Goal: Transaction & Acquisition: Purchase product/service

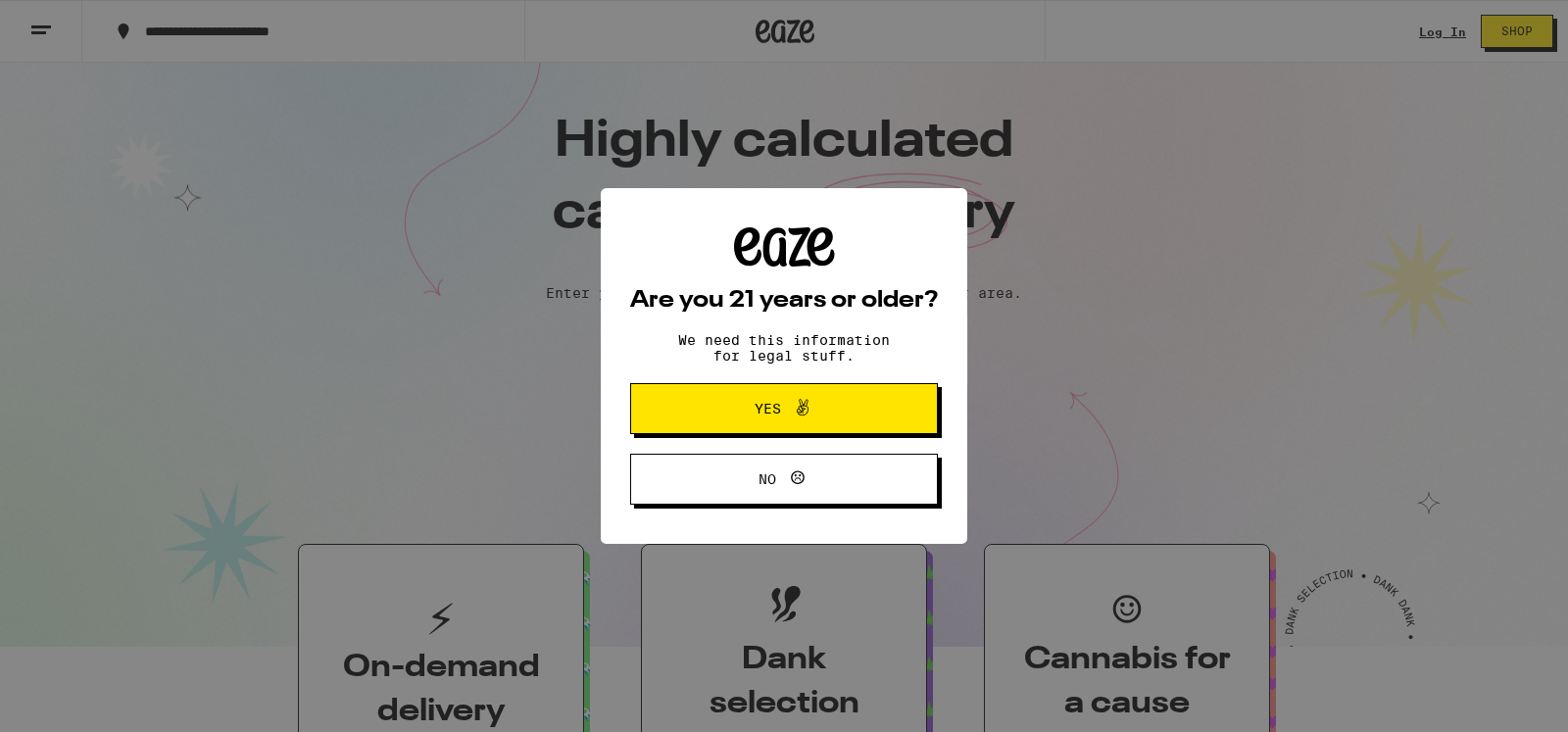
click at [763, 399] on span "Yes" at bounding box center [784, 408] width 149 height 26
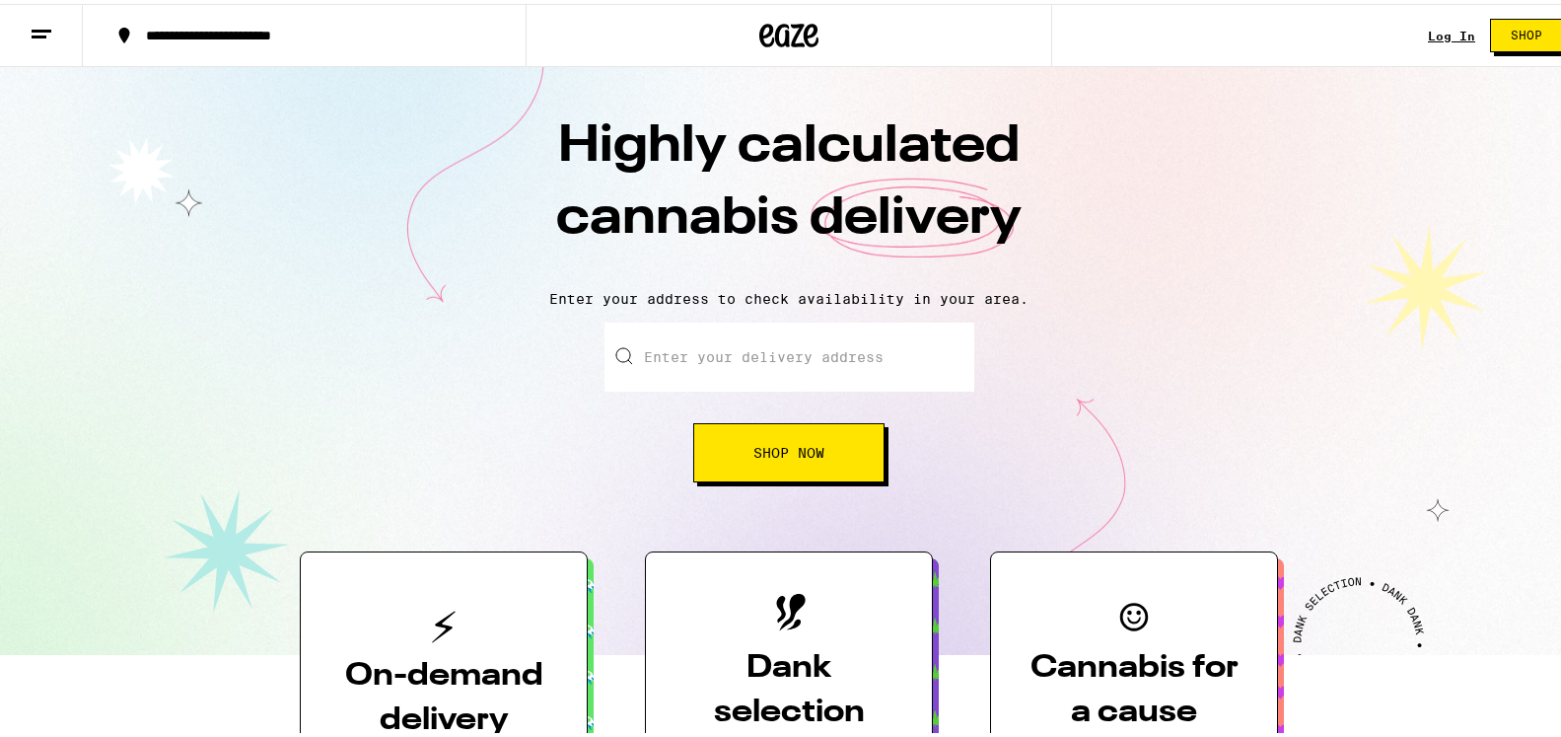
click at [691, 348] on input "Enter your delivery address" at bounding box center [790, 353] width 370 height 69
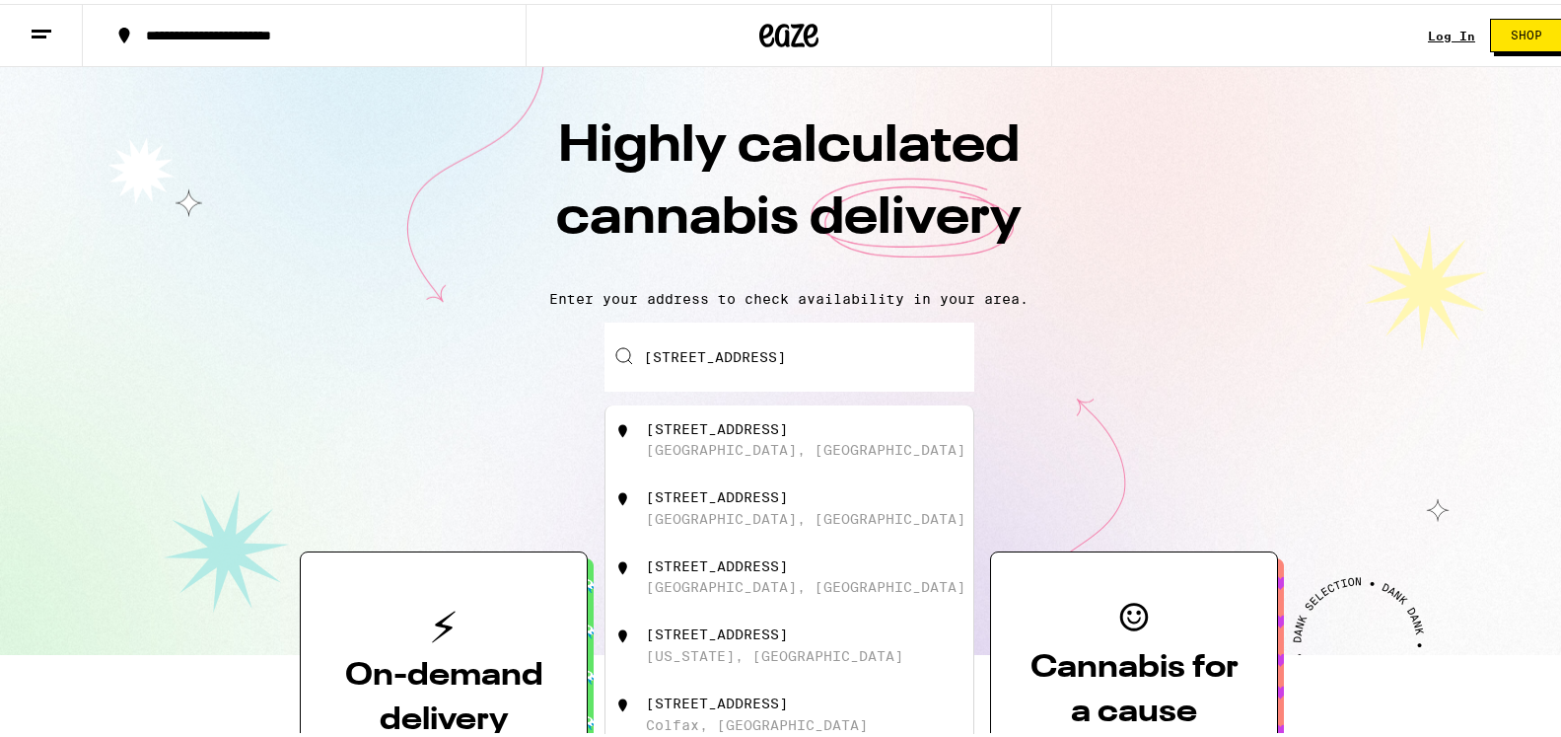
click at [666, 433] on div "32577 Sunset Terrace" at bounding box center [717, 425] width 142 height 16
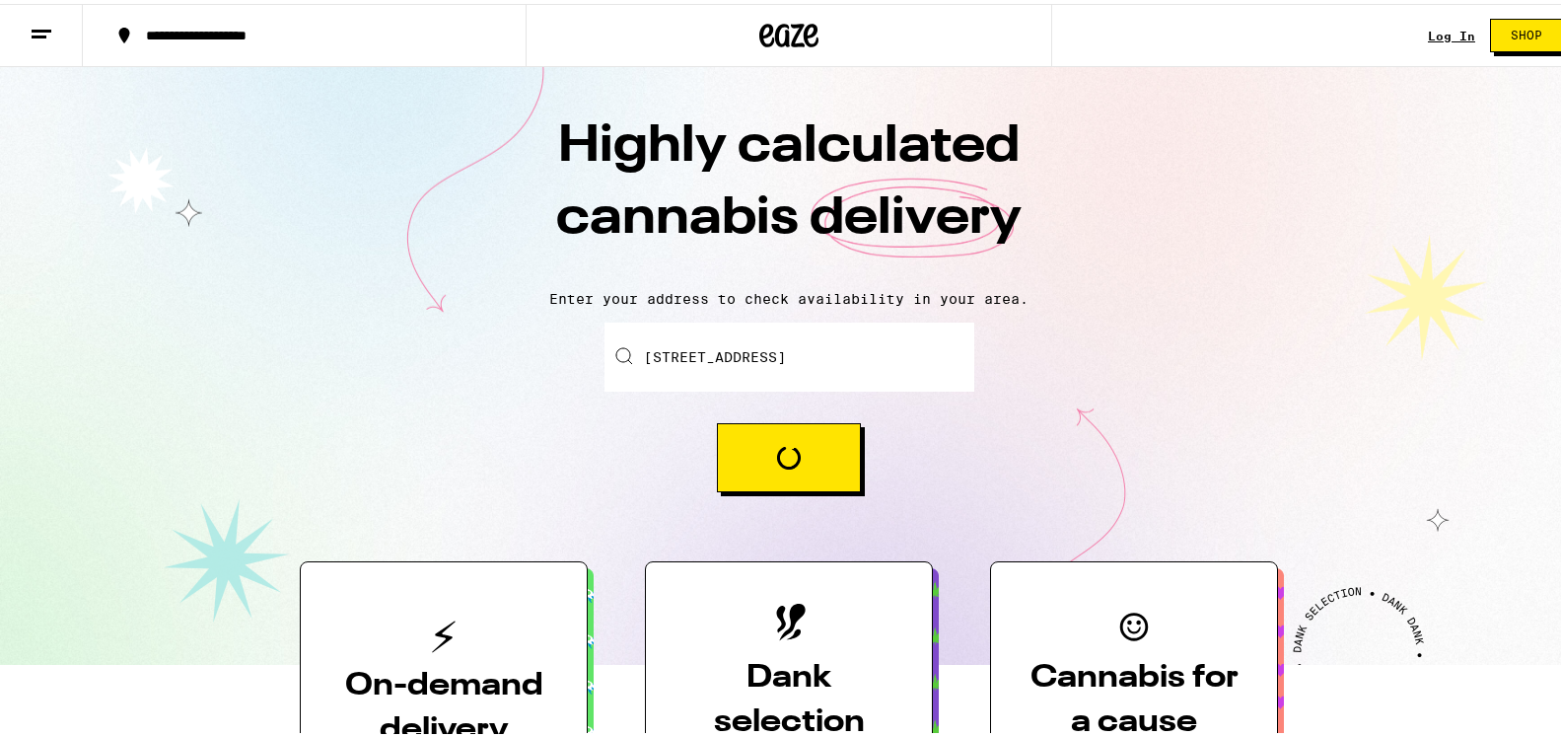
type input "32577 Sunset Terrace, Auburn, CA"
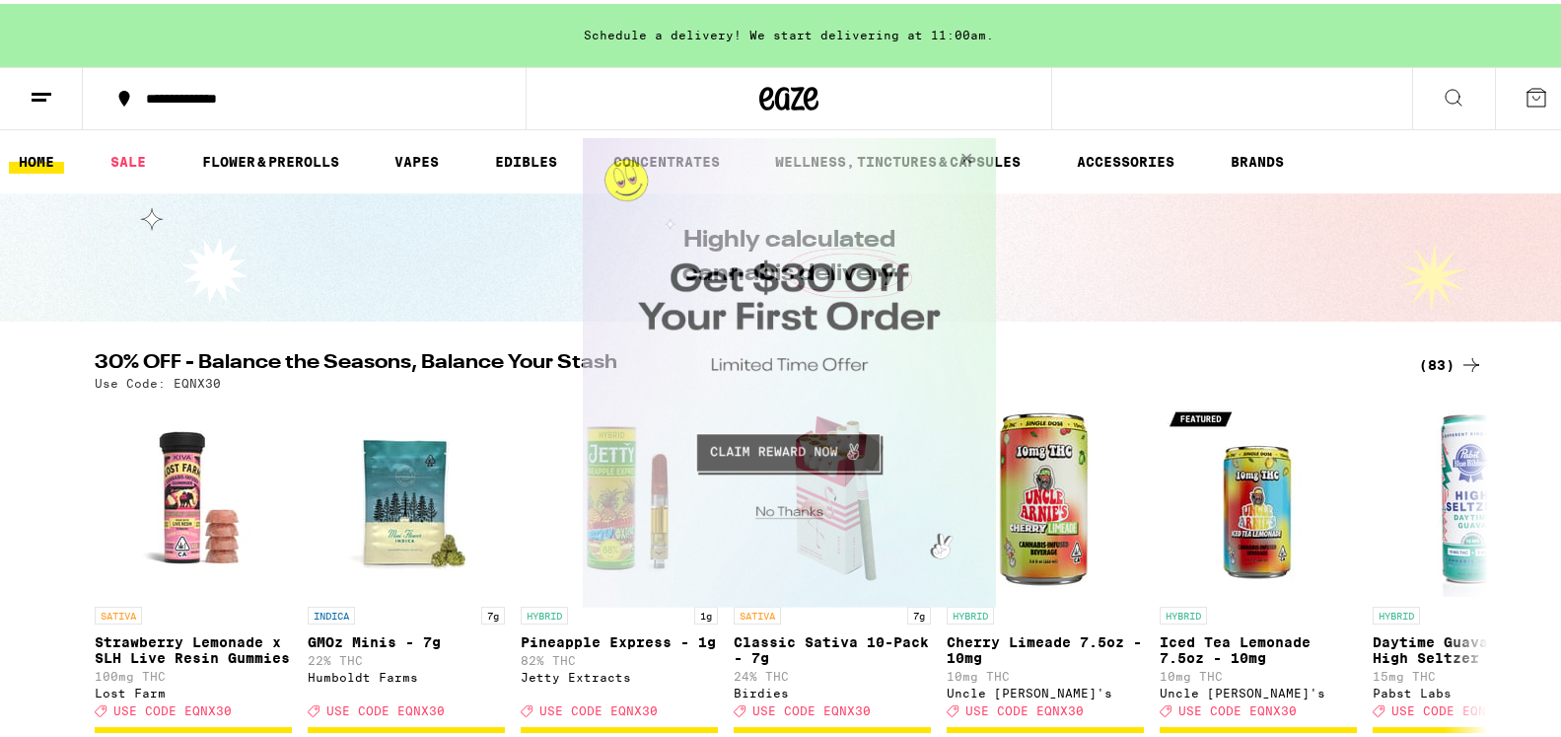
click at [962, 160] on button "Close Modal" at bounding box center [962, 160] width 53 height 47
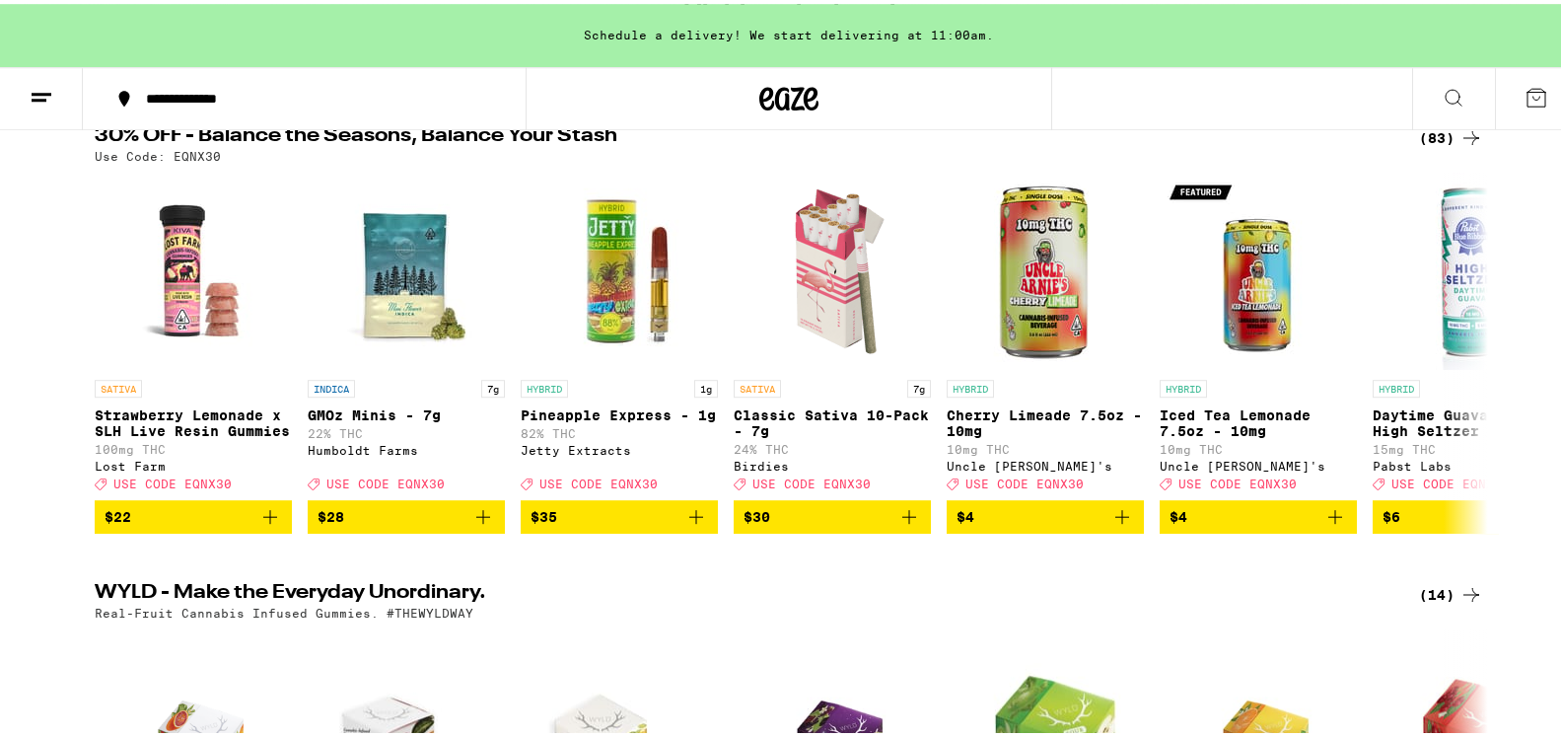
scroll to position [253, 0]
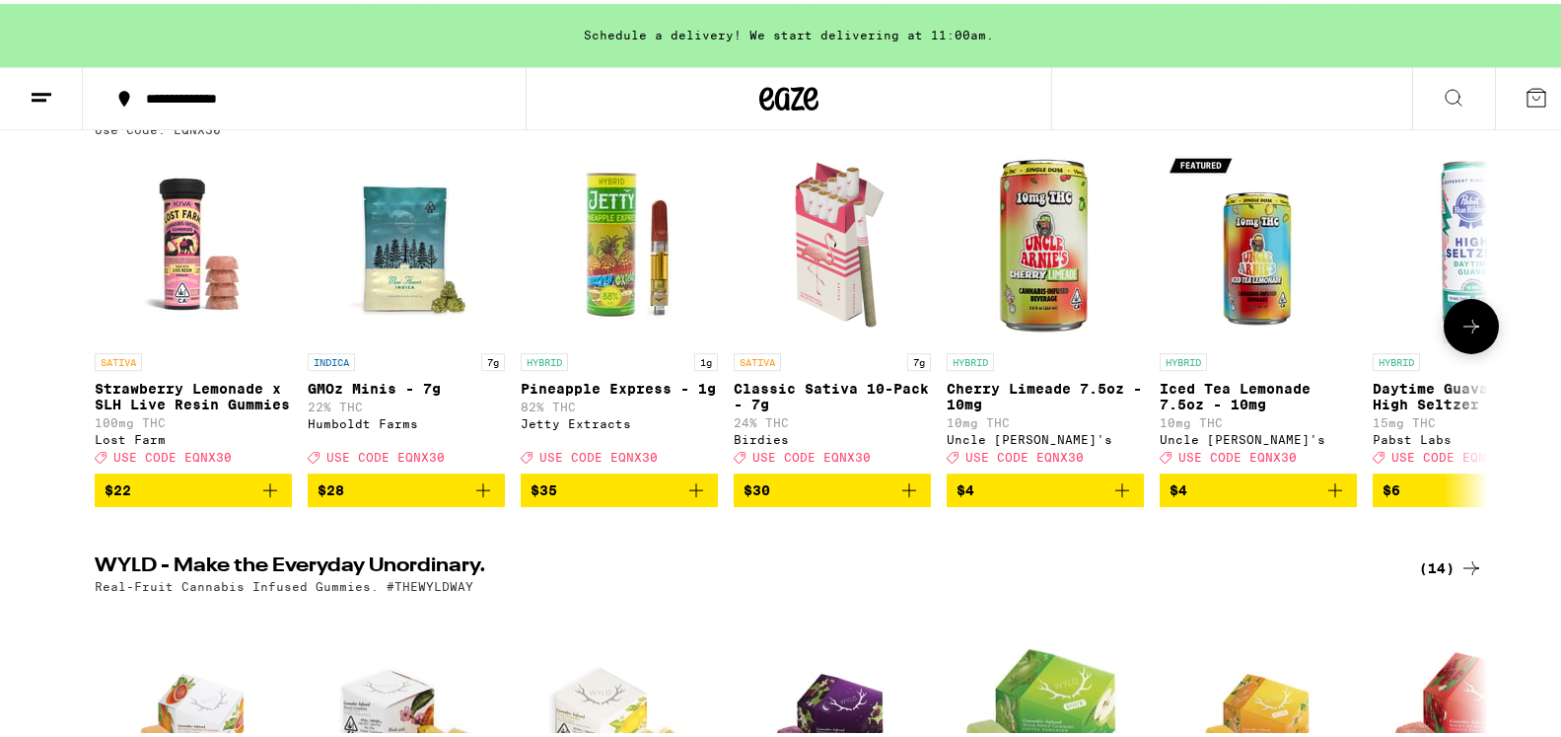
click at [374, 498] on span "$28" at bounding box center [407, 486] width 178 height 24
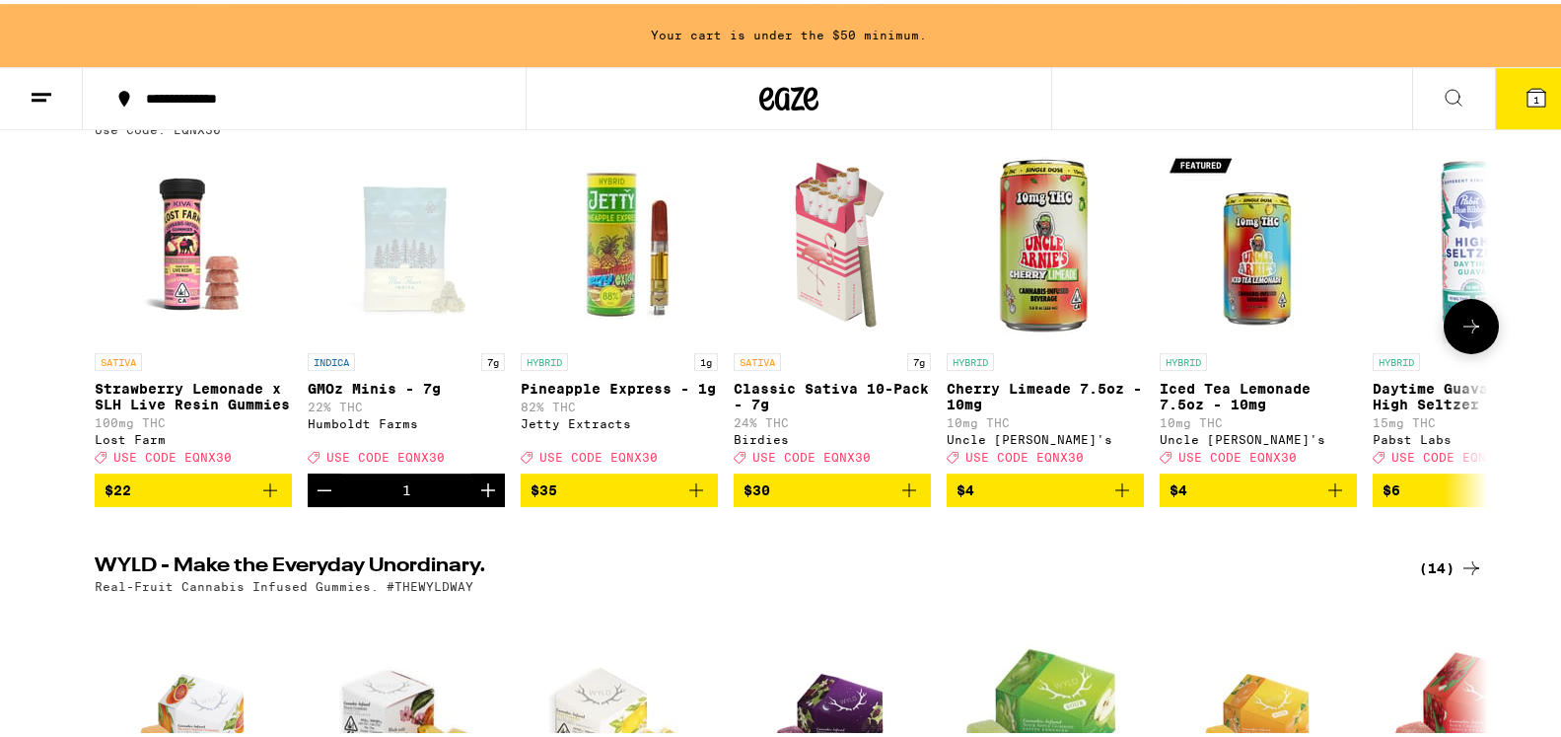
click at [477, 498] on icon "Increment" at bounding box center [488, 486] width 24 height 24
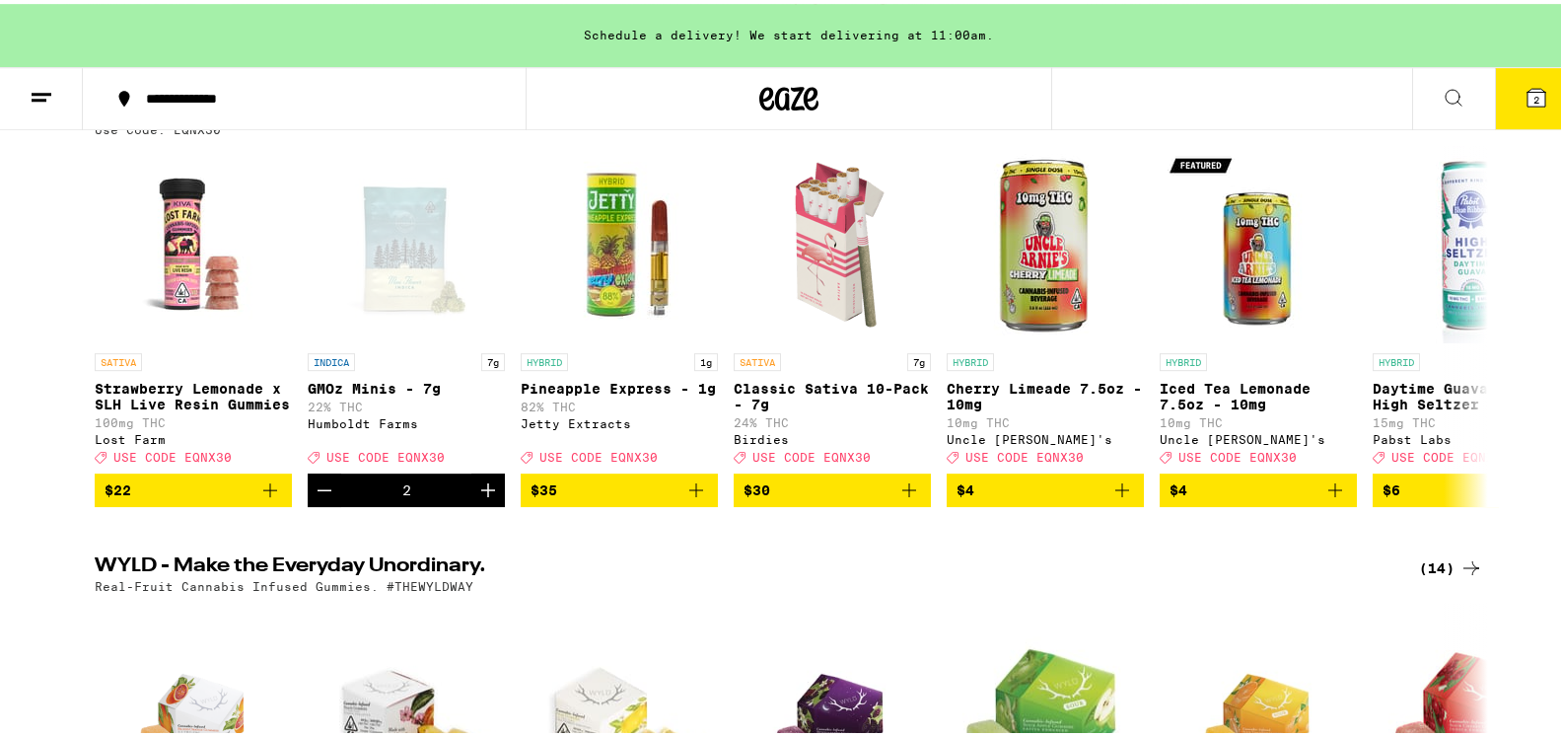
click at [1528, 92] on icon at bounding box center [1537, 94] width 18 height 18
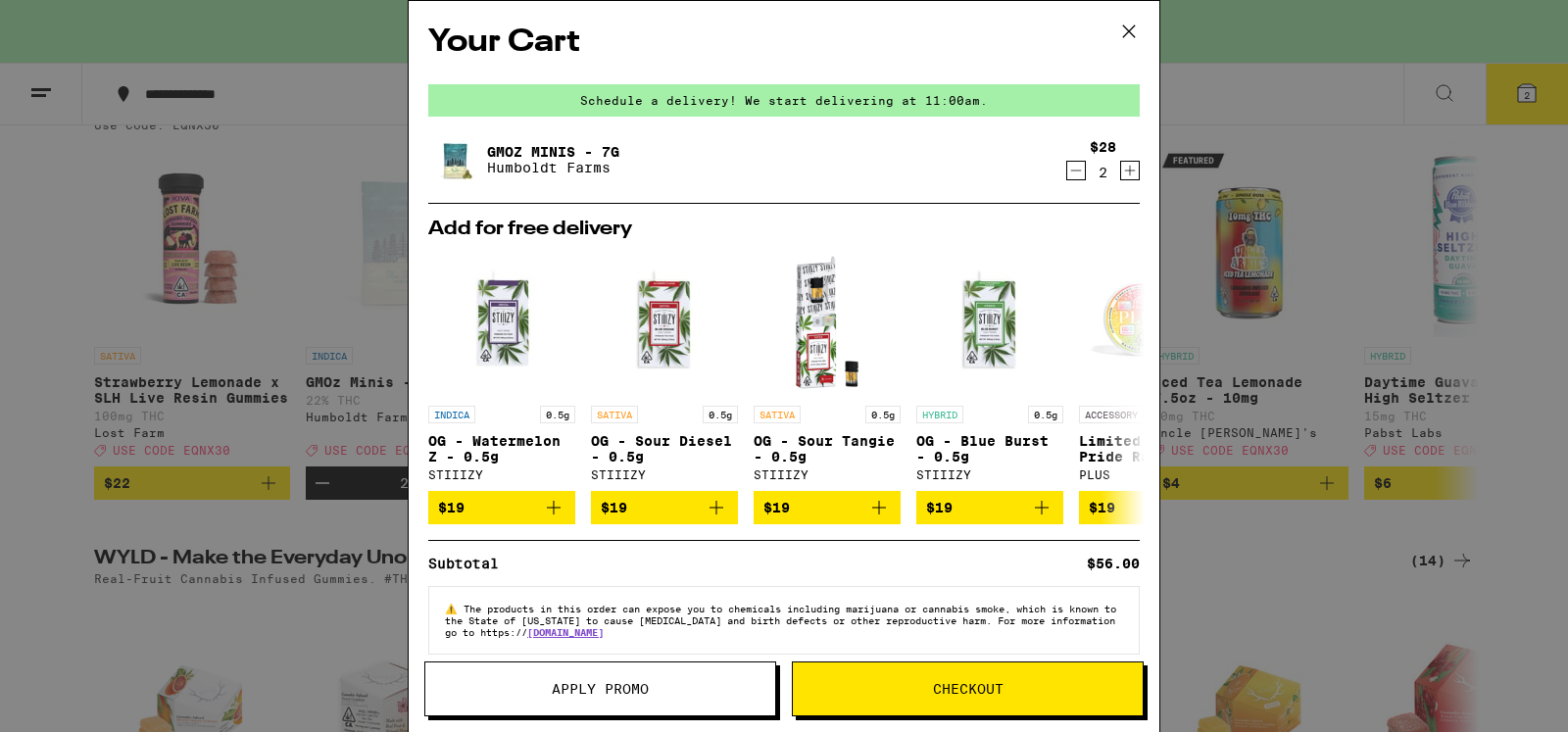
click at [1130, 32] on icon at bounding box center [1129, 32] width 30 height 30
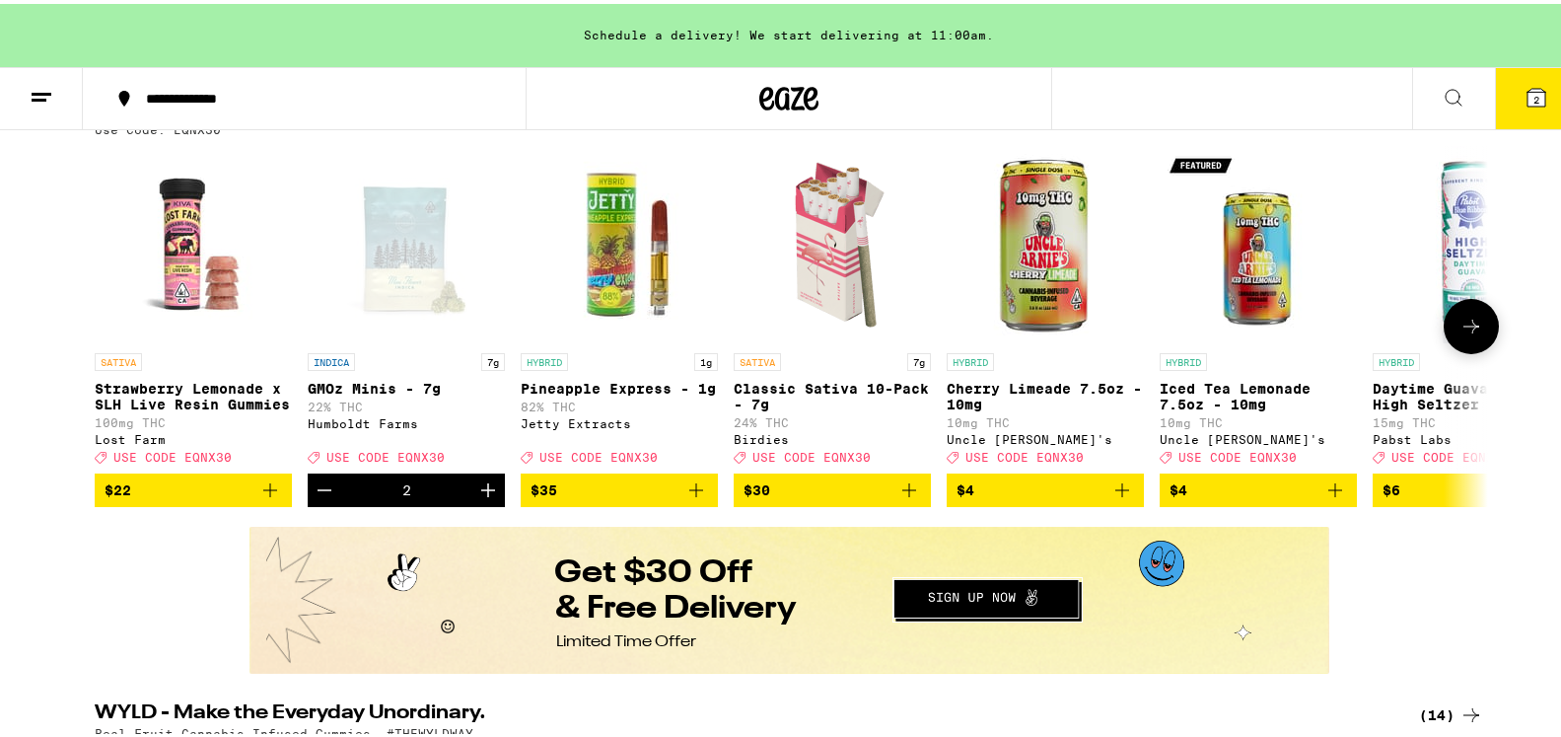
click at [1474, 334] on icon at bounding box center [1472, 323] width 24 height 24
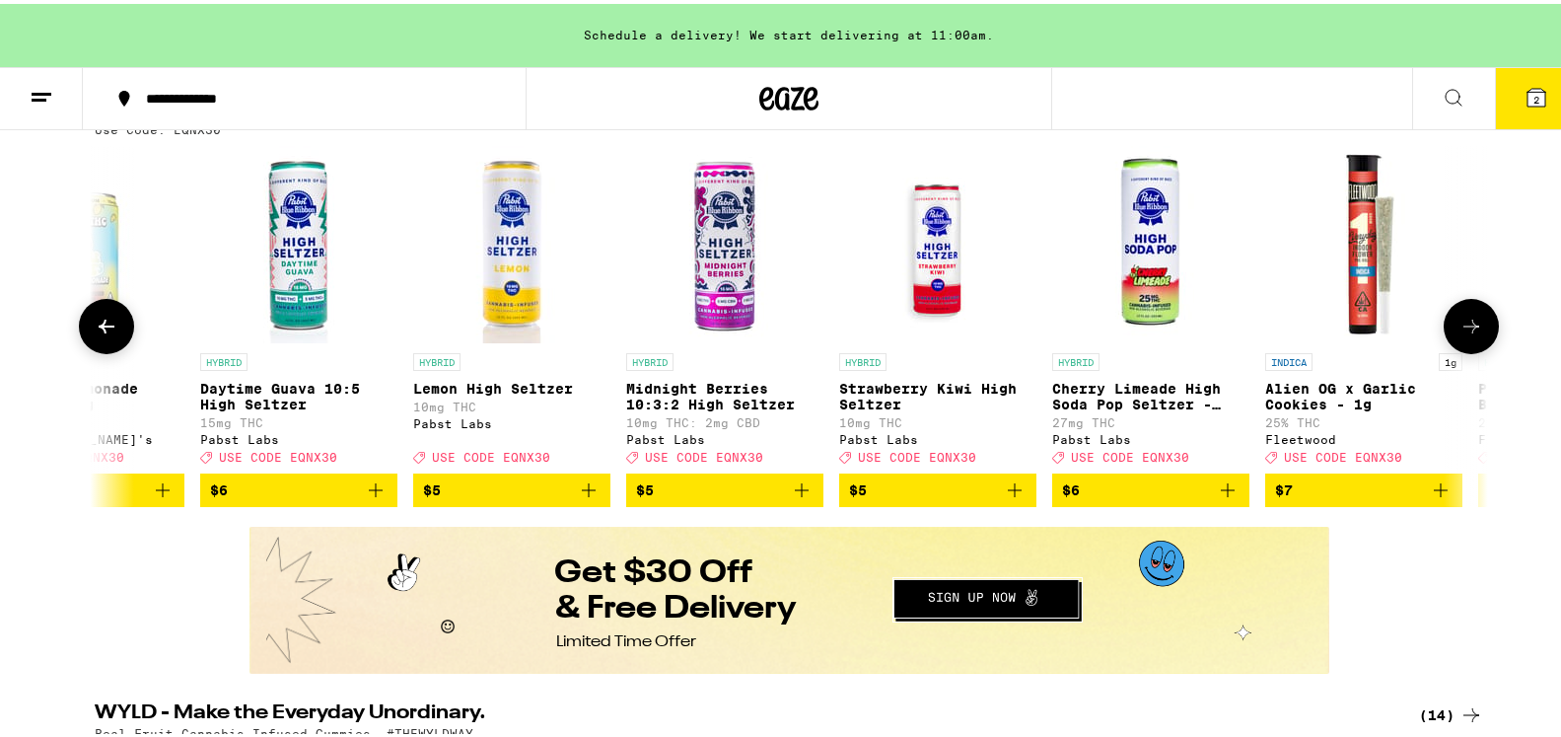
scroll to position [0, 1174]
click at [1474, 334] on icon at bounding box center [1472, 323] width 24 height 24
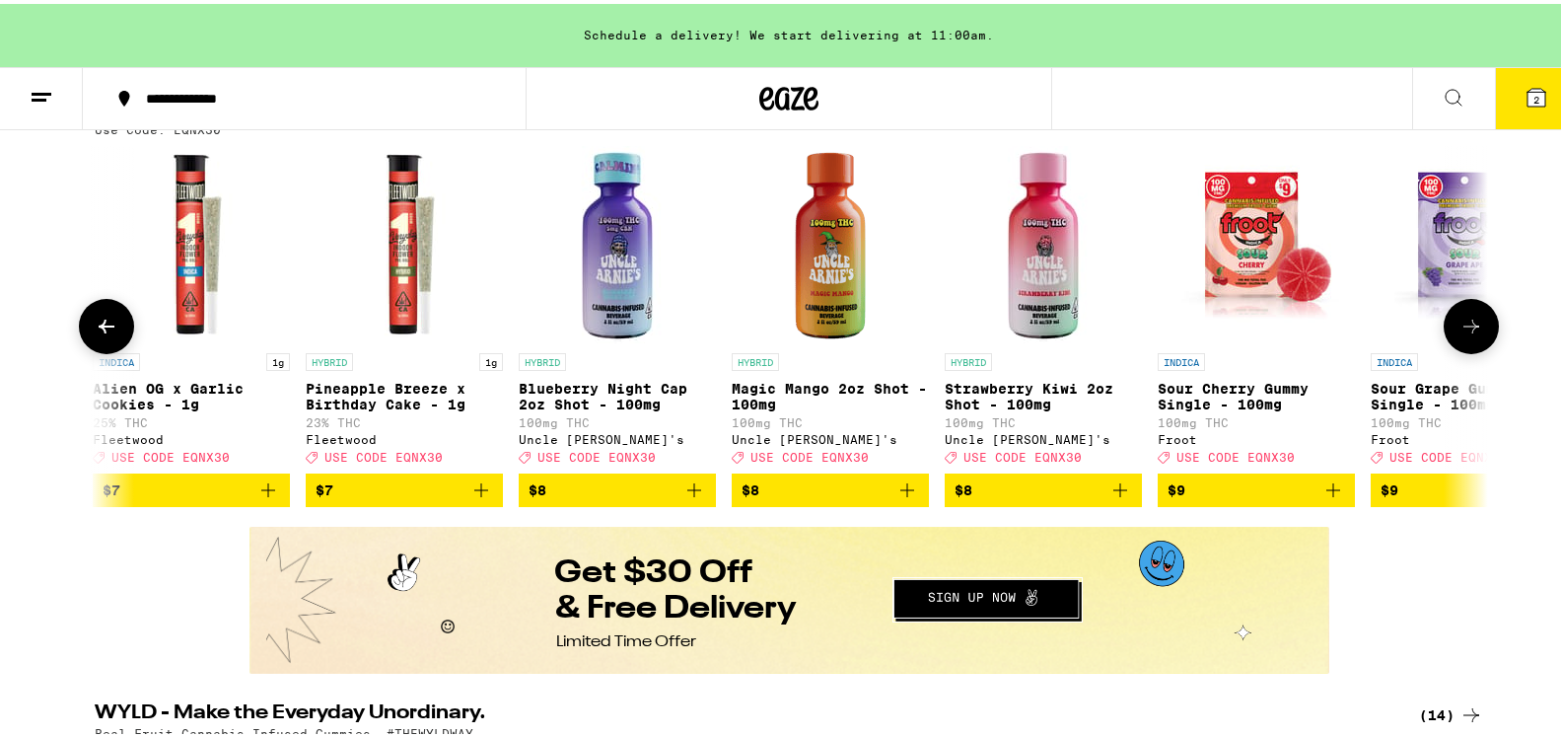
scroll to position [0, 2348]
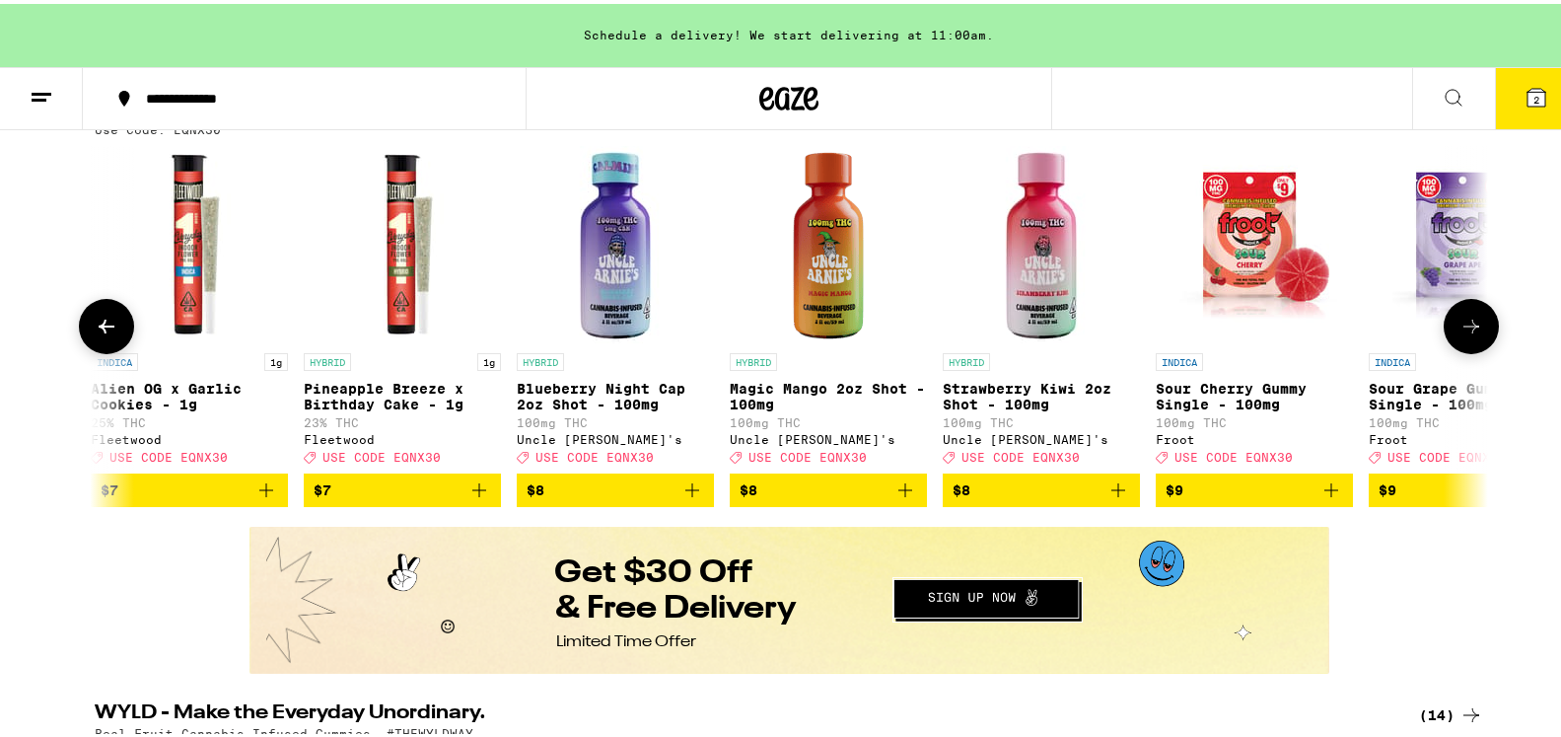
click at [1445, 341] on button at bounding box center [1471, 322] width 55 height 55
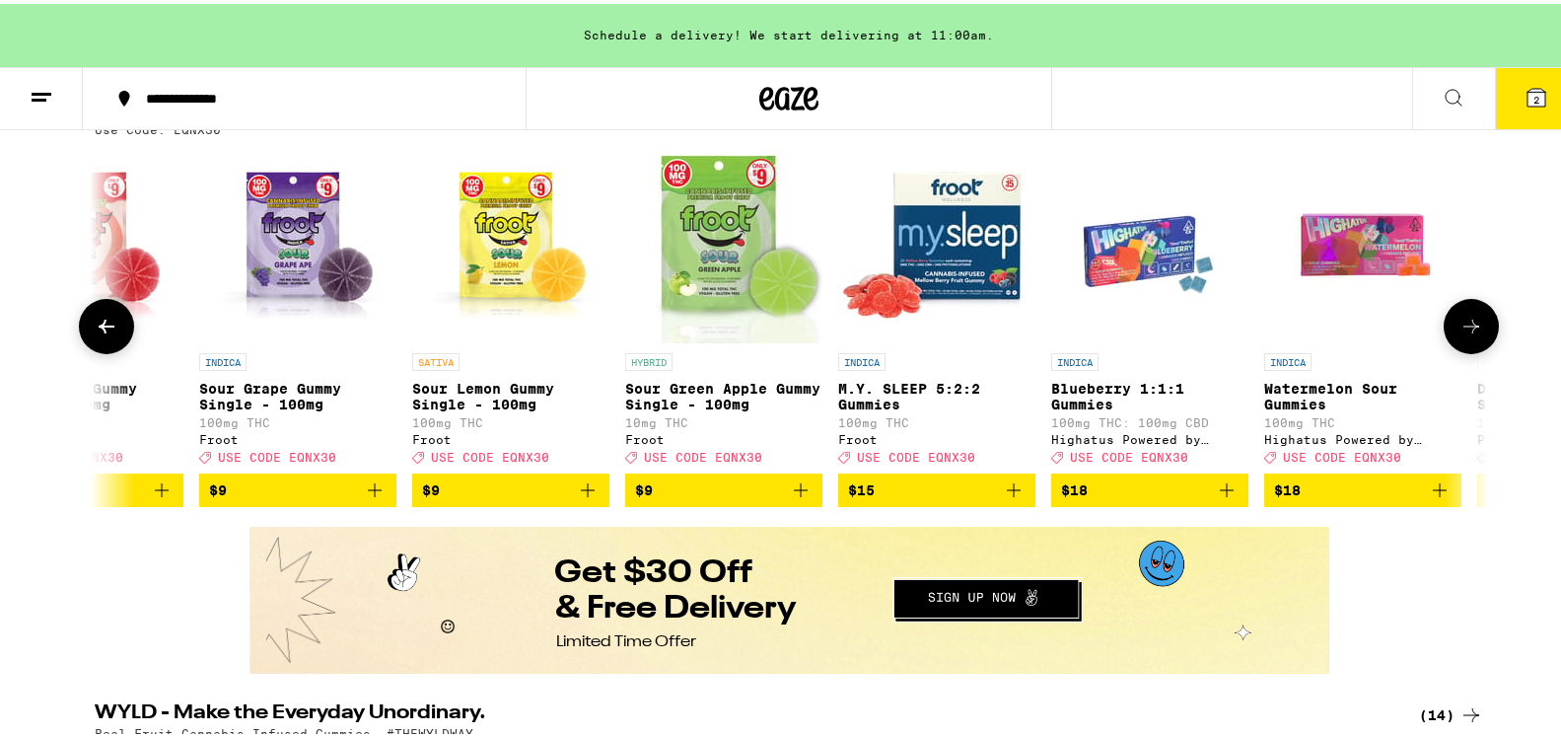
scroll to position [0, 3521]
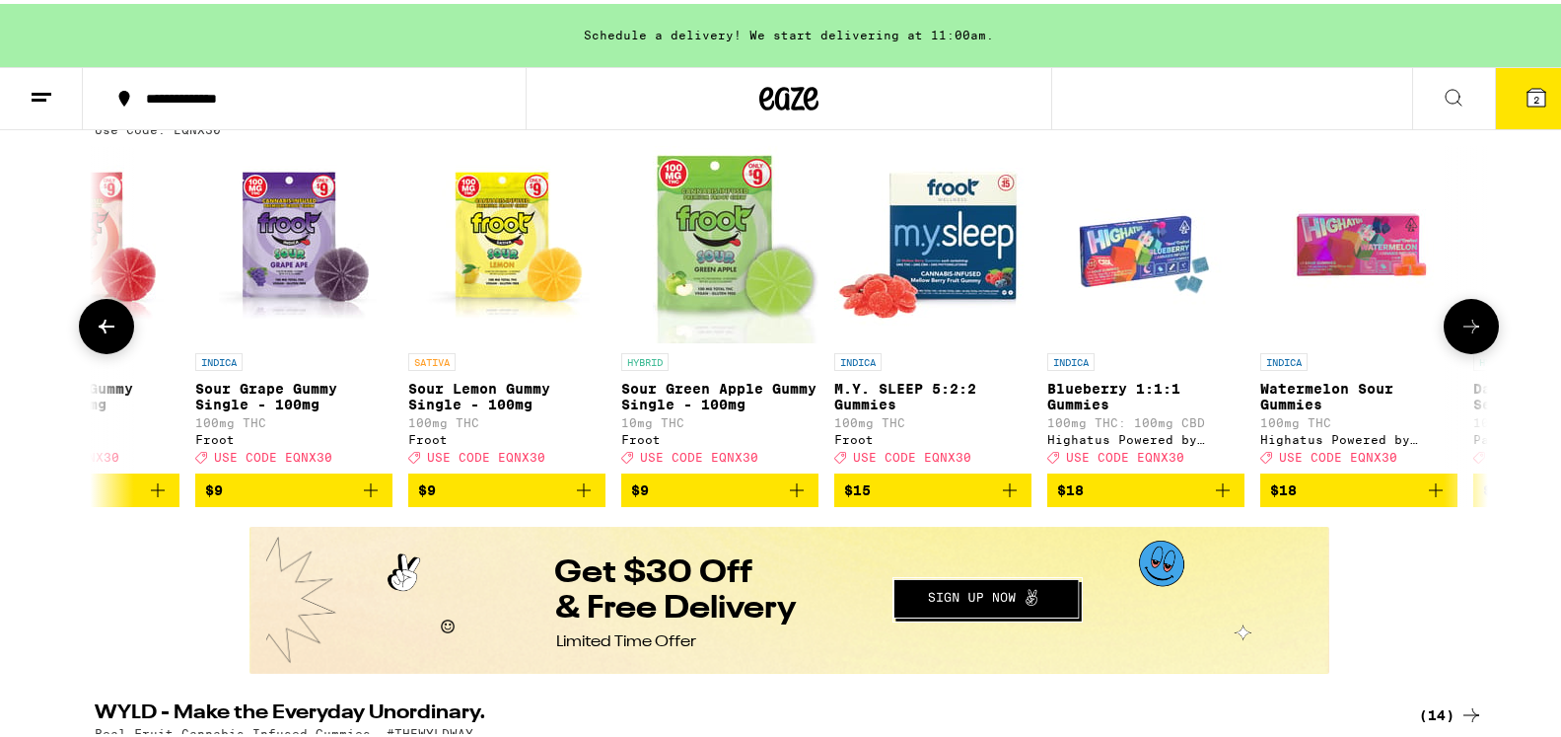
click at [577, 493] on icon "Add to bag" at bounding box center [584, 486] width 14 height 14
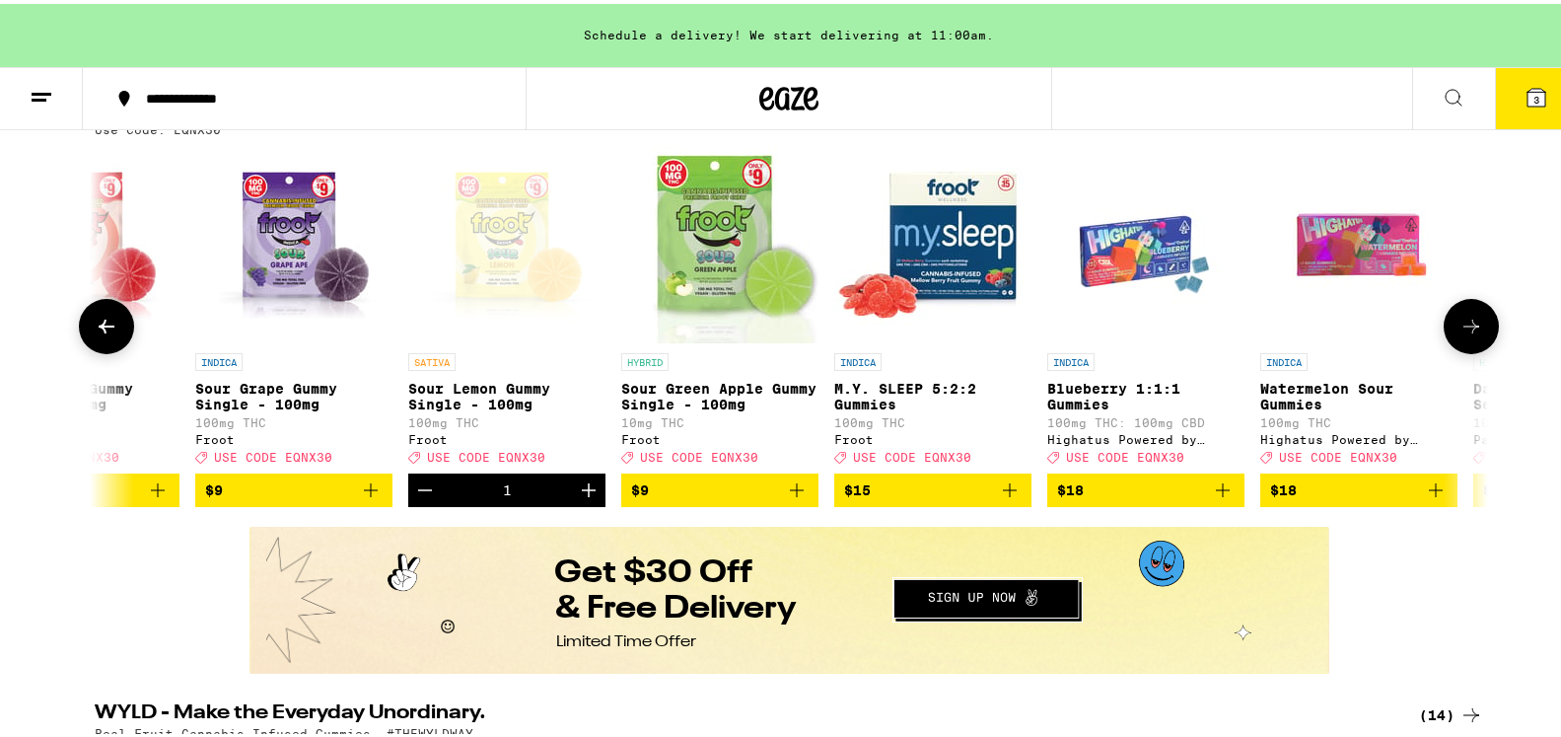
click at [1460, 334] on icon at bounding box center [1472, 323] width 24 height 24
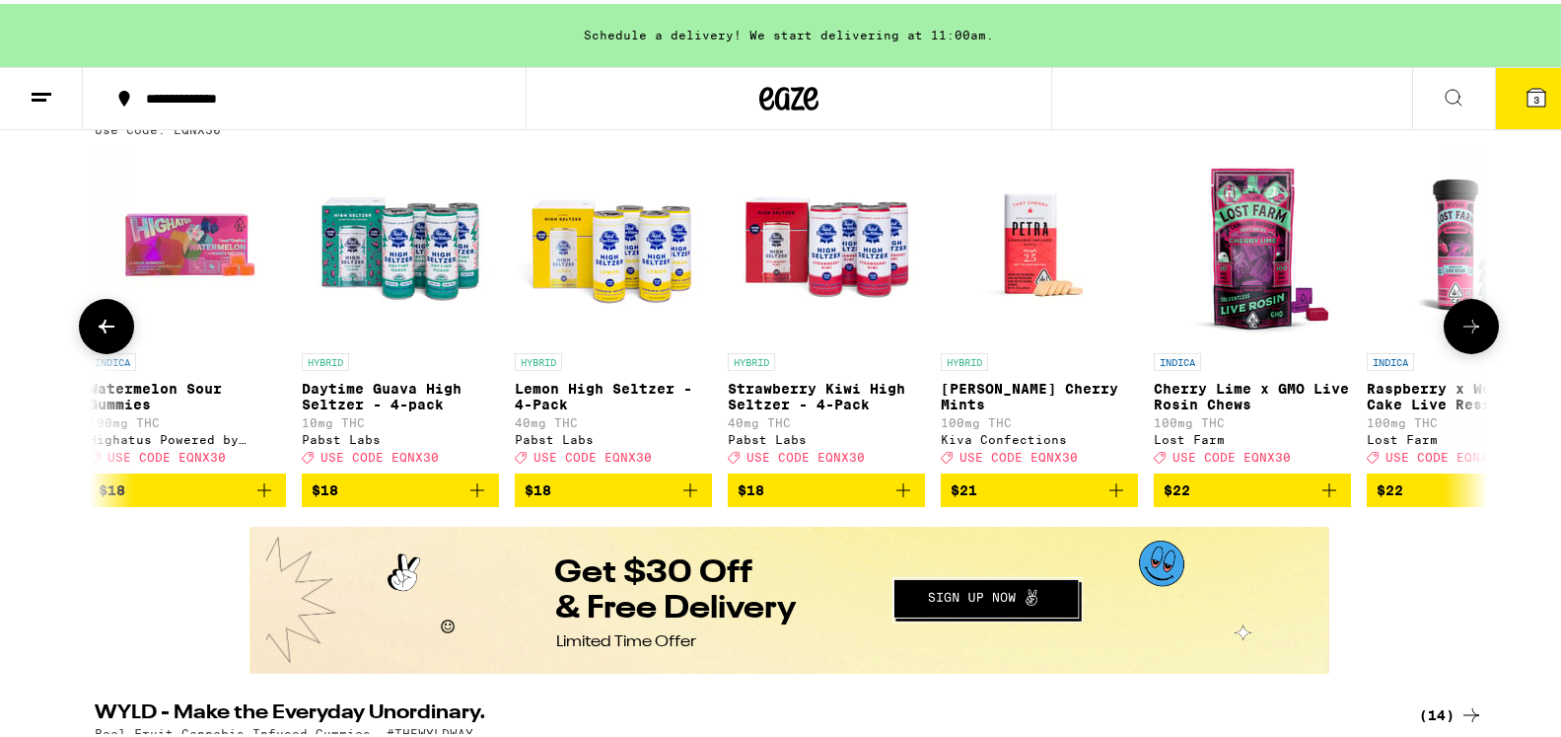
scroll to position [0, 4695]
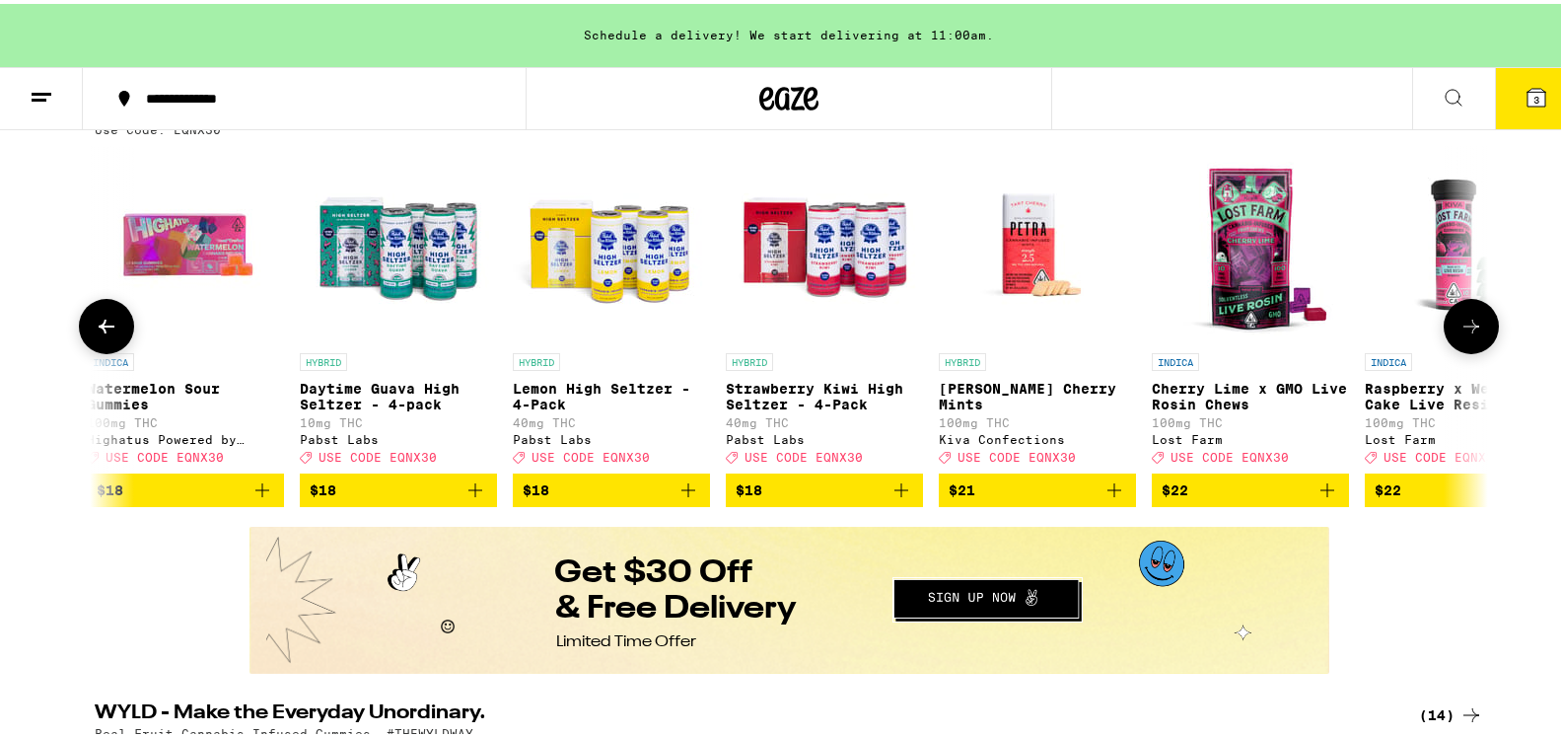
click at [1463, 334] on icon at bounding box center [1472, 323] width 24 height 24
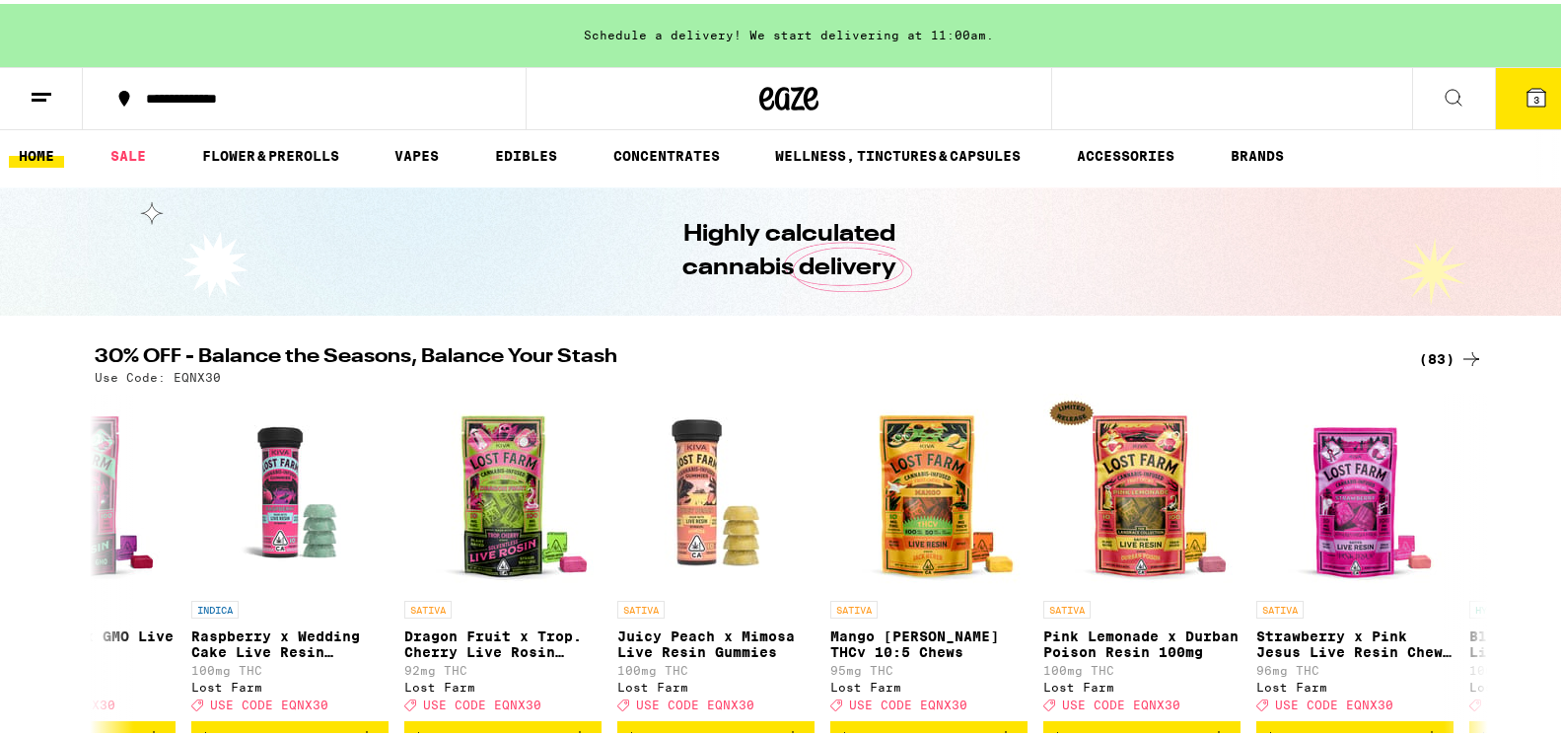
scroll to position [0, 0]
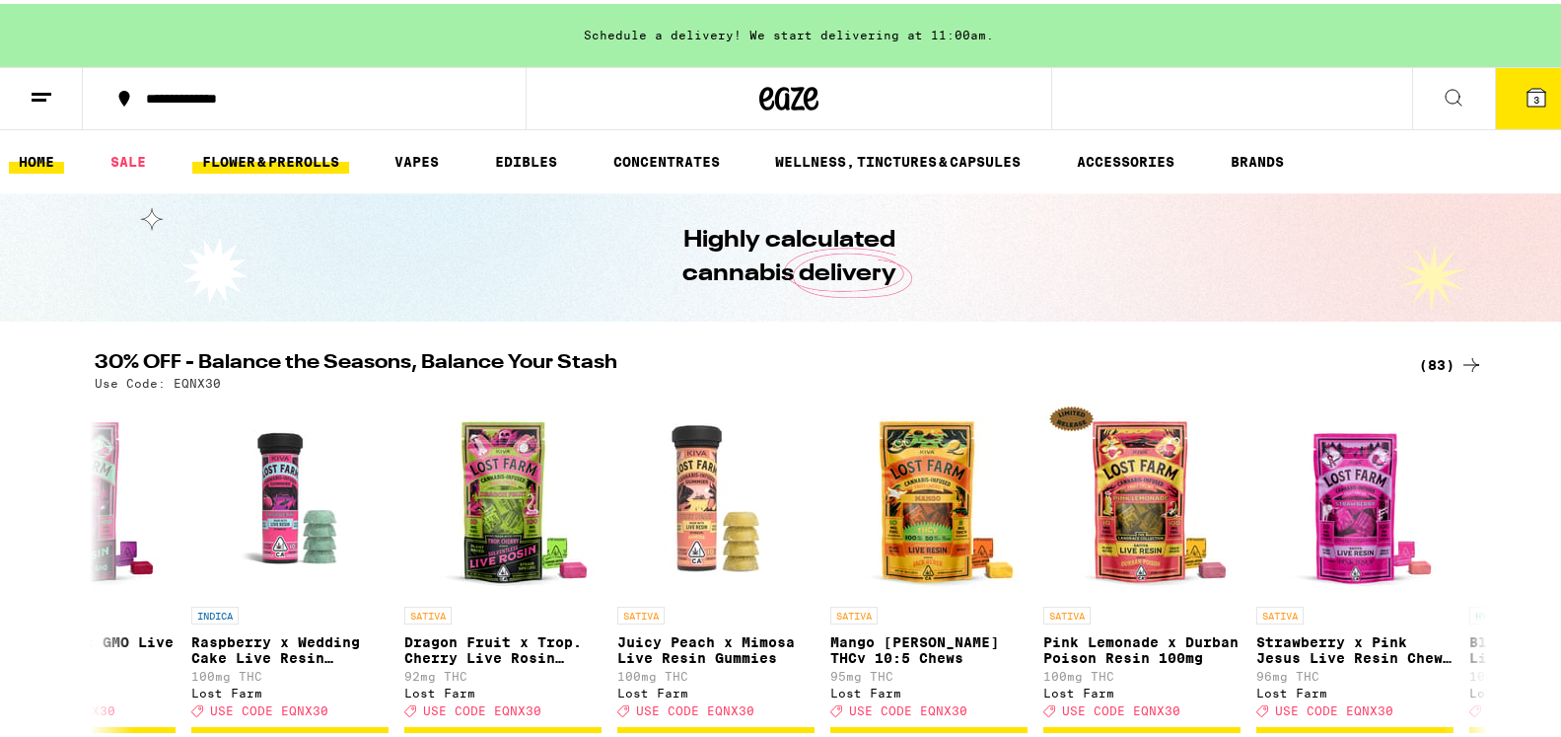
click at [268, 152] on link "FLOWER & PREROLLS" at bounding box center [270, 158] width 157 height 24
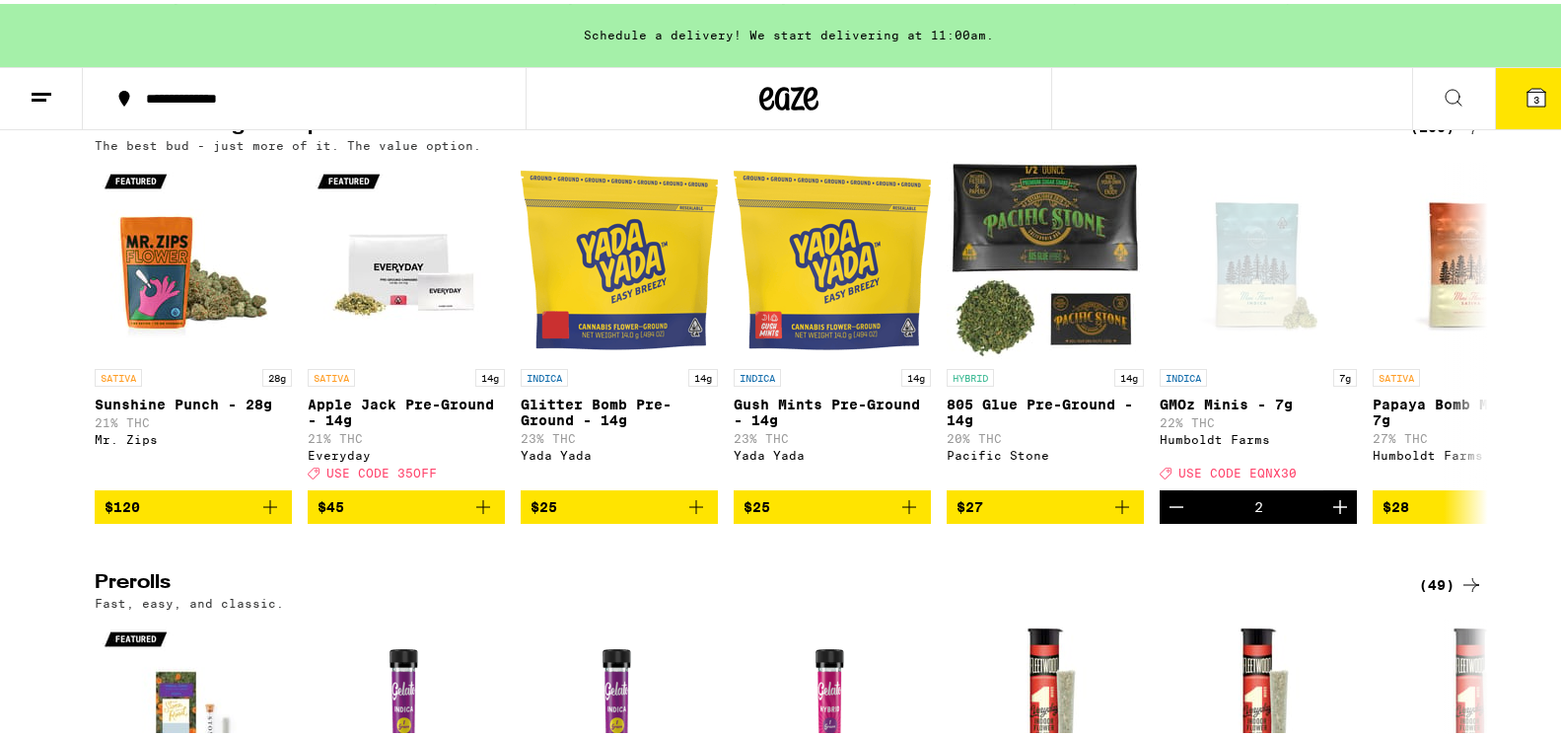
scroll to position [671, 0]
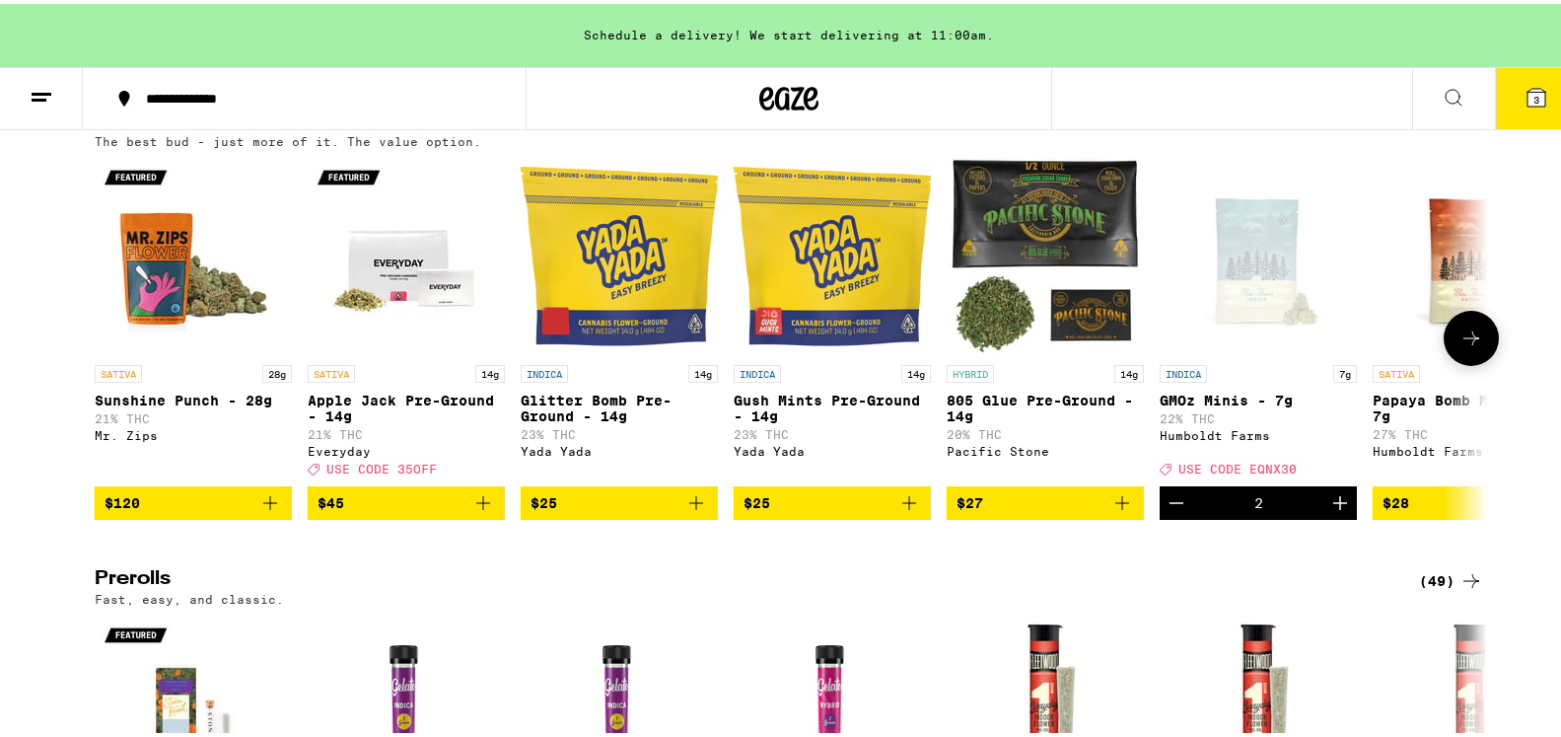
click at [1465, 362] on button at bounding box center [1471, 334] width 55 height 55
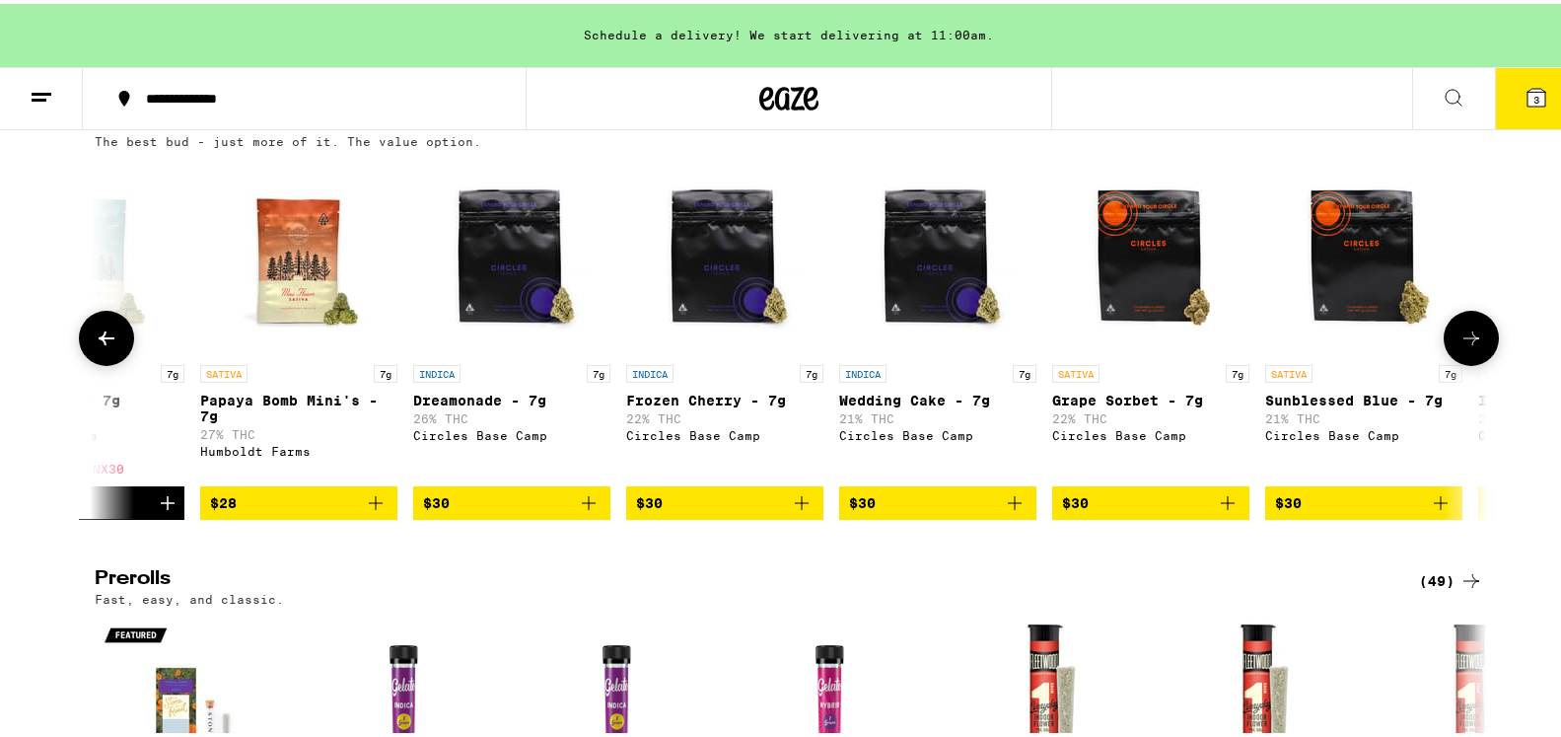
scroll to position [0, 1174]
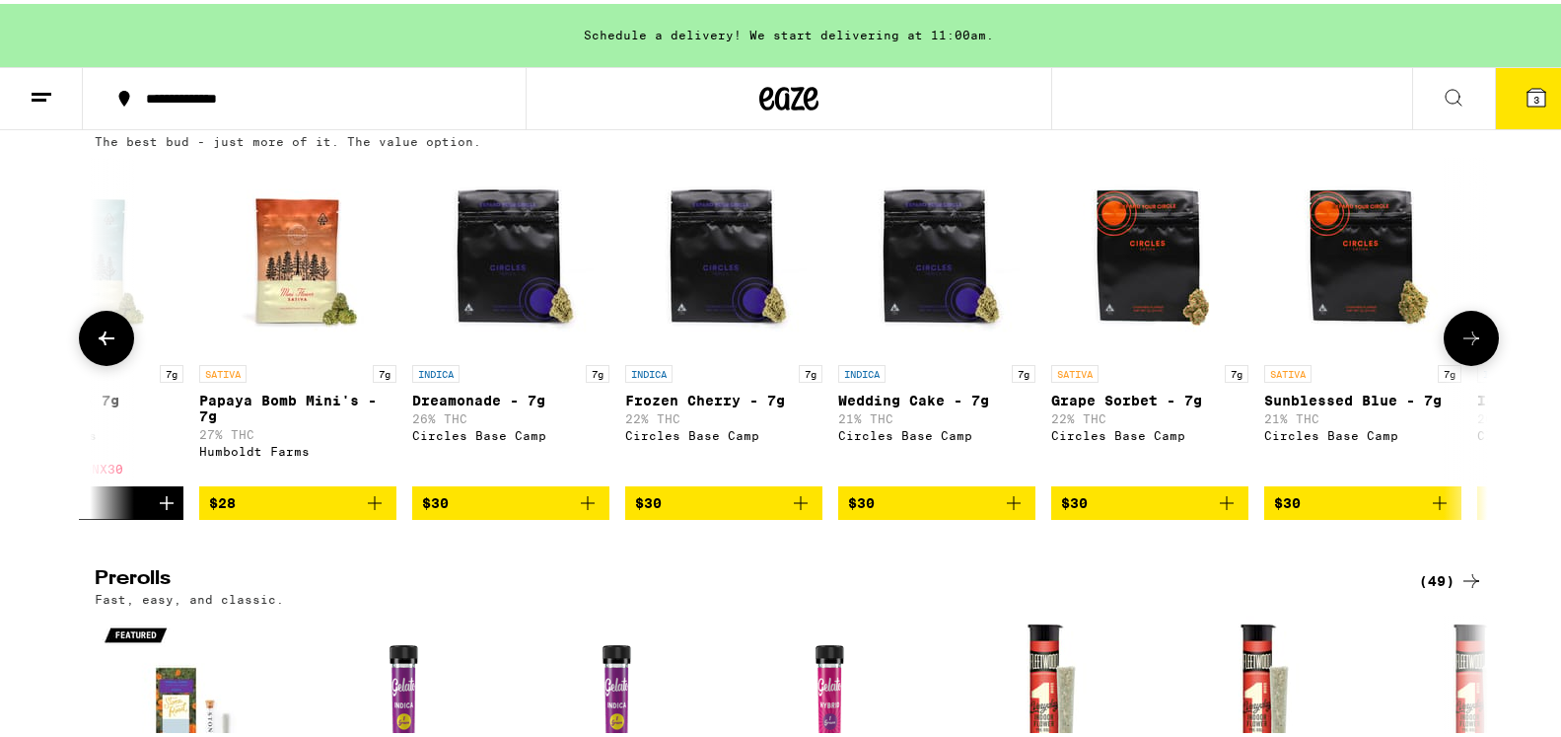
click at [99, 341] on icon at bounding box center [107, 334] width 16 height 14
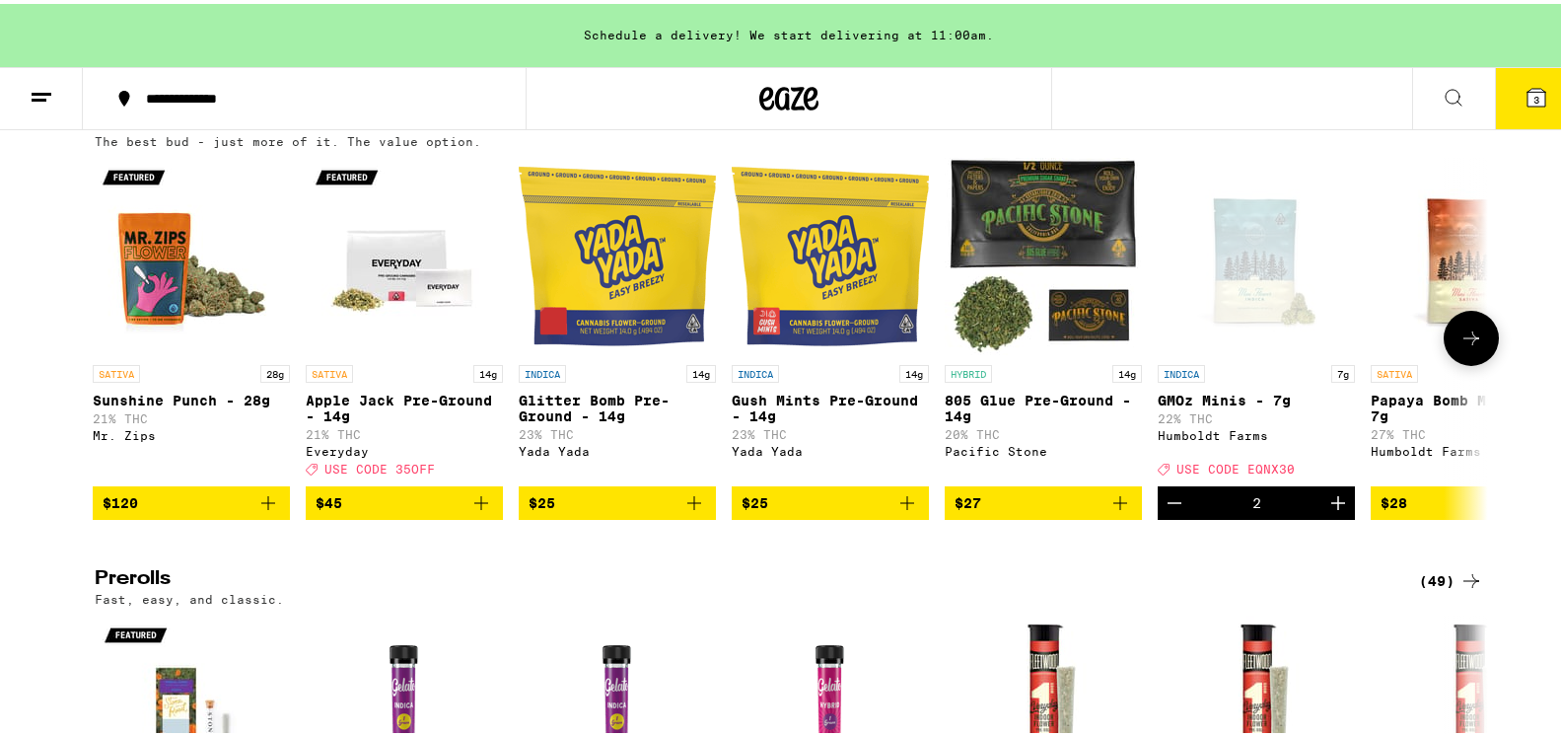
scroll to position [0, 0]
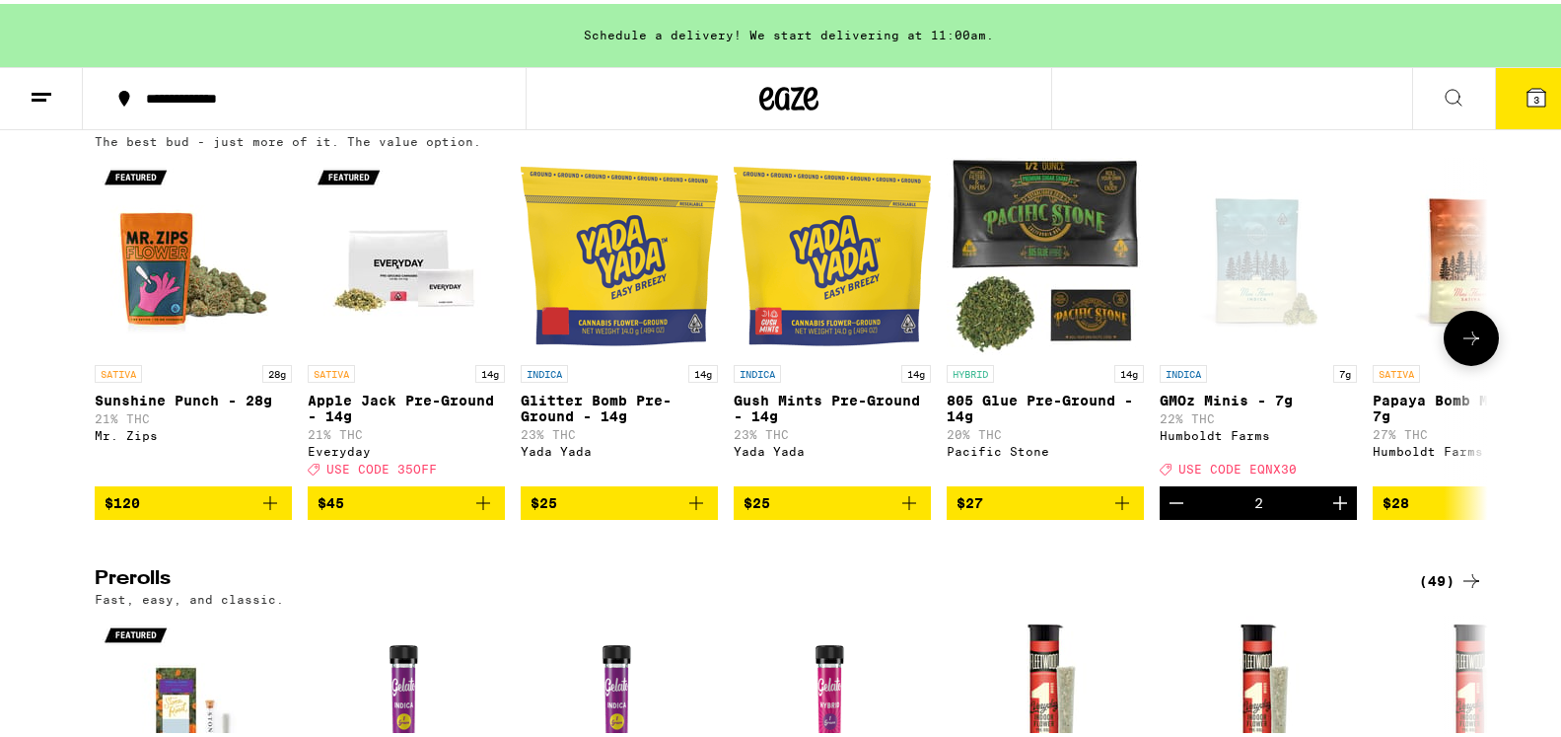
click at [1465, 362] on button at bounding box center [1471, 334] width 55 height 55
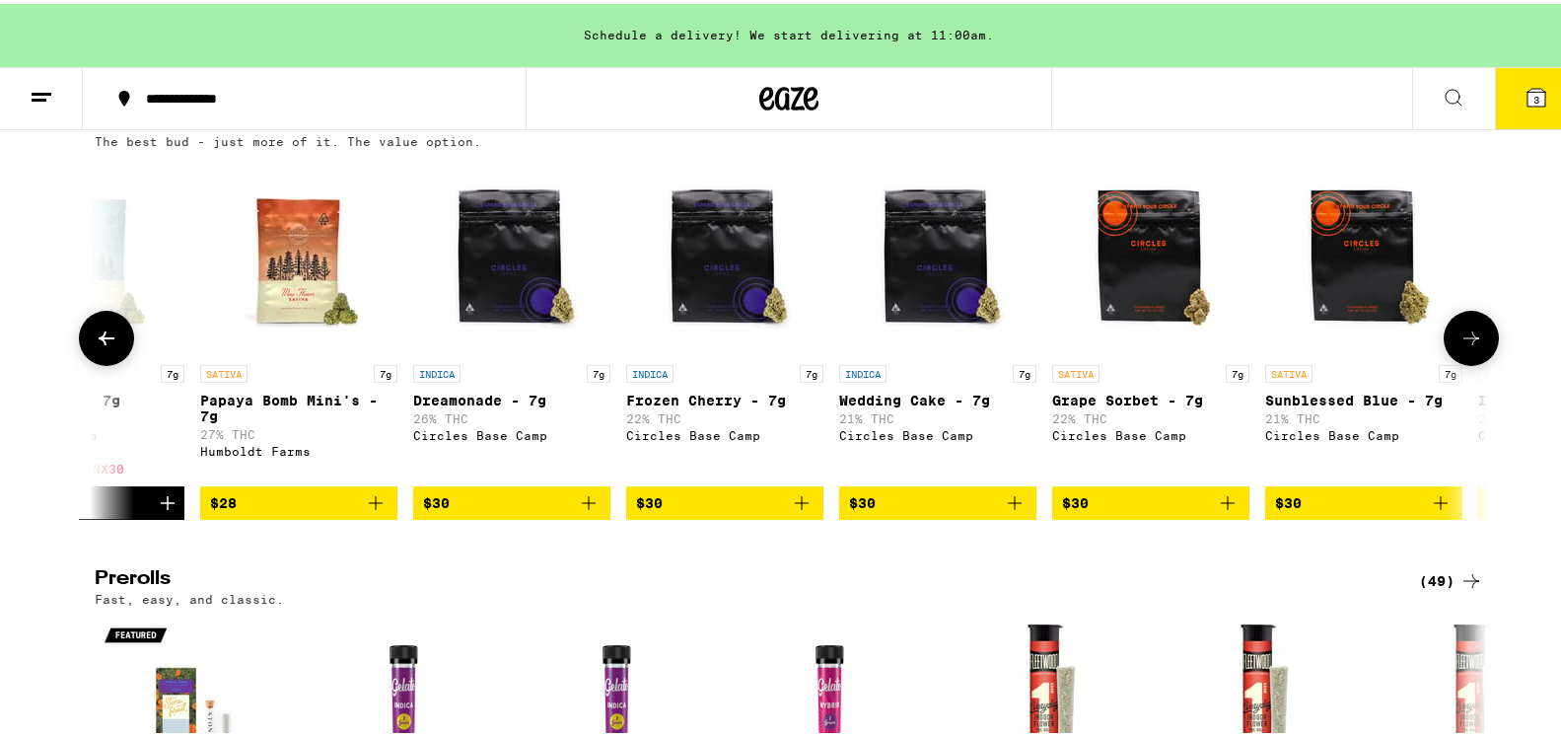
scroll to position [0, 1174]
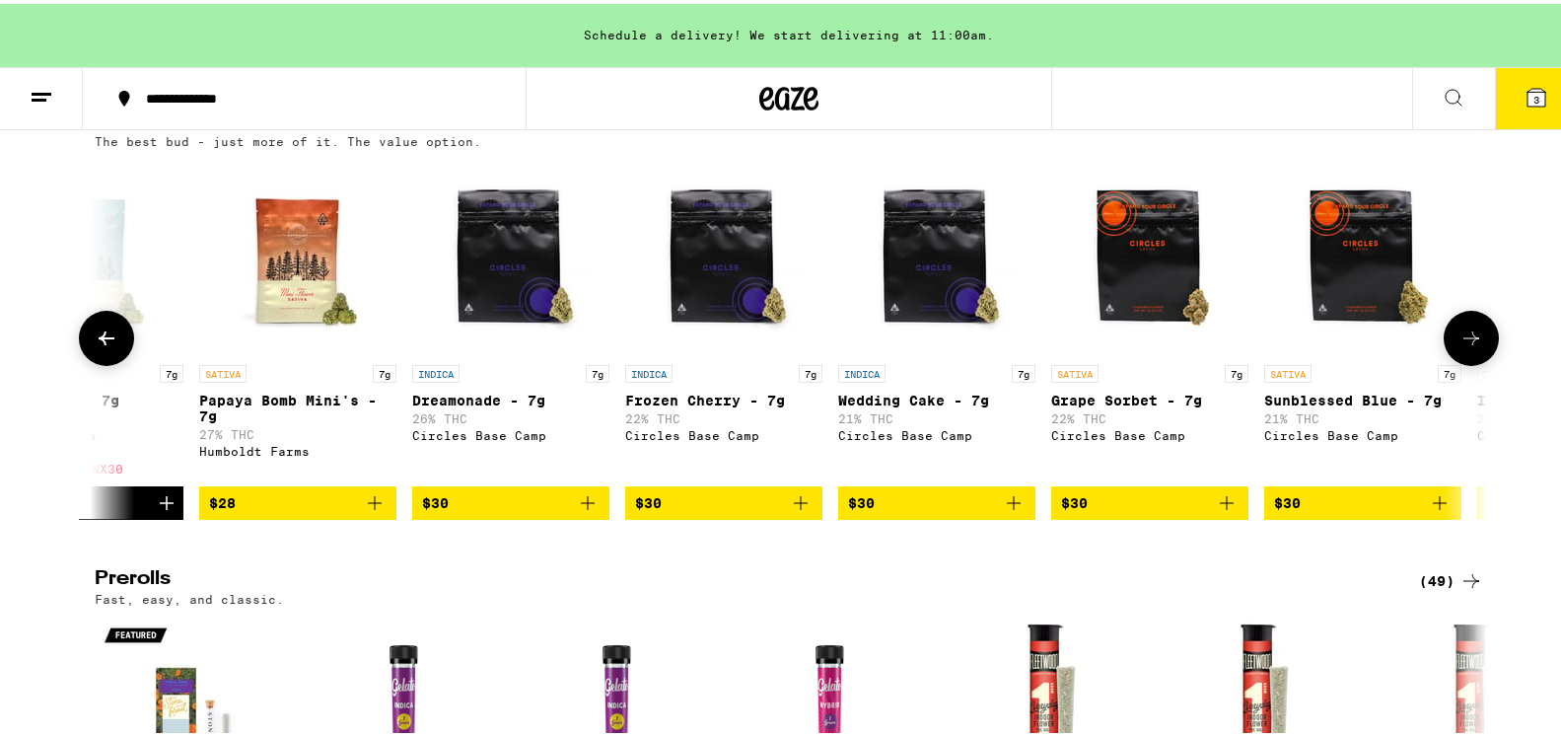
click at [363, 511] on icon "Add to bag" at bounding box center [375, 499] width 24 height 24
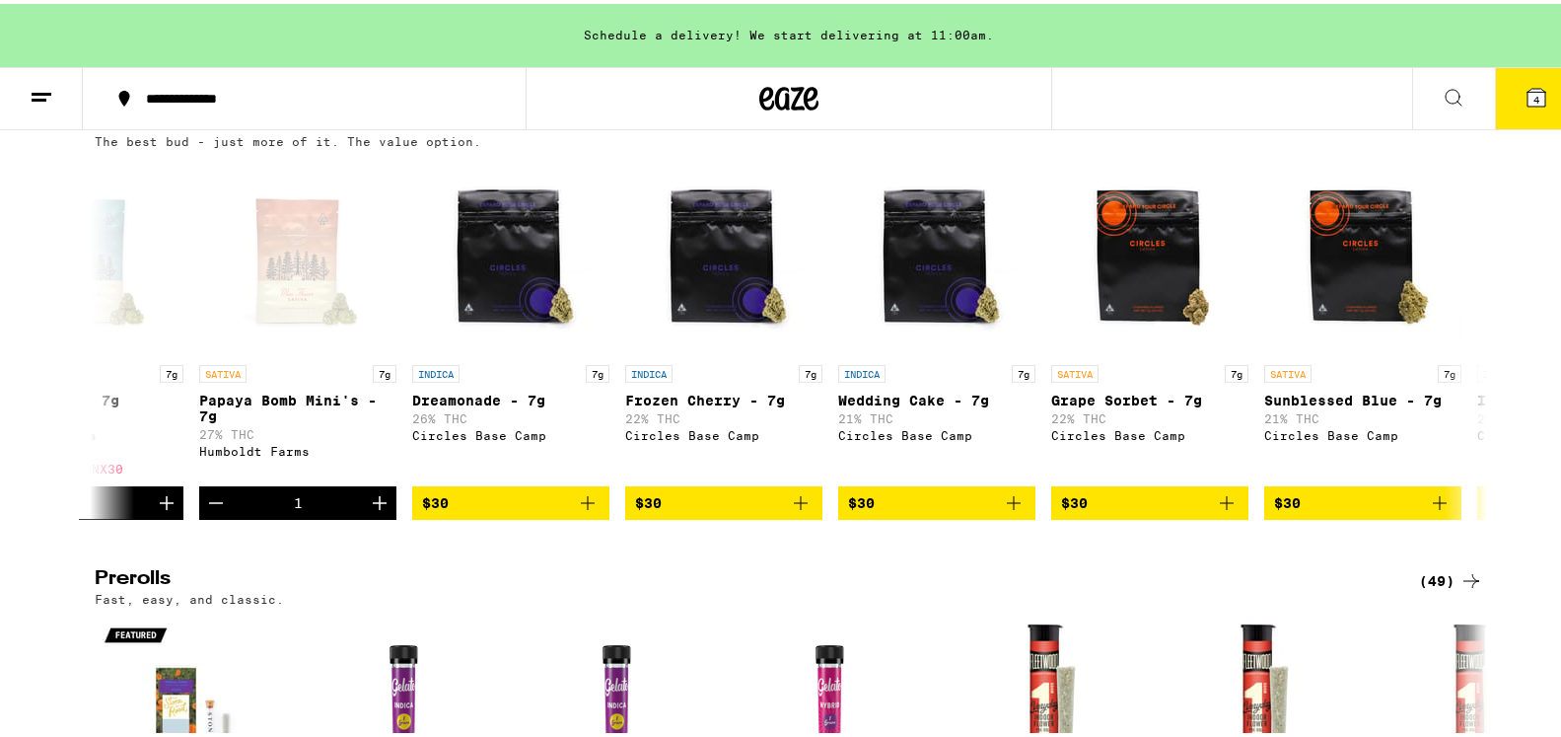
drag, startPoint x: 1554, startPoint y: 81, endPoint x: 1488, endPoint y: 67, distance: 66.5
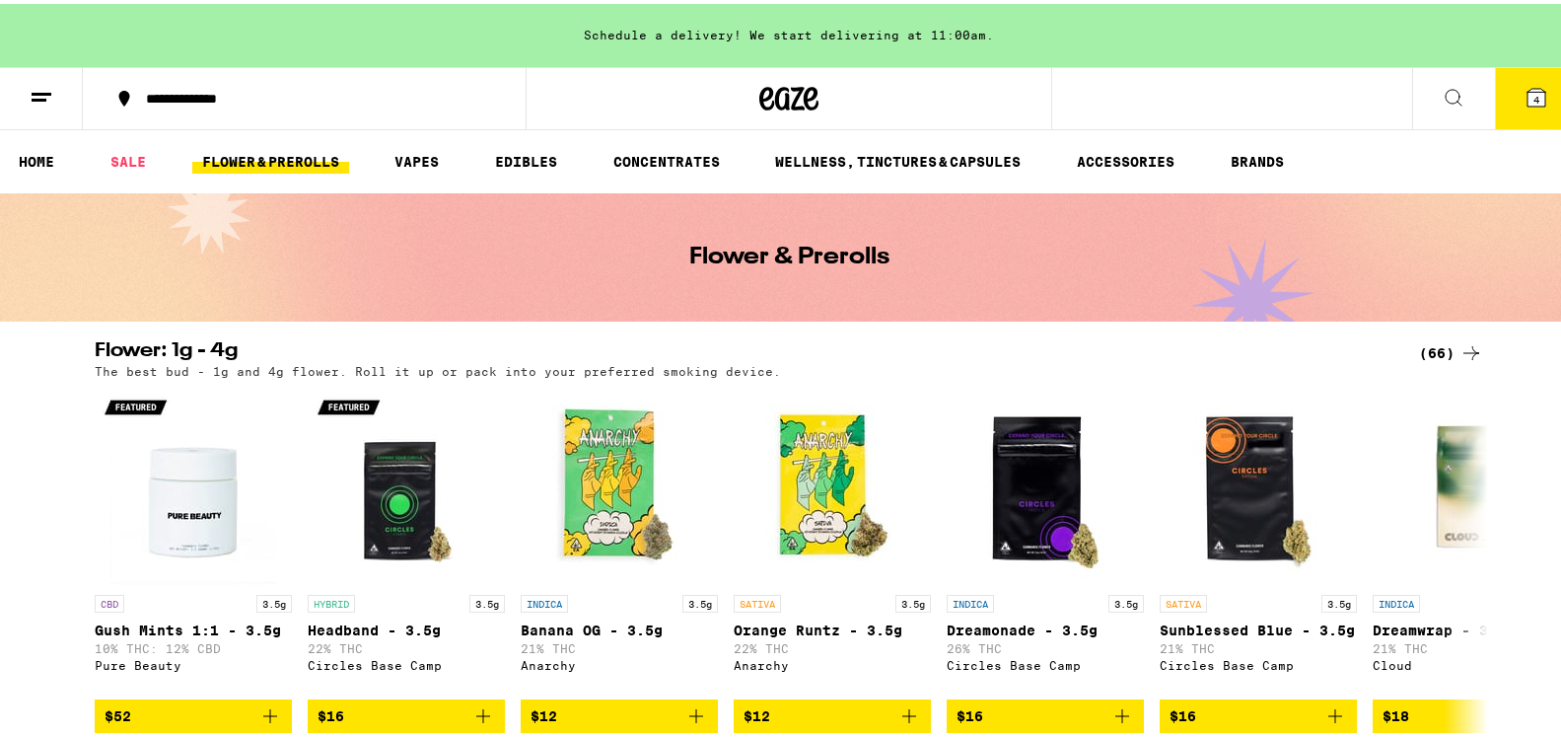
click at [1525, 105] on icon at bounding box center [1537, 94] width 24 height 24
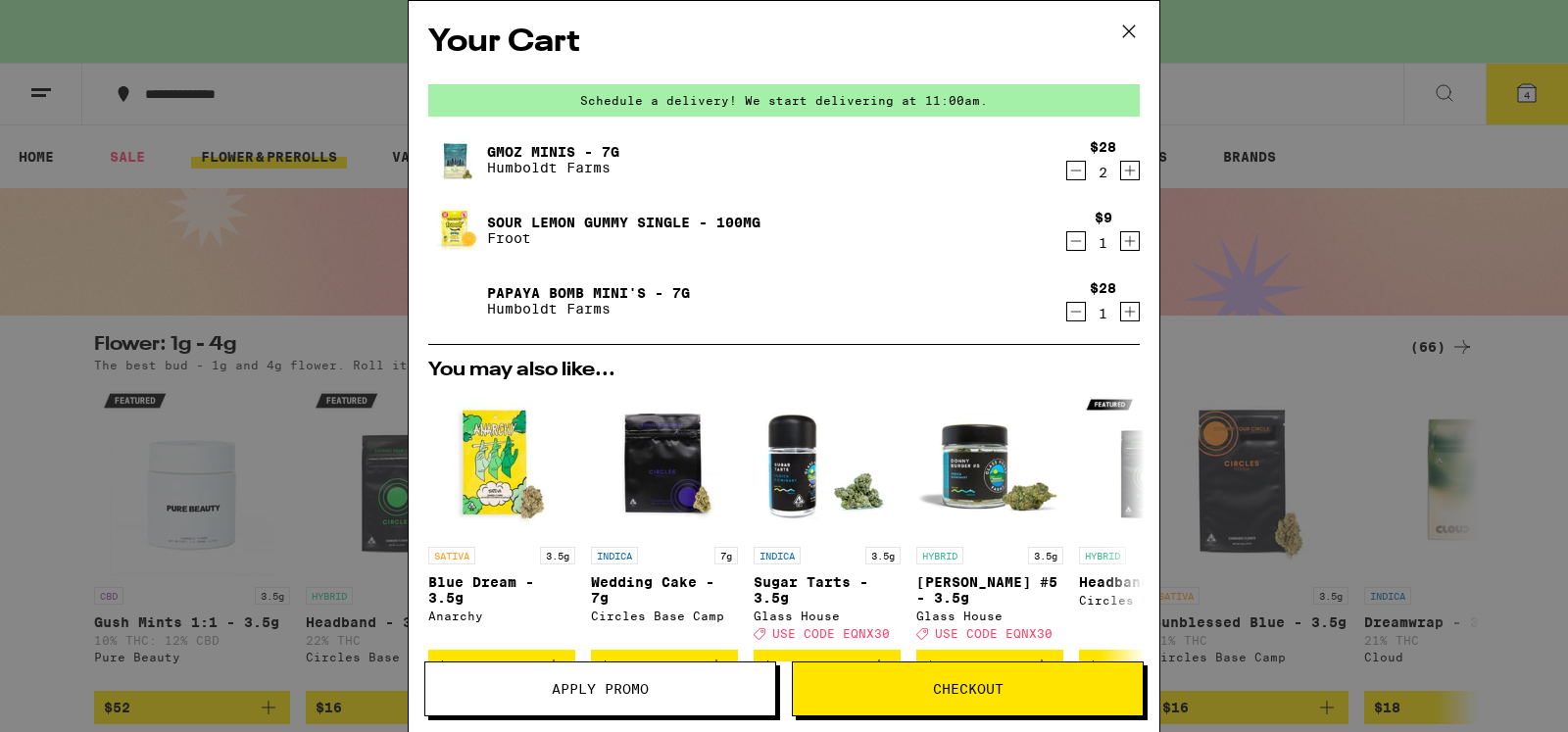
click at [1067, 166] on icon "Decrement" at bounding box center [1076, 171] width 18 height 24
click at [629, 683] on span "Apply Promo" at bounding box center [600, 689] width 97 height 14
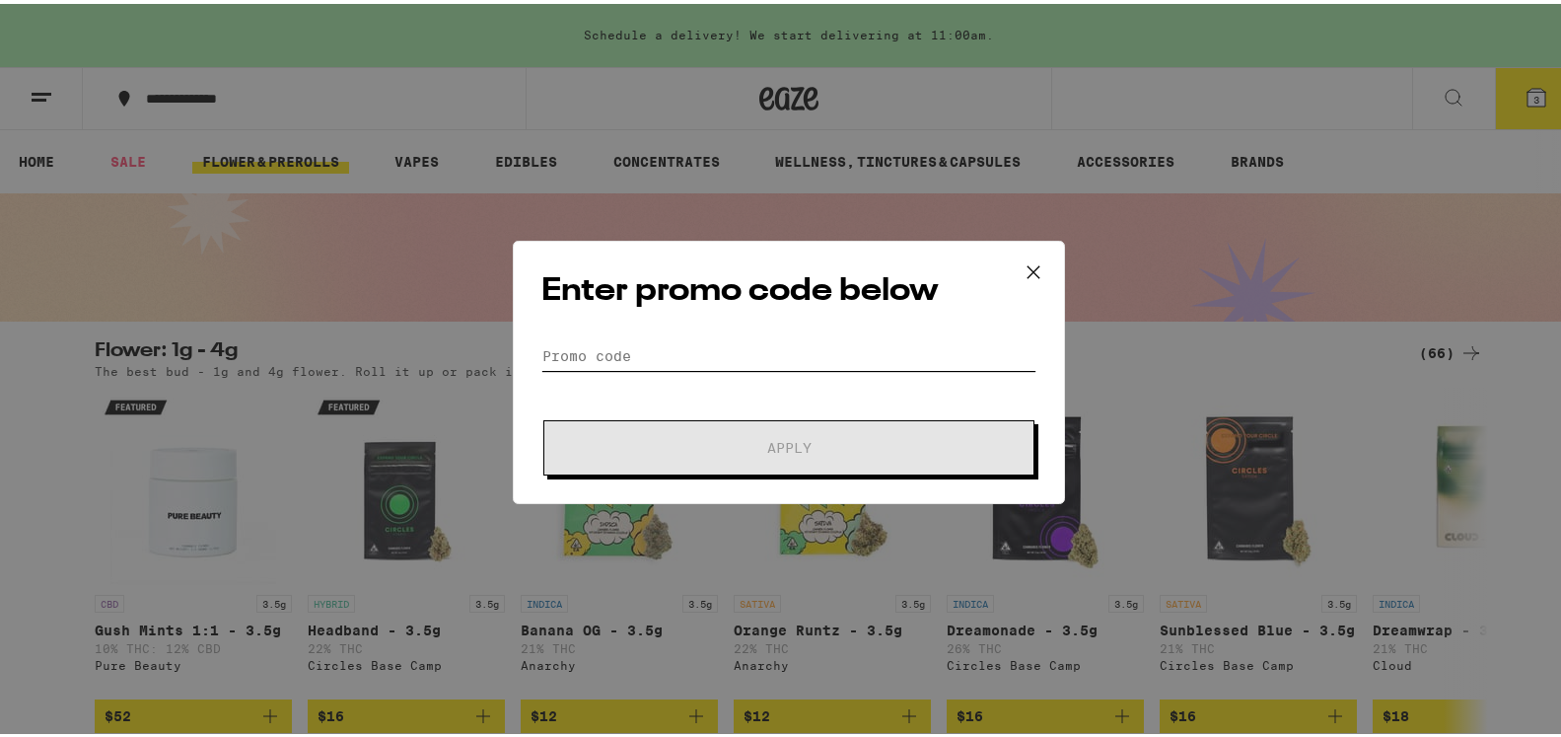
click at [572, 352] on input "Promo Code" at bounding box center [789, 352] width 495 height 30
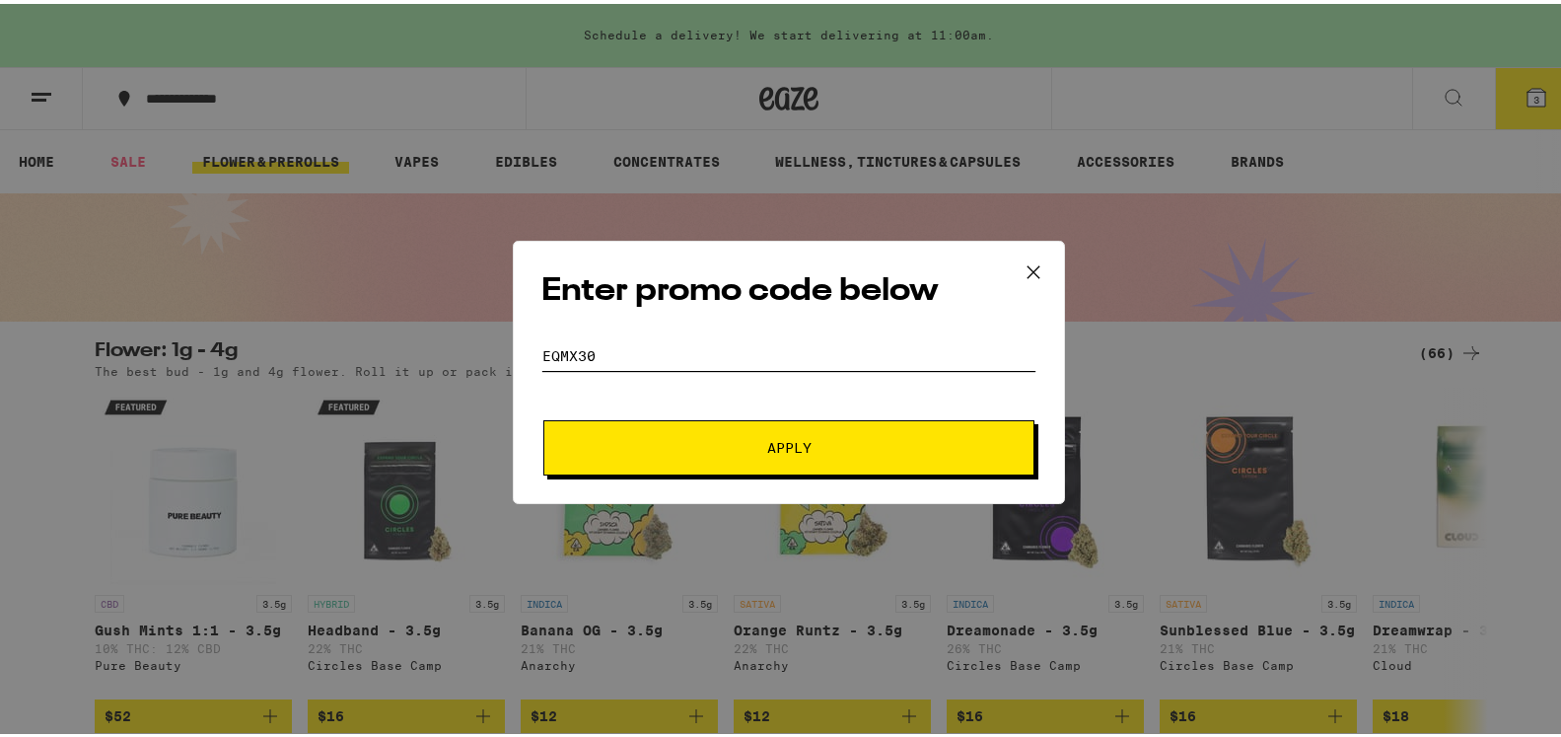
type input "EQMX30"
click at [754, 437] on span "Apply" at bounding box center [789, 444] width 355 height 14
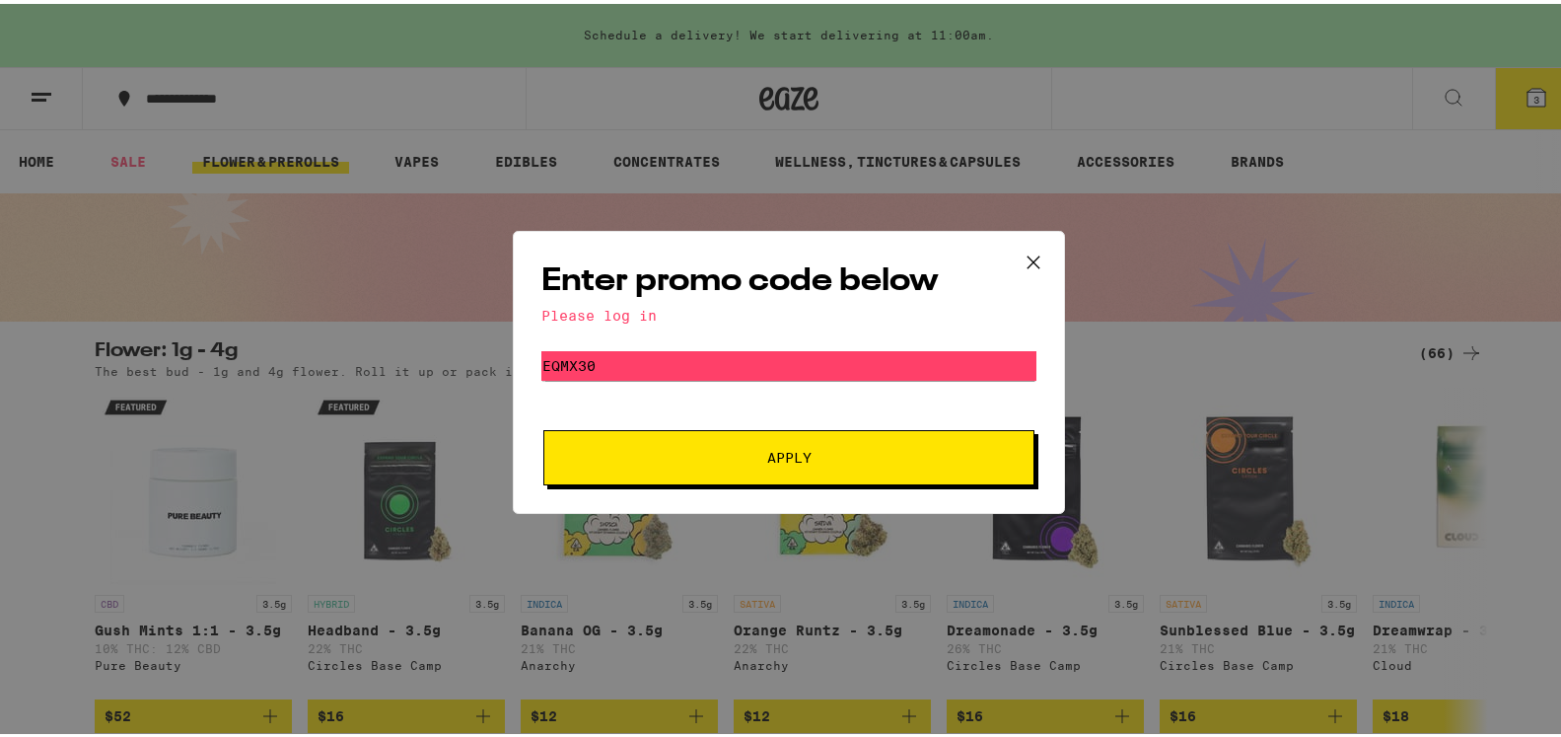
click at [1024, 253] on icon at bounding box center [1034, 259] width 30 height 30
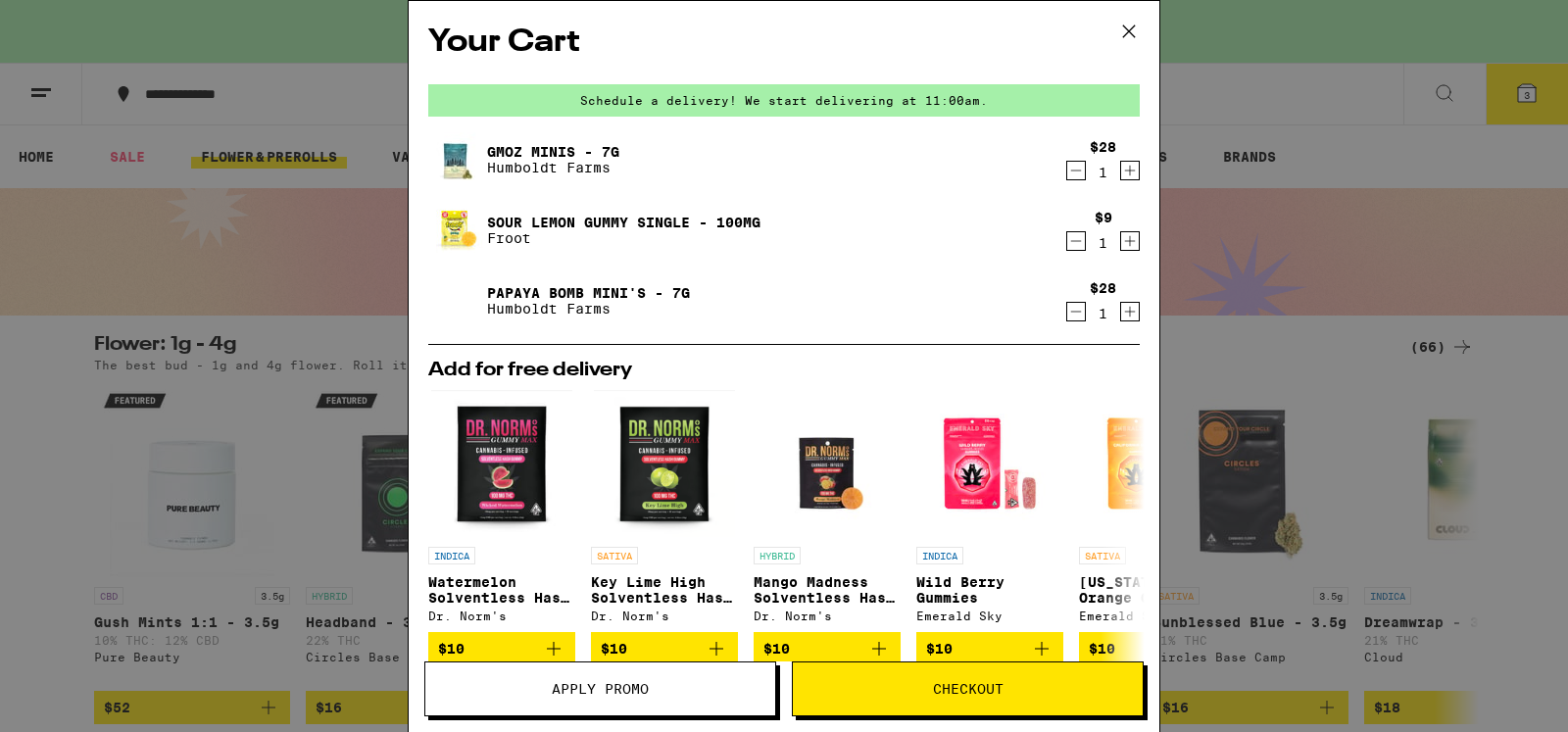
click at [938, 688] on span "Checkout" at bounding box center [968, 689] width 71 height 14
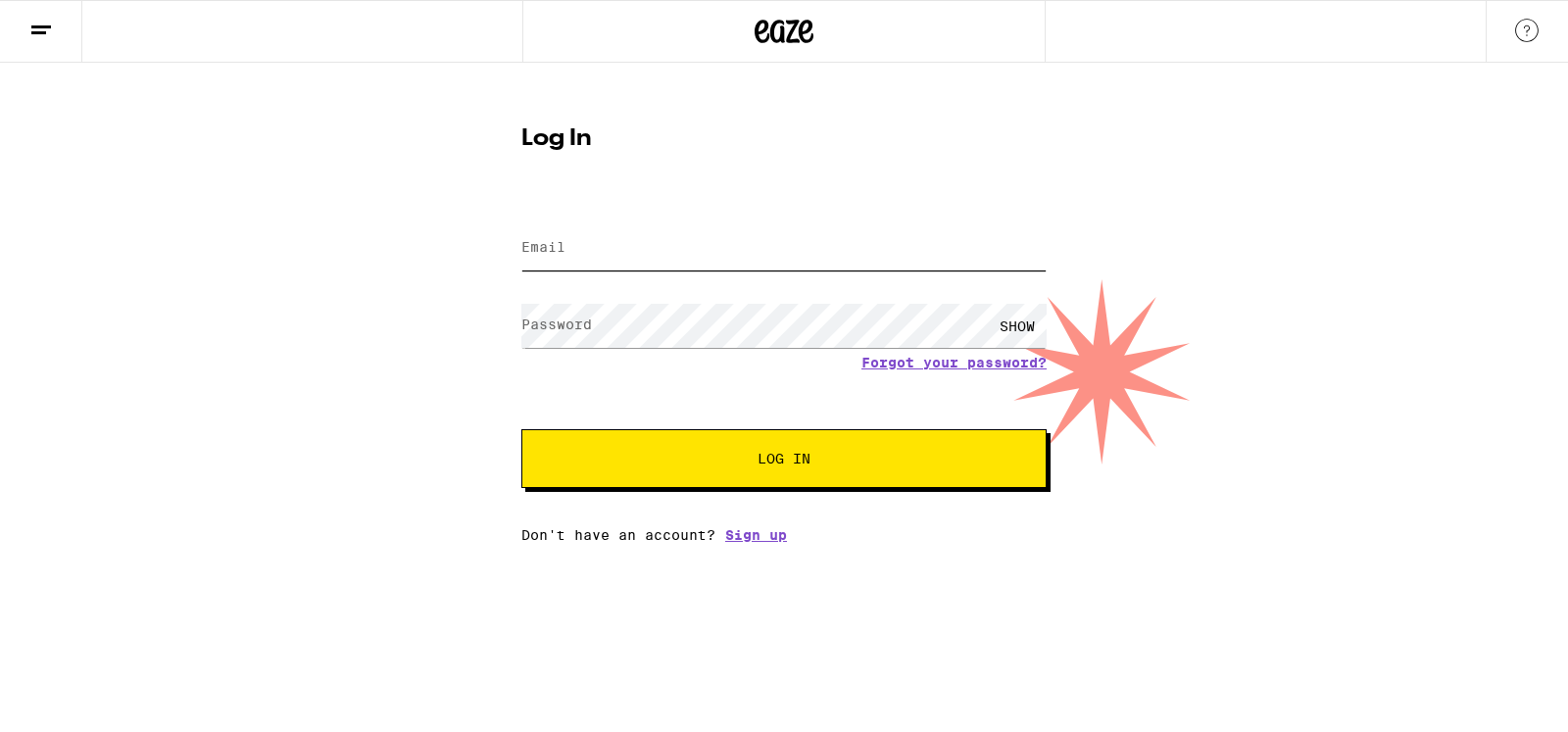
click at [611, 245] on input "Email" at bounding box center [784, 248] width 526 height 44
type input "[EMAIL_ADDRESS][DOMAIN_NAME]"
click at [723, 449] on button "Log In" at bounding box center [784, 458] width 526 height 59
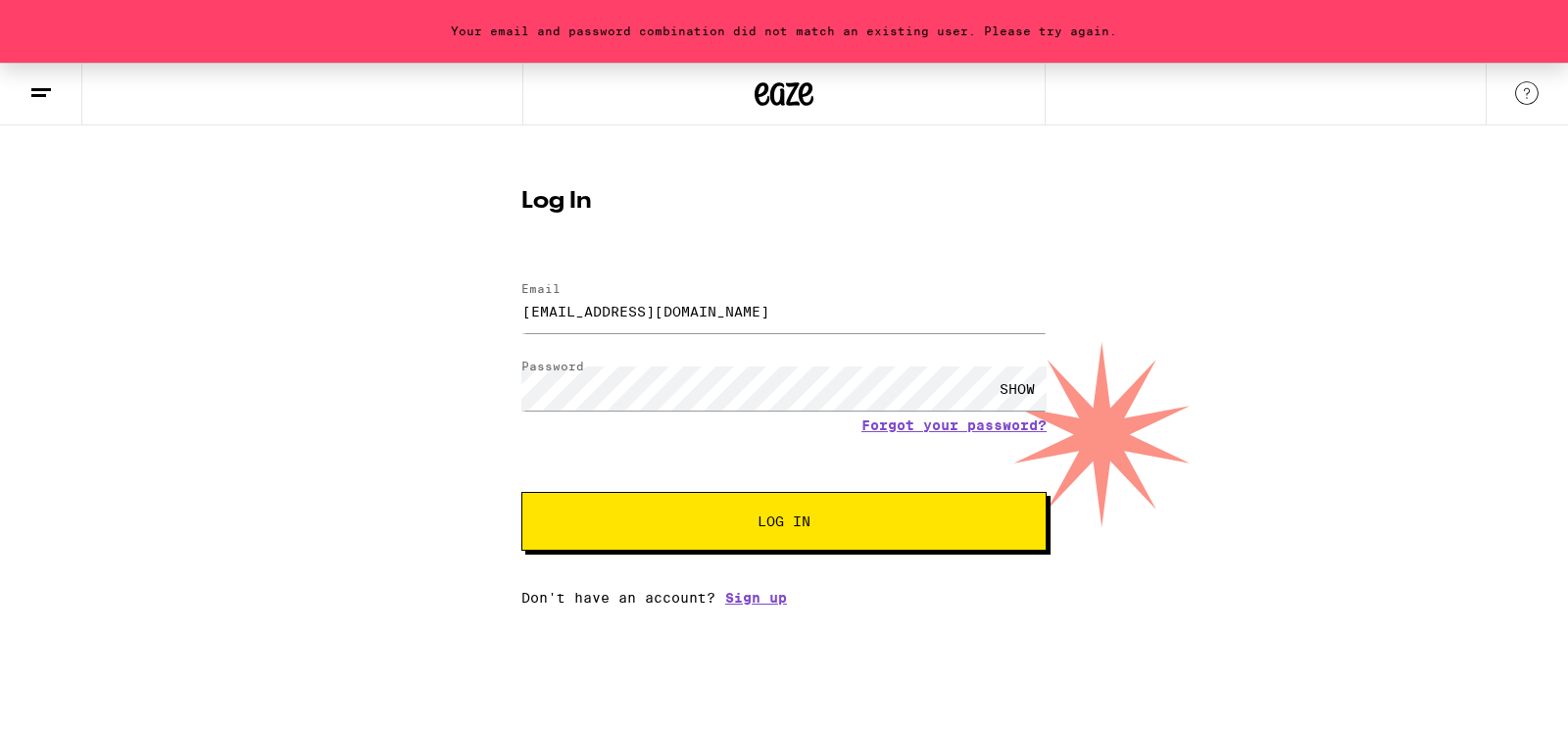
click at [700, 525] on span "Log In" at bounding box center [784, 521] width 367 height 14
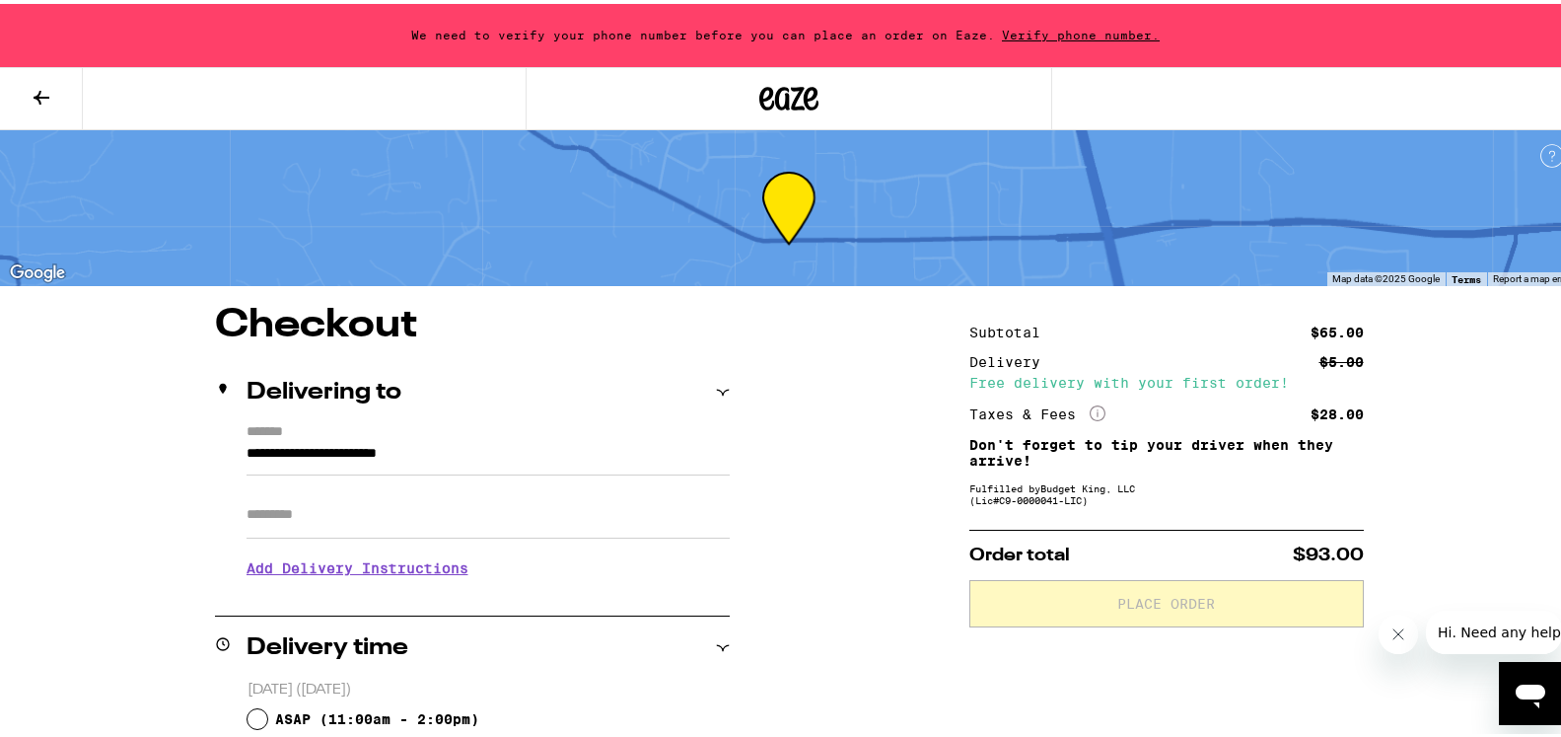
drag, startPoint x: 1032, startPoint y: 373, endPoint x: 1033, endPoint y: 384, distance: 10.9
drag, startPoint x: 873, startPoint y: 9, endPoint x: 866, endPoint y: 35, distance: 26.6
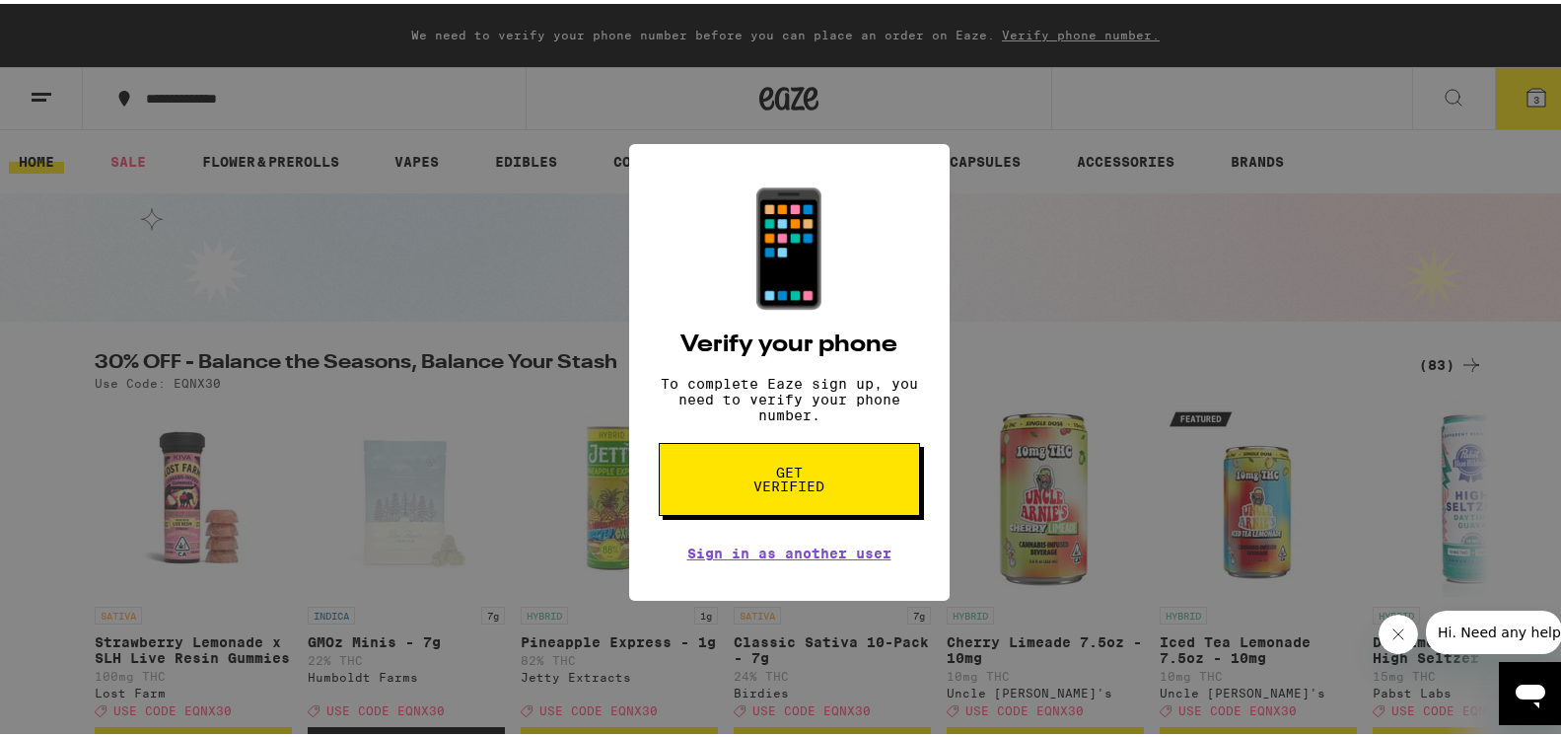
drag, startPoint x: 959, startPoint y: 234, endPoint x: 970, endPoint y: 239, distance: 11.9
click at [970, 239] on div "📱 Verify your phone To complete Eaze sign up, you need to verify your phone num…" at bounding box center [789, 368] width 1578 height 737
click at [400, 311] on div "📱 Verify your phone To complete Eaze sign up, you need to verify your phone num…" at bounding box center [789, 368] width 1578 height 737
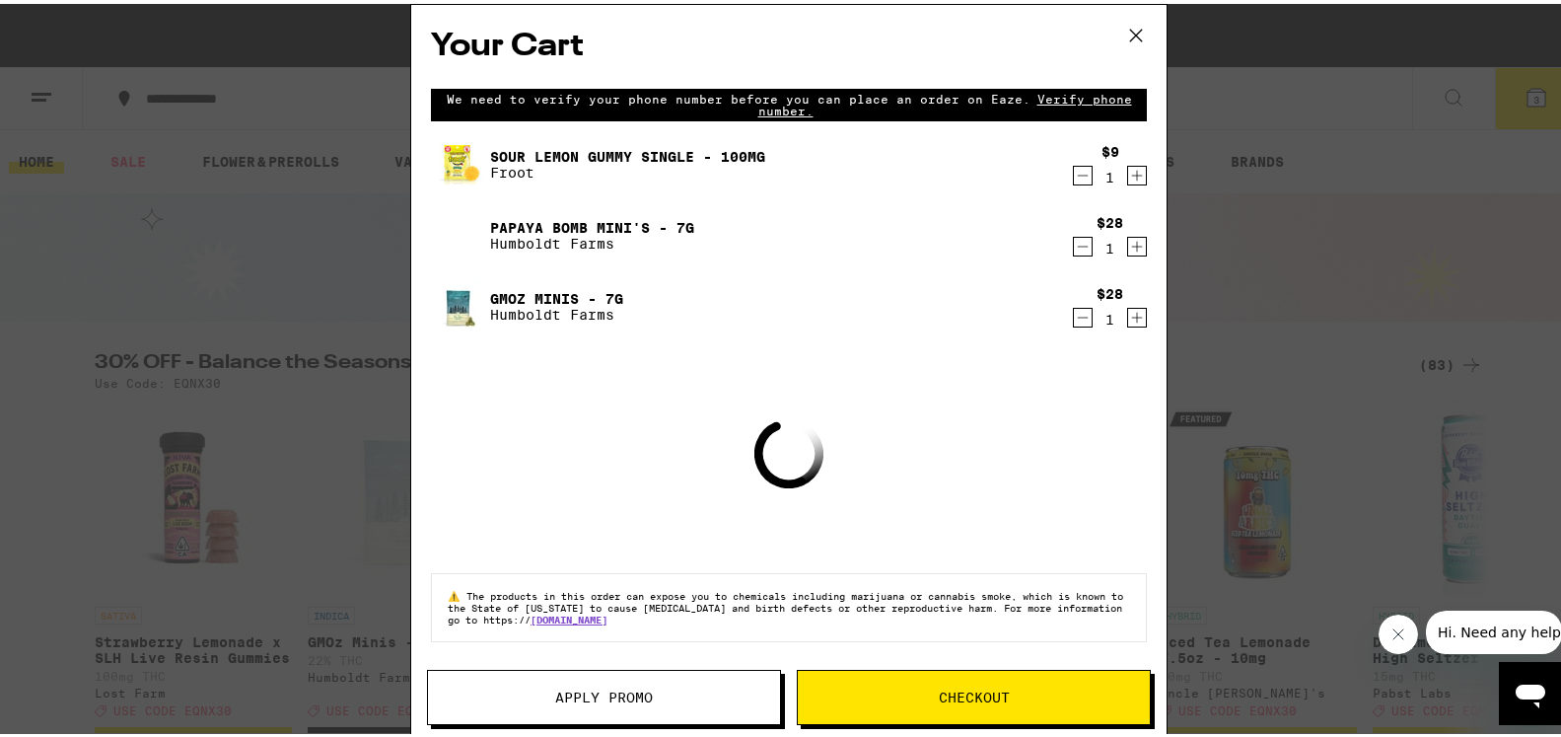
scroll to position [253, 0]
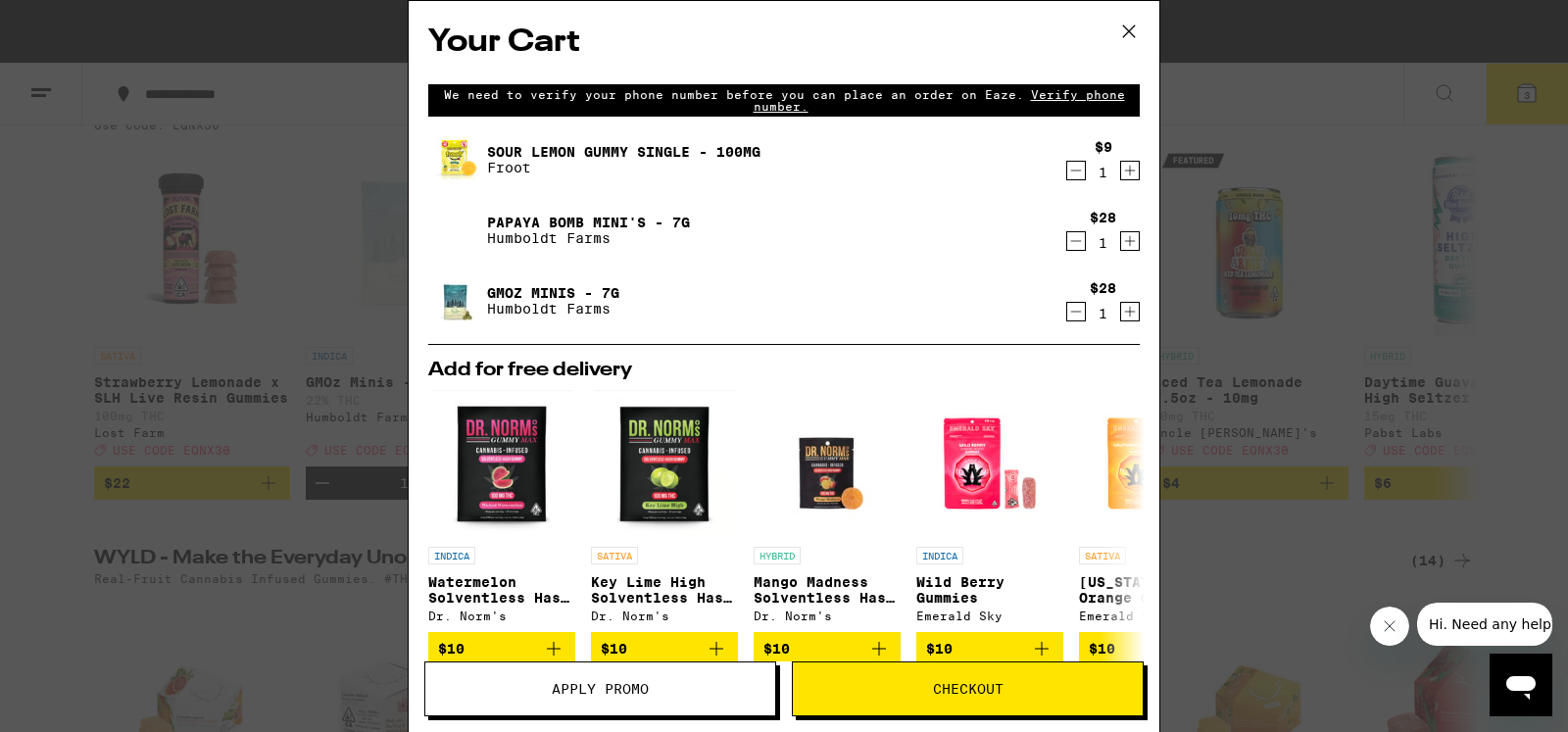
click at [558, 694] on span "Apply Promo" at bounding box center [600, 689] width 97 height 14
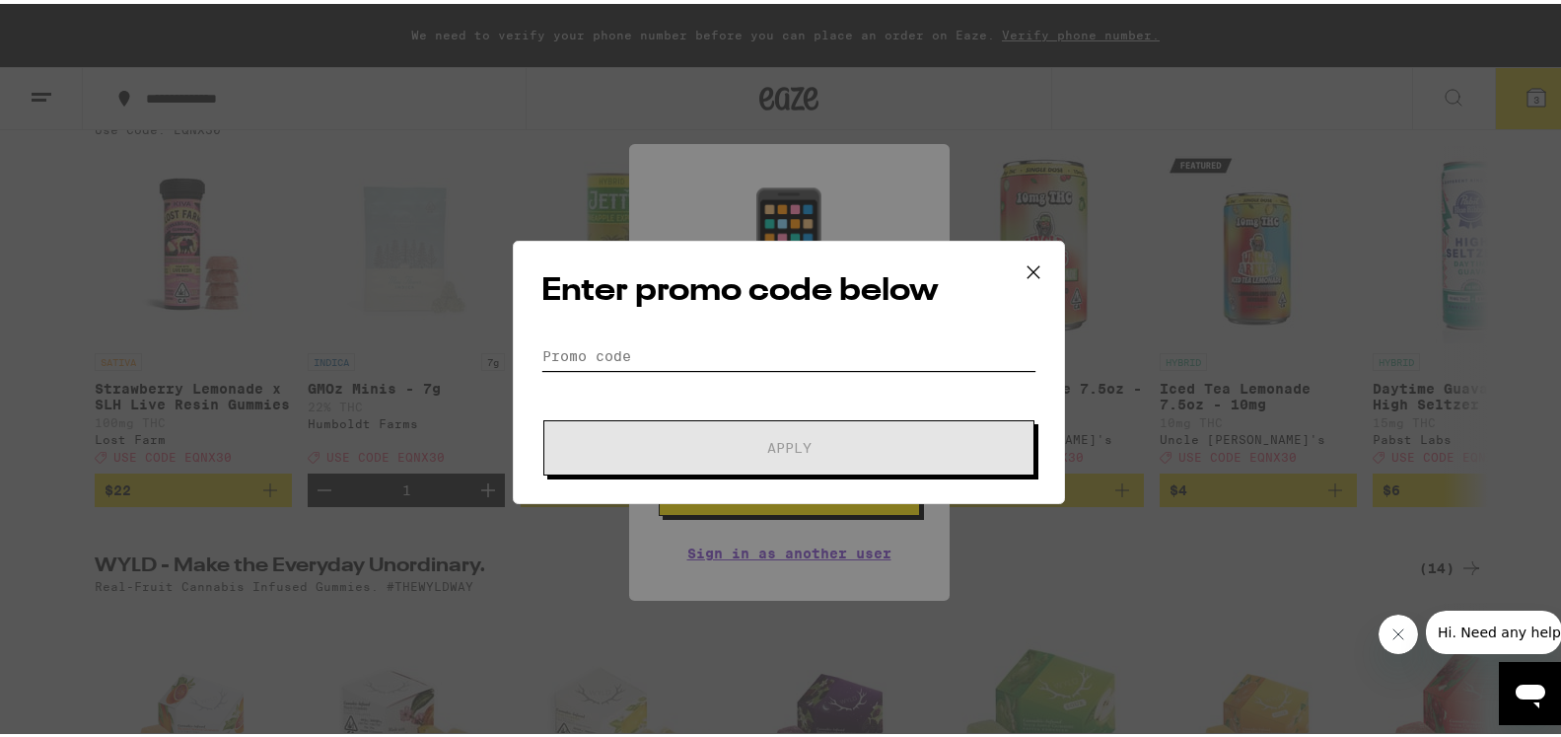
click at [562, 356] on input "Promo Code" at bounding box center [789, 352] width 495 height 30
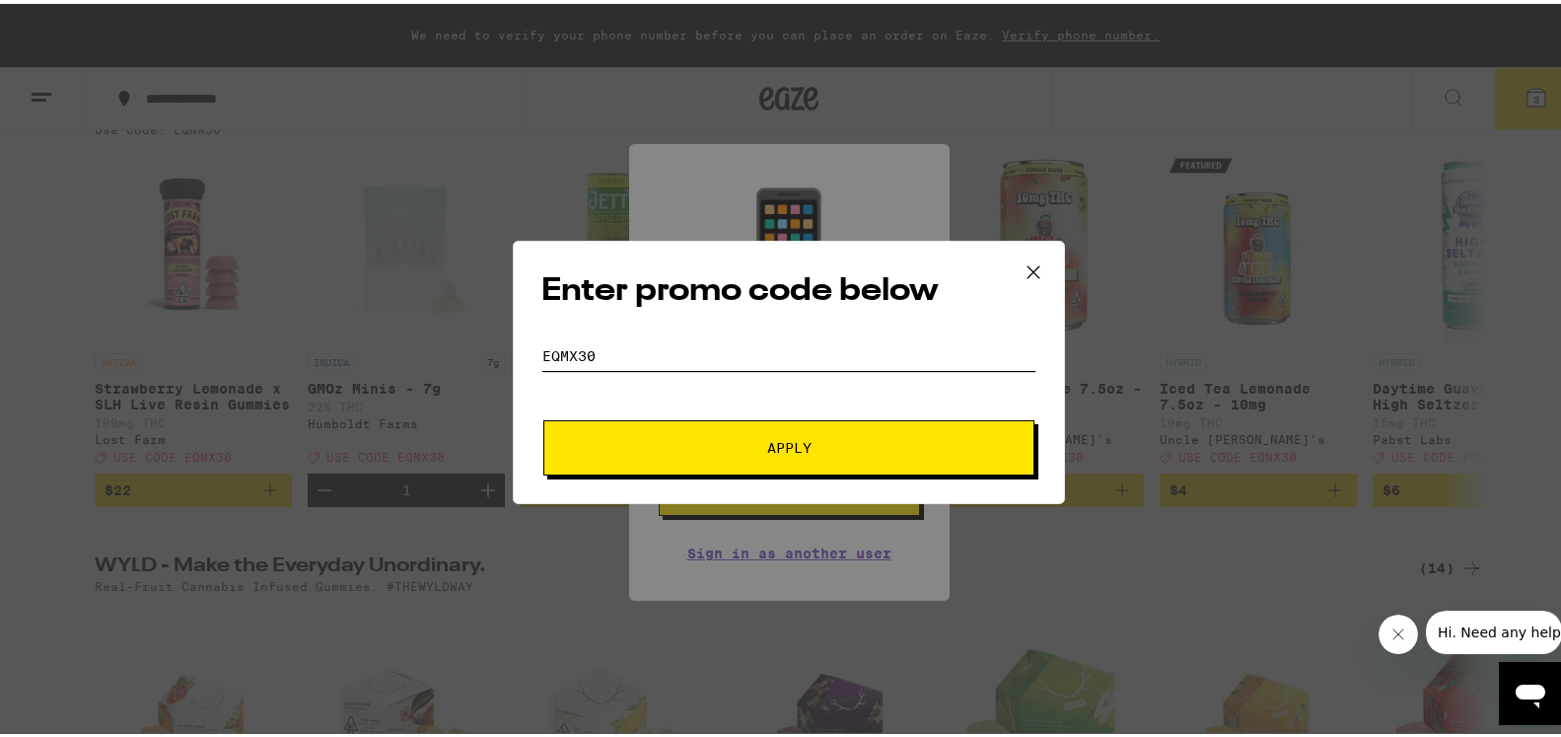
type input "EQMX30"
click at [703, 455] on button "Apply" at bounding box center [788, 443] width 491 height 55
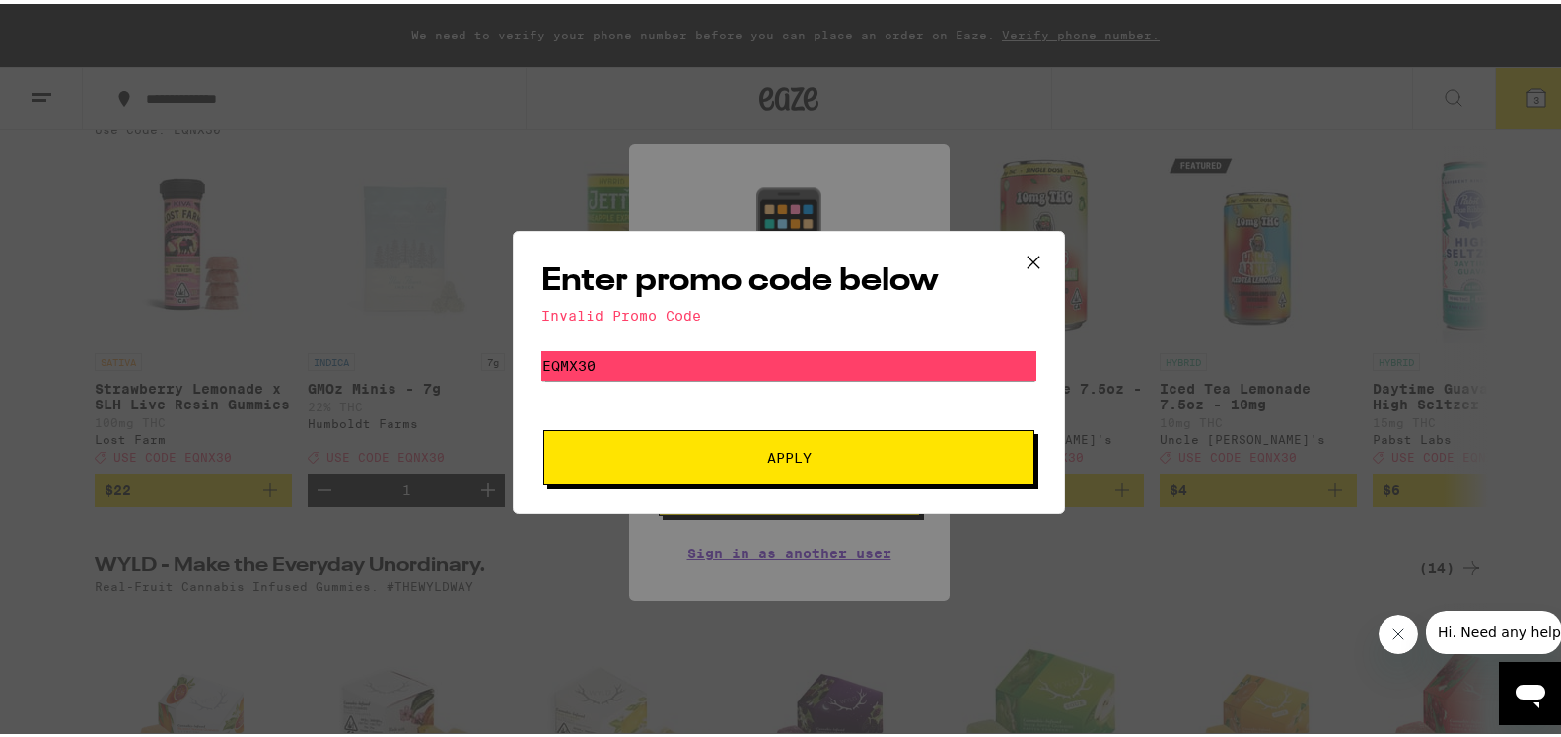
click at [710, 445] on button "Apply" at bounding box center [788, 453] width 491 height 55
click at [1019, 254] on icon at bounding box center [1034, 259] width 30 height 30
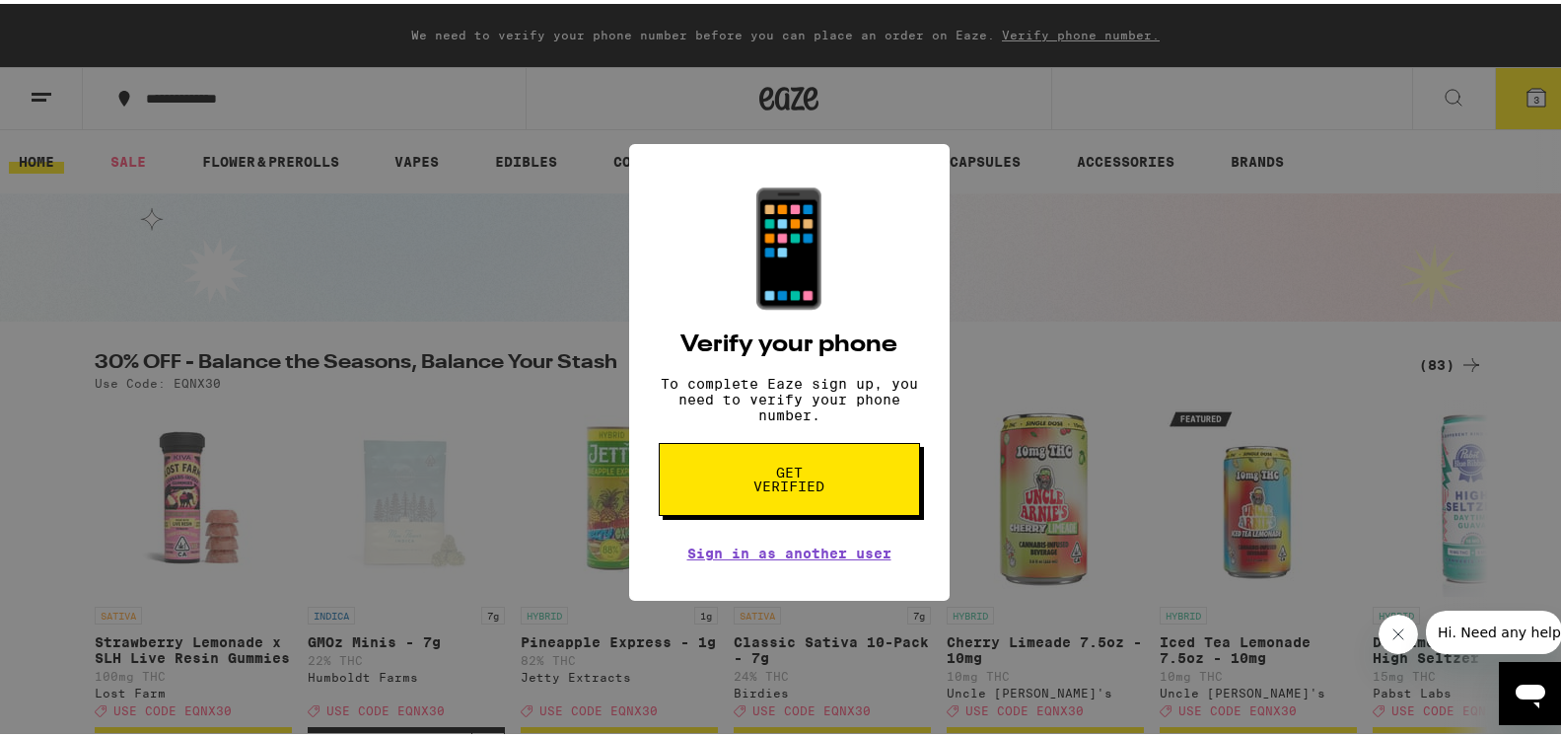
click at [772, 485] on span "Get verified" at bounding box center [790, 476] width 102 height 28
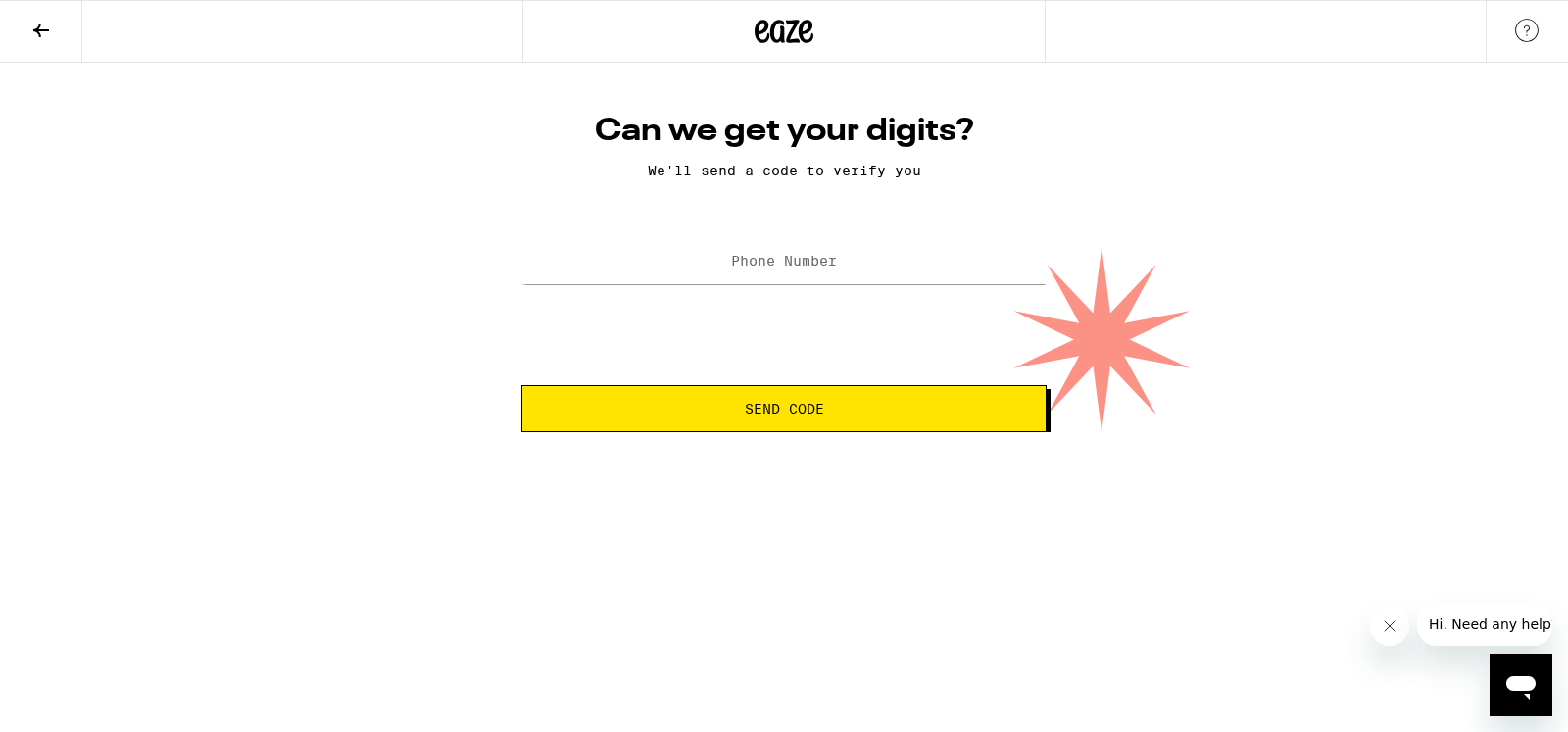
drag, startPoint x: 665, startPoint y: 235, endPoint x: 668, endPoint y: 247, distance: 12.4
click at [669, 276] on input "Phone Number" at bounding box center [784, 262] width 526 height 44
type input "[PHONE_NUMBER]"
click at [768, 409] on span "Send Code" at bounding box center [785, 408] width 79 height 14
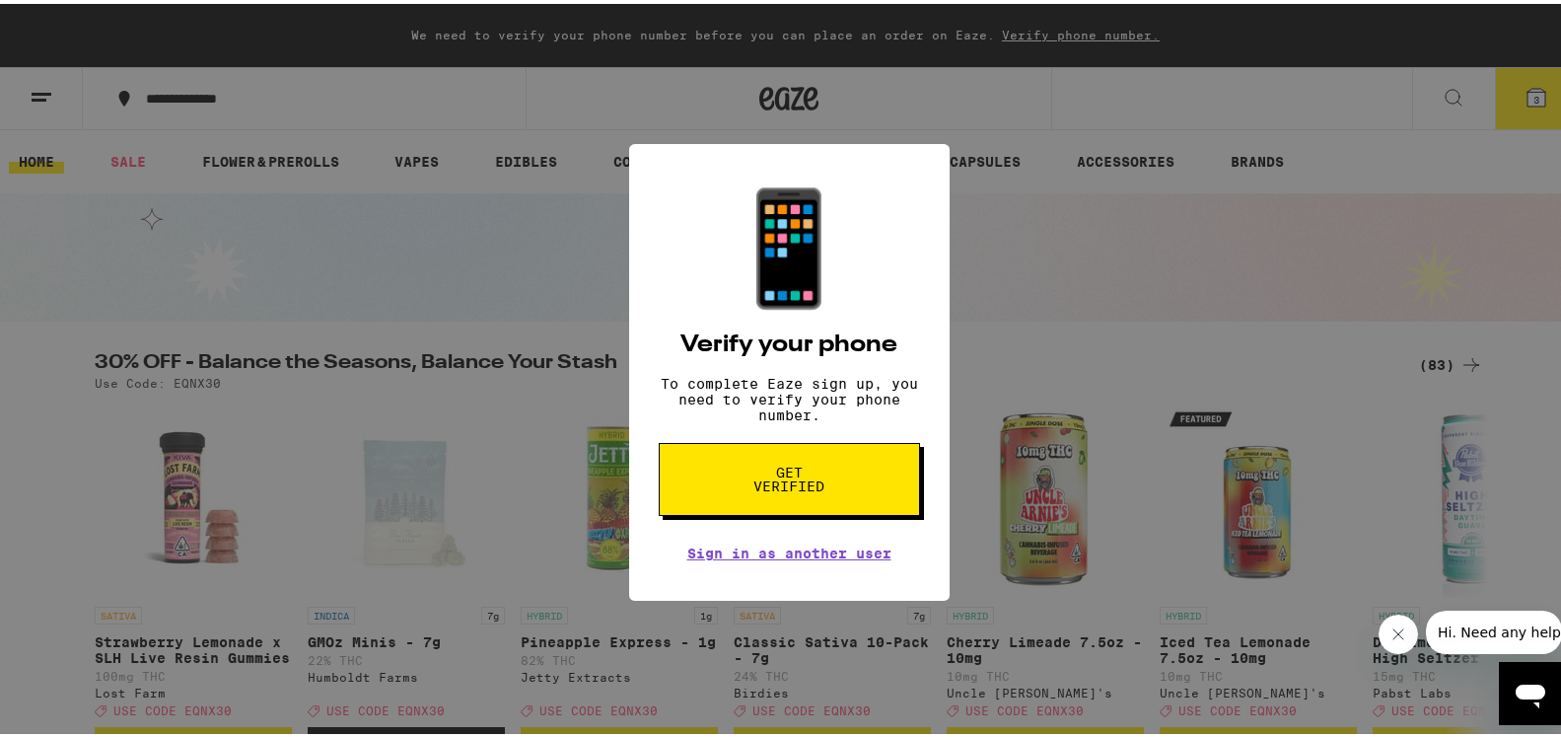
click at [1159, 300] on div "📱 Verify your phone To complete Eaze sign up, you need to verify your phone num…" at bounding box center [789, 368] width 1578 height 737
click at [773, 556] on link "Sign in as another user" at bounding box center [789, 550] width 204 height 16
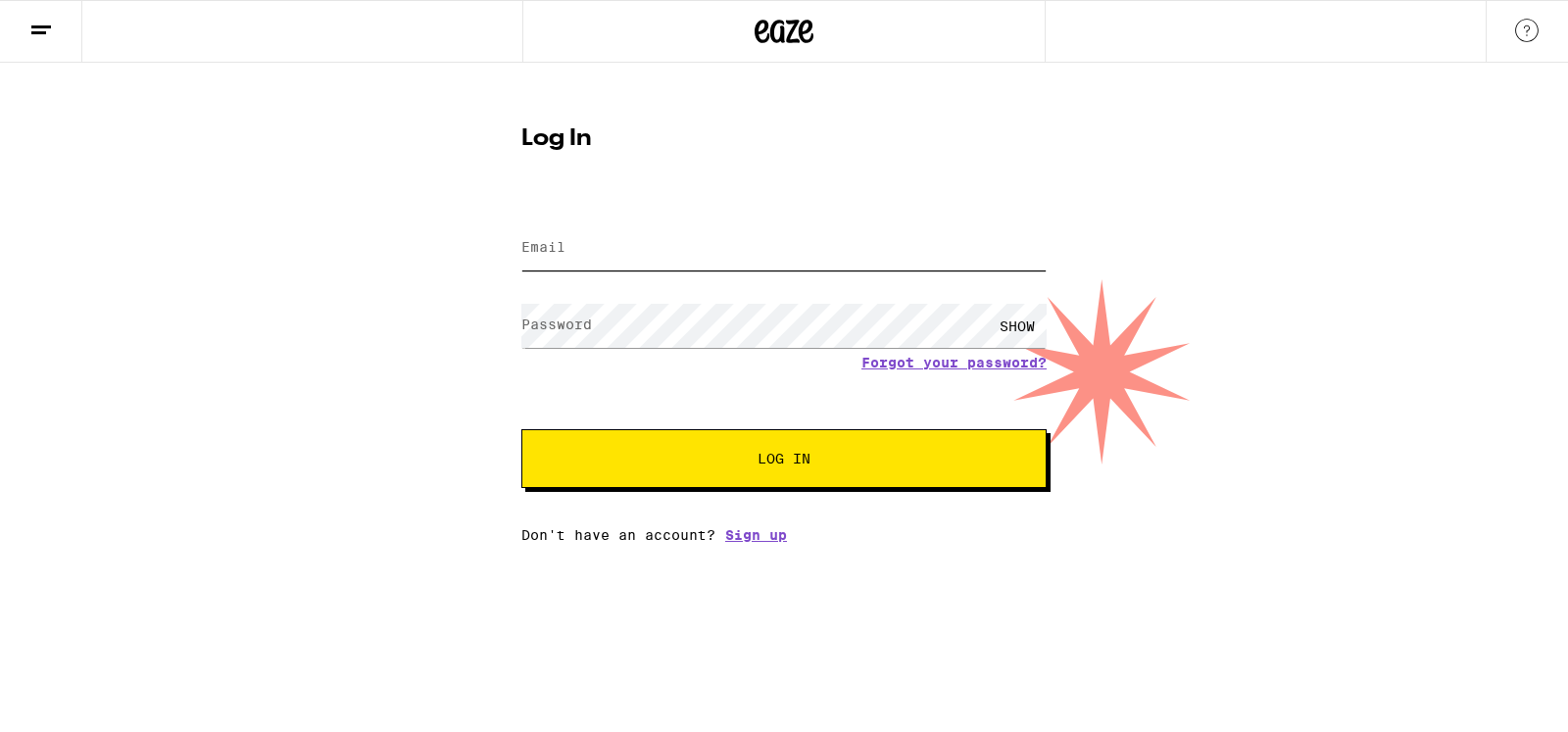
click at [590, 246] on input "Email" at bounding box center [784, 248] width 526 height 44
type input "[EMAIL_ADDRESS][DOMAIN_NAME]"
click at [548, 326] on label "Password" at bounding box center [556, 325] width 71 height 16
click at [1014, 321] on div "SHOW" at bounding box center [1017, 326] width 59 height 44
click at [1024, 323] on div "HIDE" at bounding box center [1017, 326] width 59 height 44
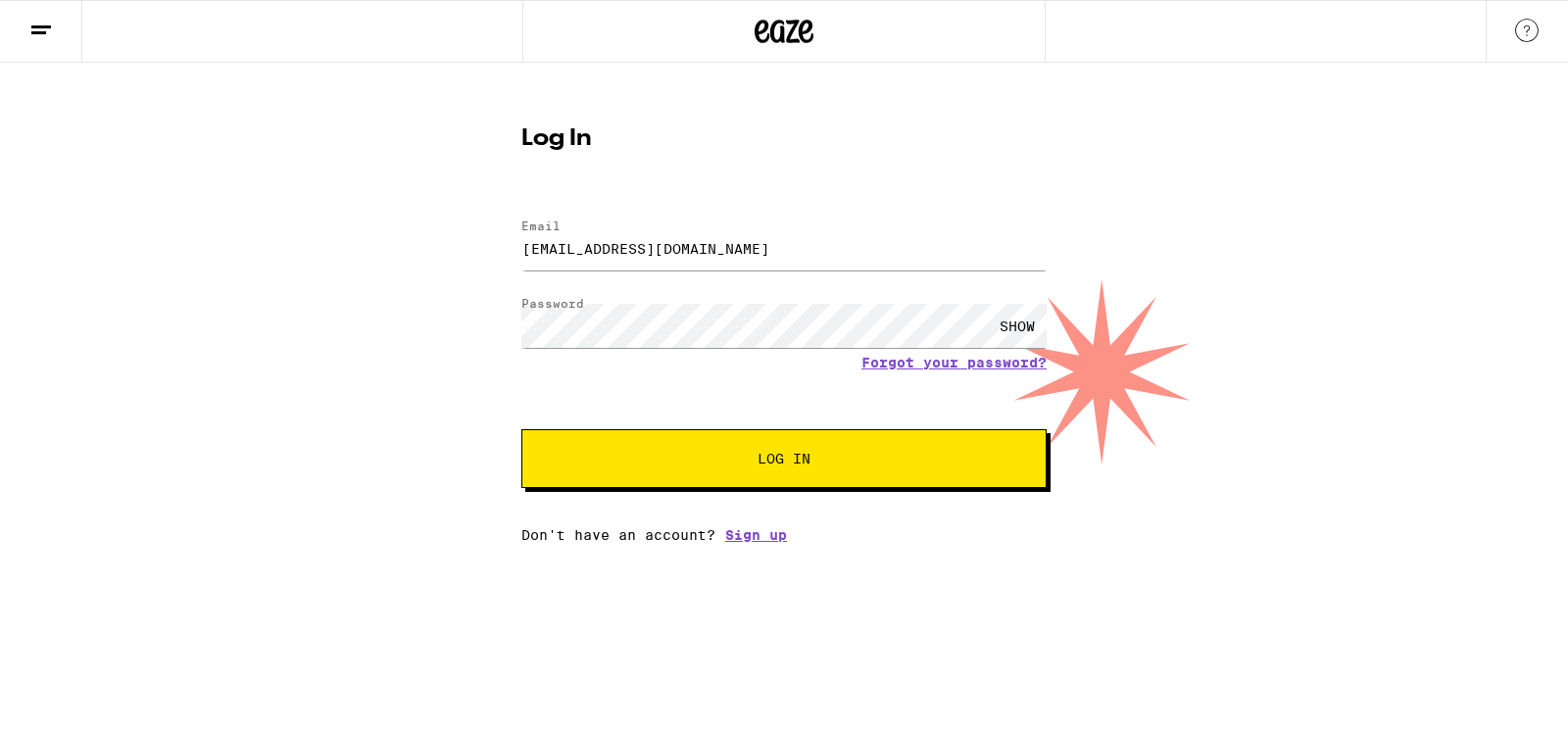
click at [806, 459] on span "Log In" at bounding box center [783, 459] width 53 height 14
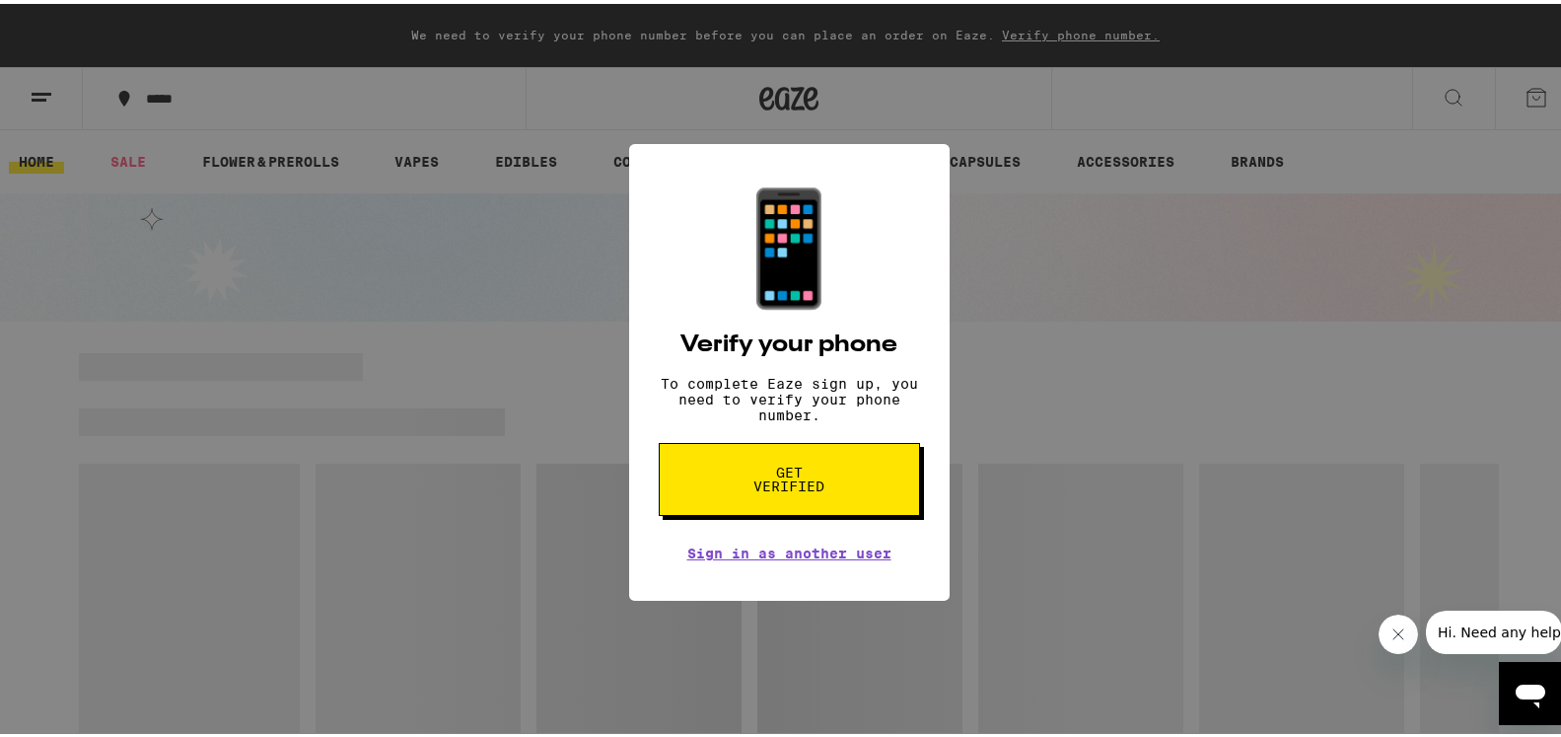
click at [1235, 330] on div "📱 Verify your phone To complete Eaze sign up, you need to verify your phone num…" at bounding box center [789, 368] width 1578 height 737
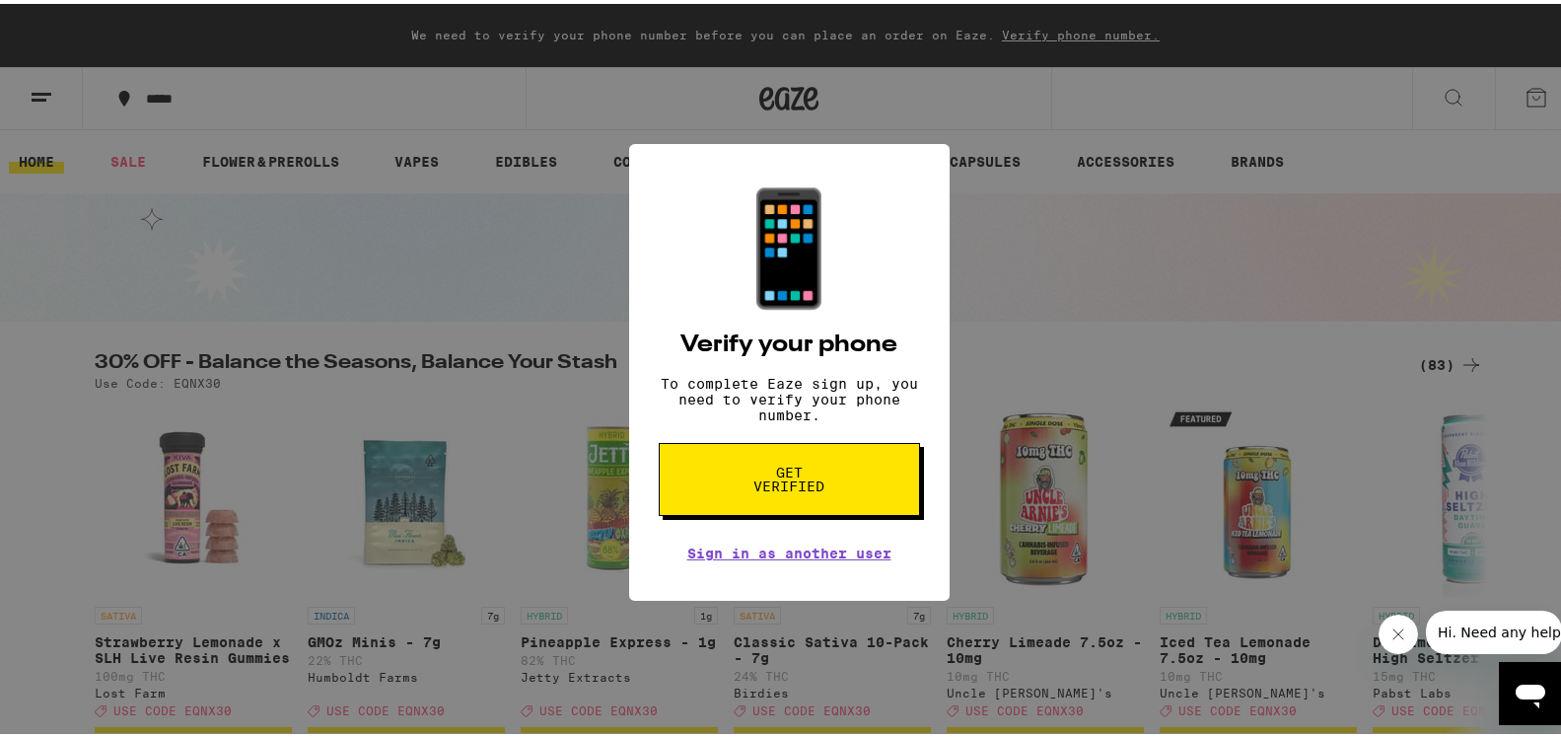
click at [1121, 262] on div "📱 Verify your phone To complete Eaze sign up, you need to verify your phone num…" at bounding box center [789, 368] width 1578 height 737
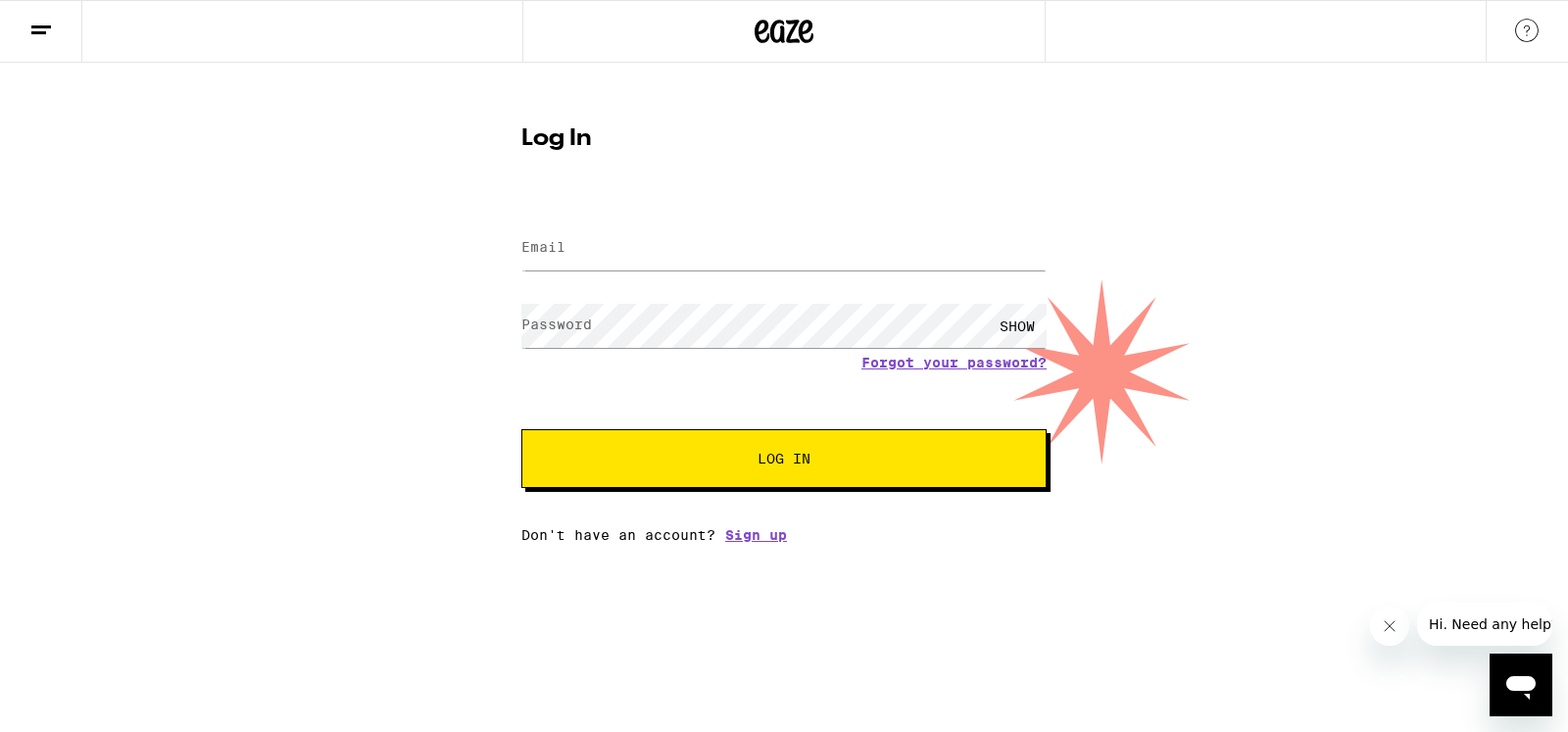
click at [1520, 678] on icon "Open messaging window" at bounding box center [1521, 688] width 30 height 24
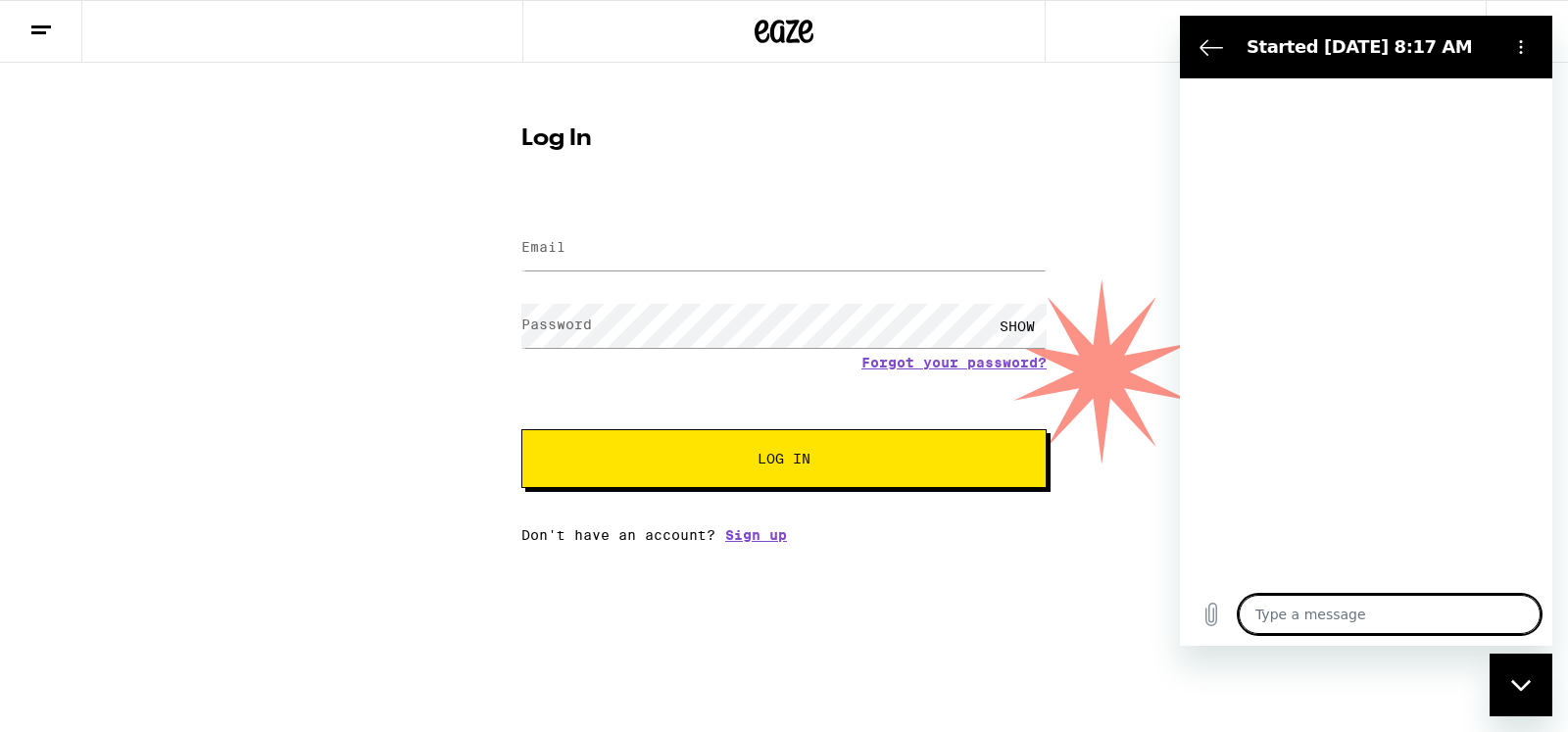
type textarea "x"
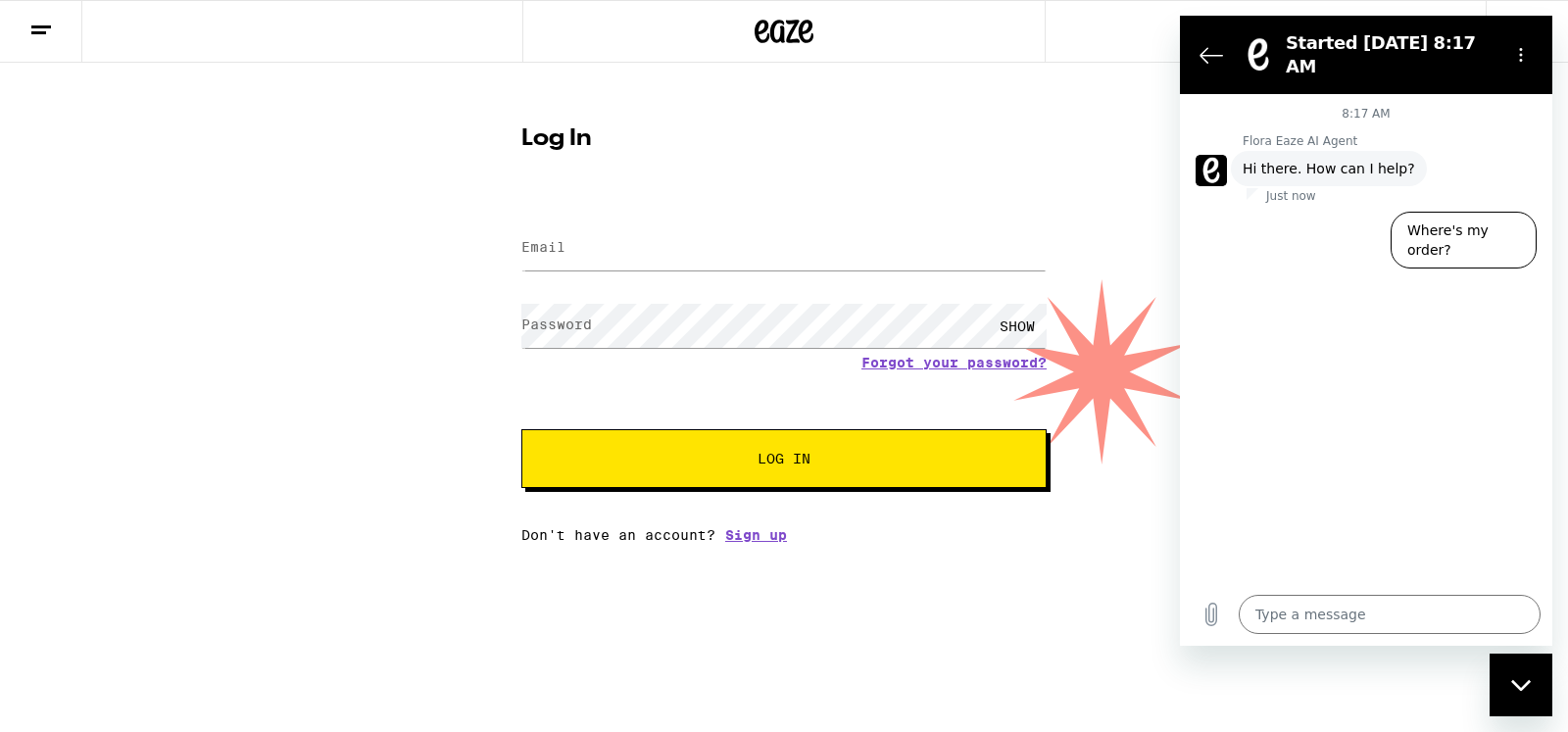
click at [1256, 159] on span "Hi there. How can I help?" at bounding box center [1330, 169] width 173 height 20
click at [1272, 608] on textarea at bounding box center [1390, 614] width 302 height 39
type textarea "M"
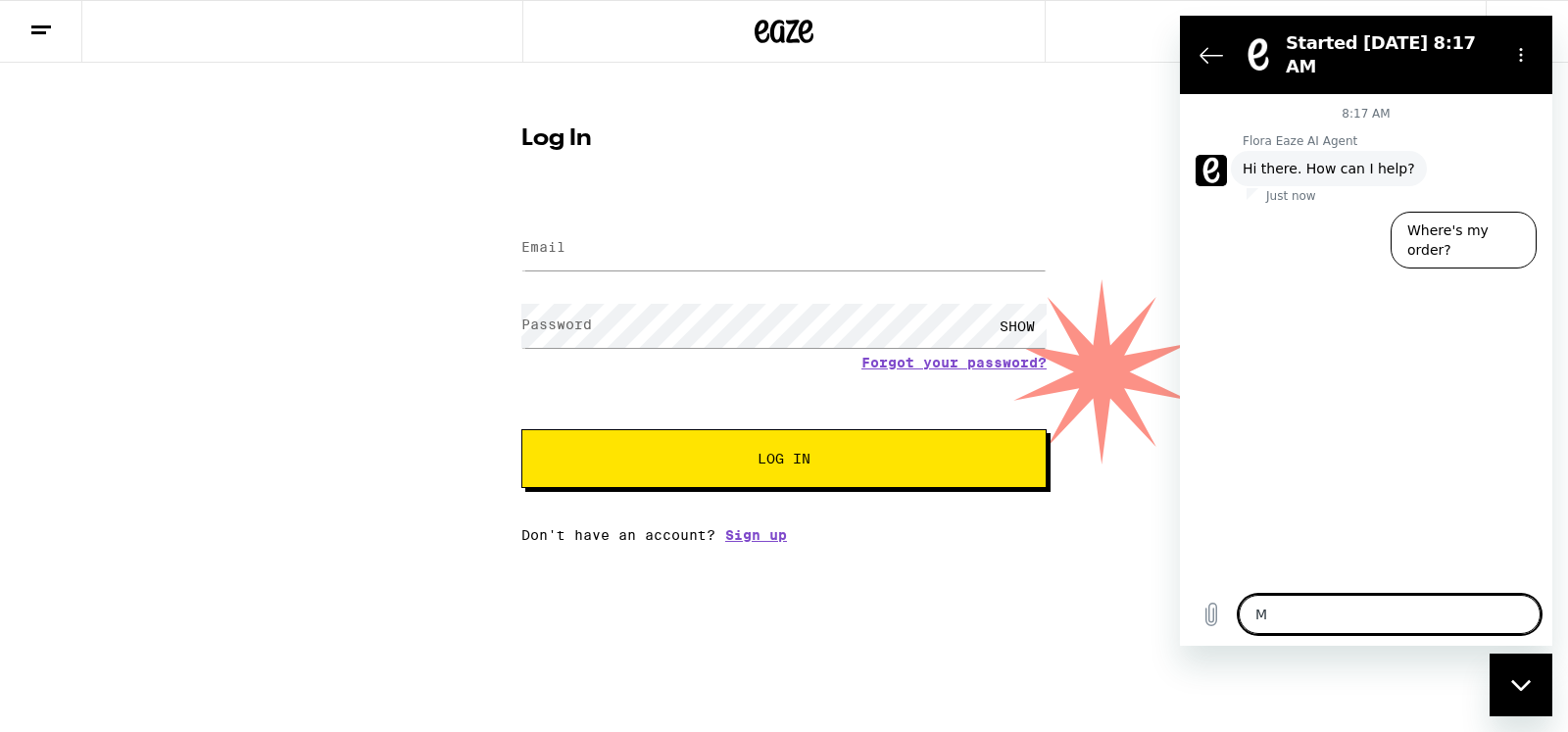
type textarea "x"
type textarea "R"
type textarea "x"
type textarea "Re"
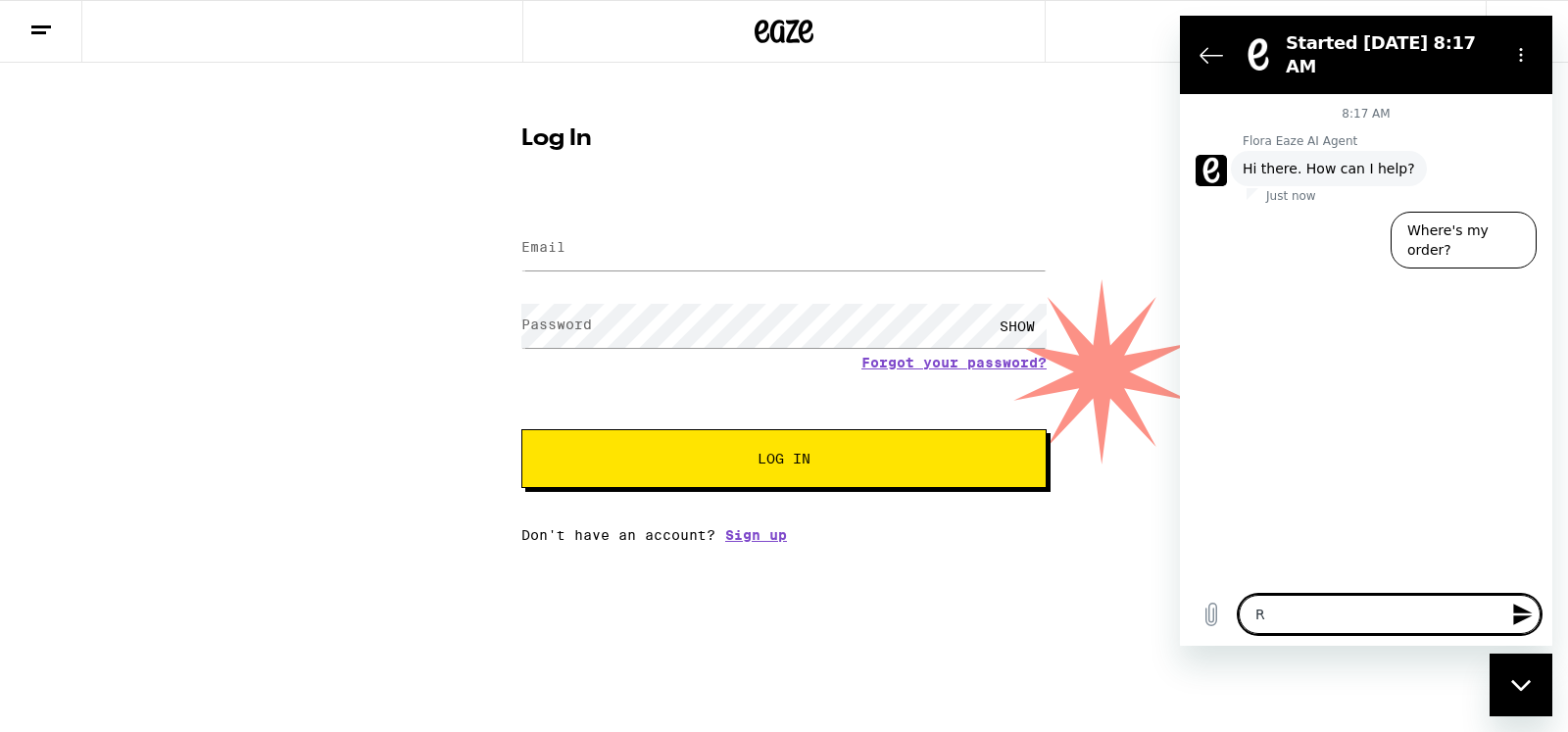
type textarea "x"
type textarea "Ret"
type textarea "x"
type textarea "Retu"
type textarea "x"
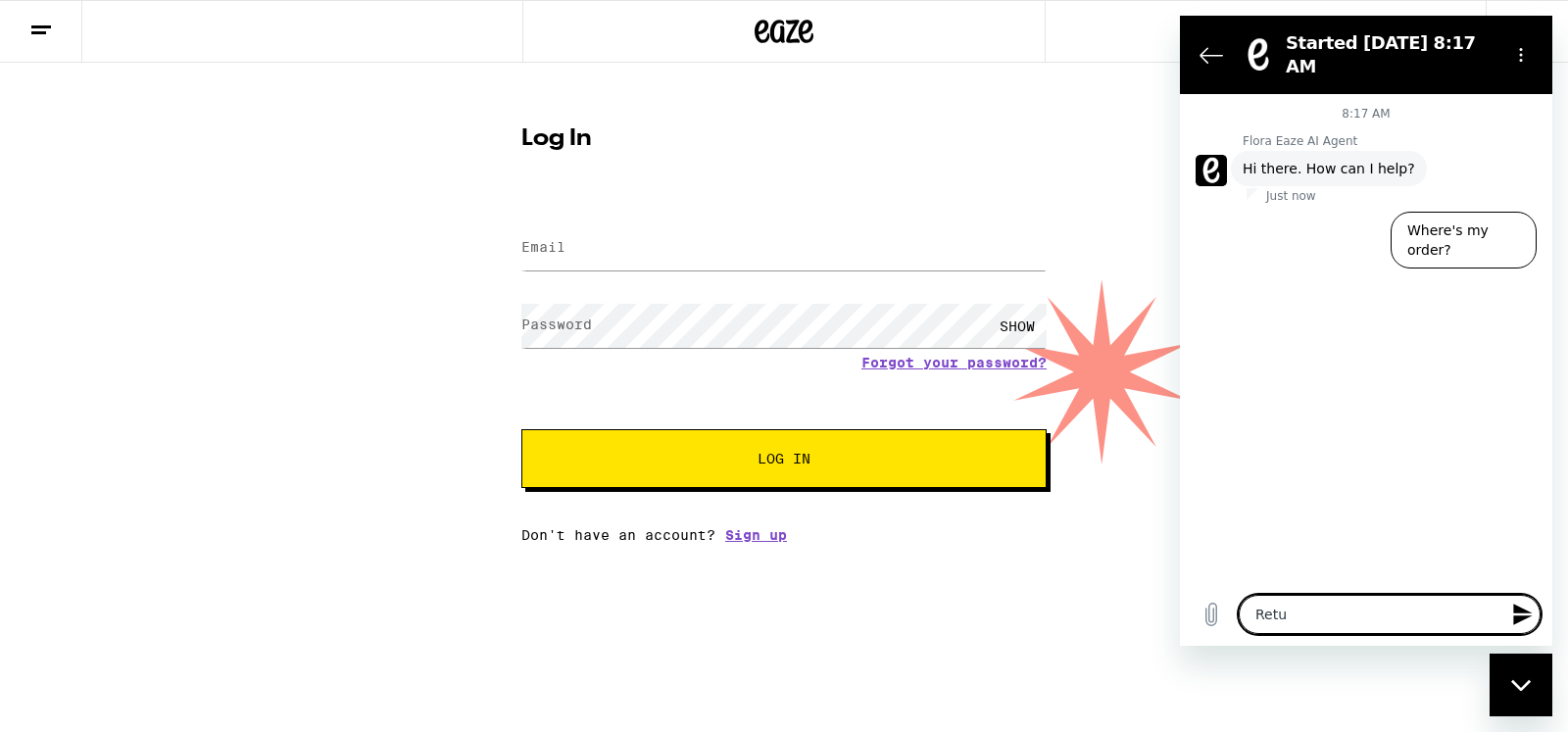
type textarea "Retur"
type textarea "x"
type textarea "Return"
type textarea "x"
type textarea "Returni"
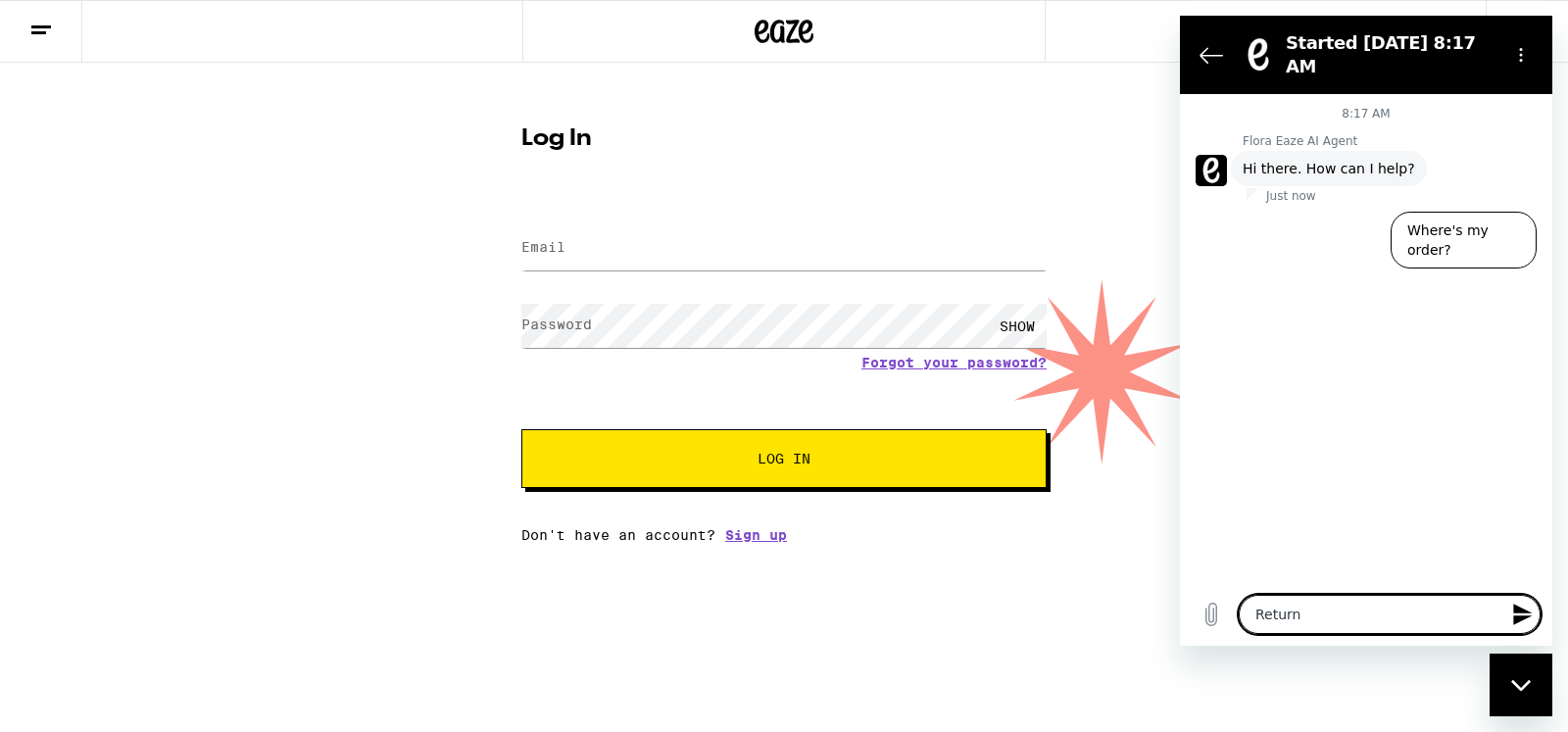
type textarea "x"
type textarea "Returnin"
type textarea "x"
type textarea "Returning"
type textarea "x"
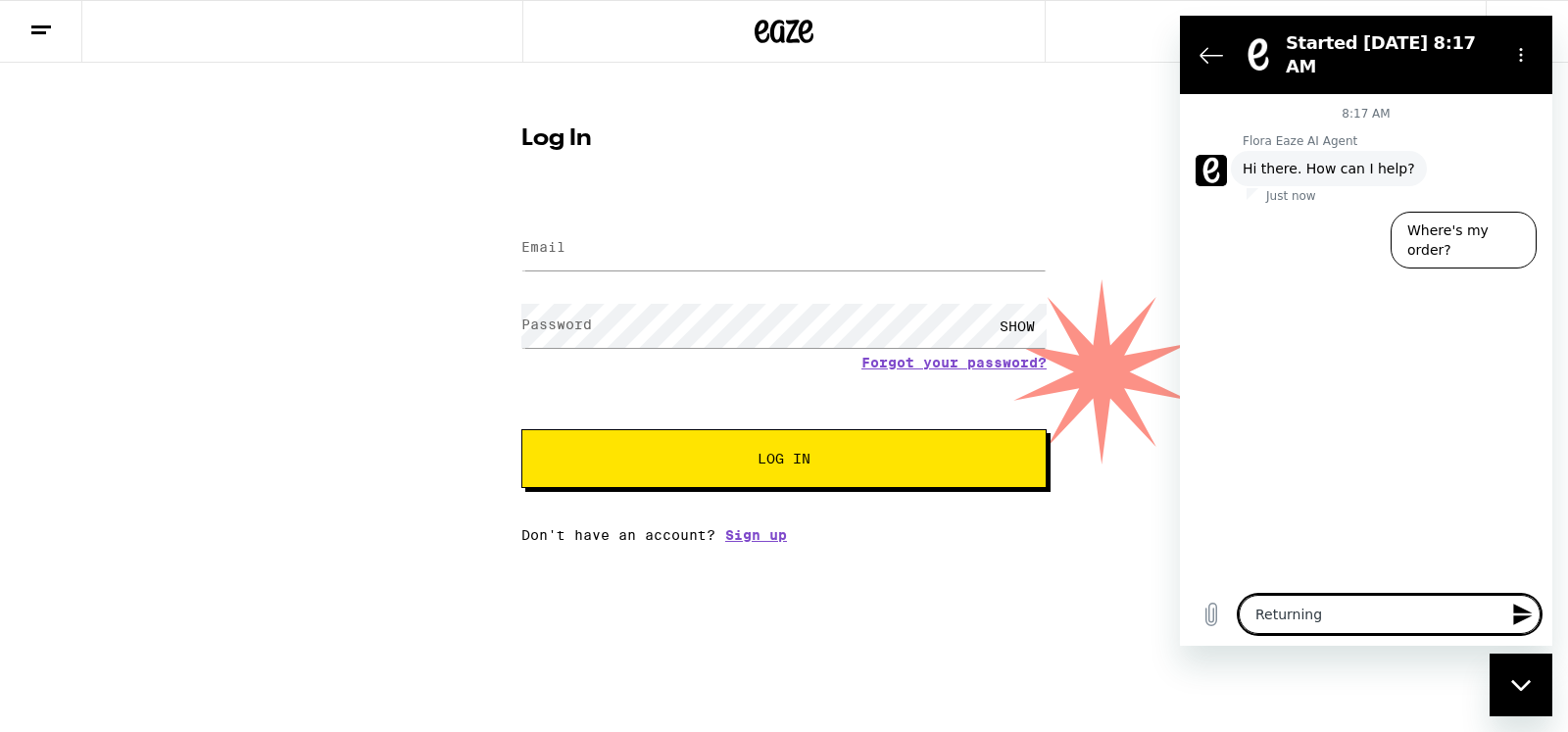
type textarea "Returning"
type textarea "x"
type textarea "Returning c"
type textarea "x"
type textarea "Returning cu"
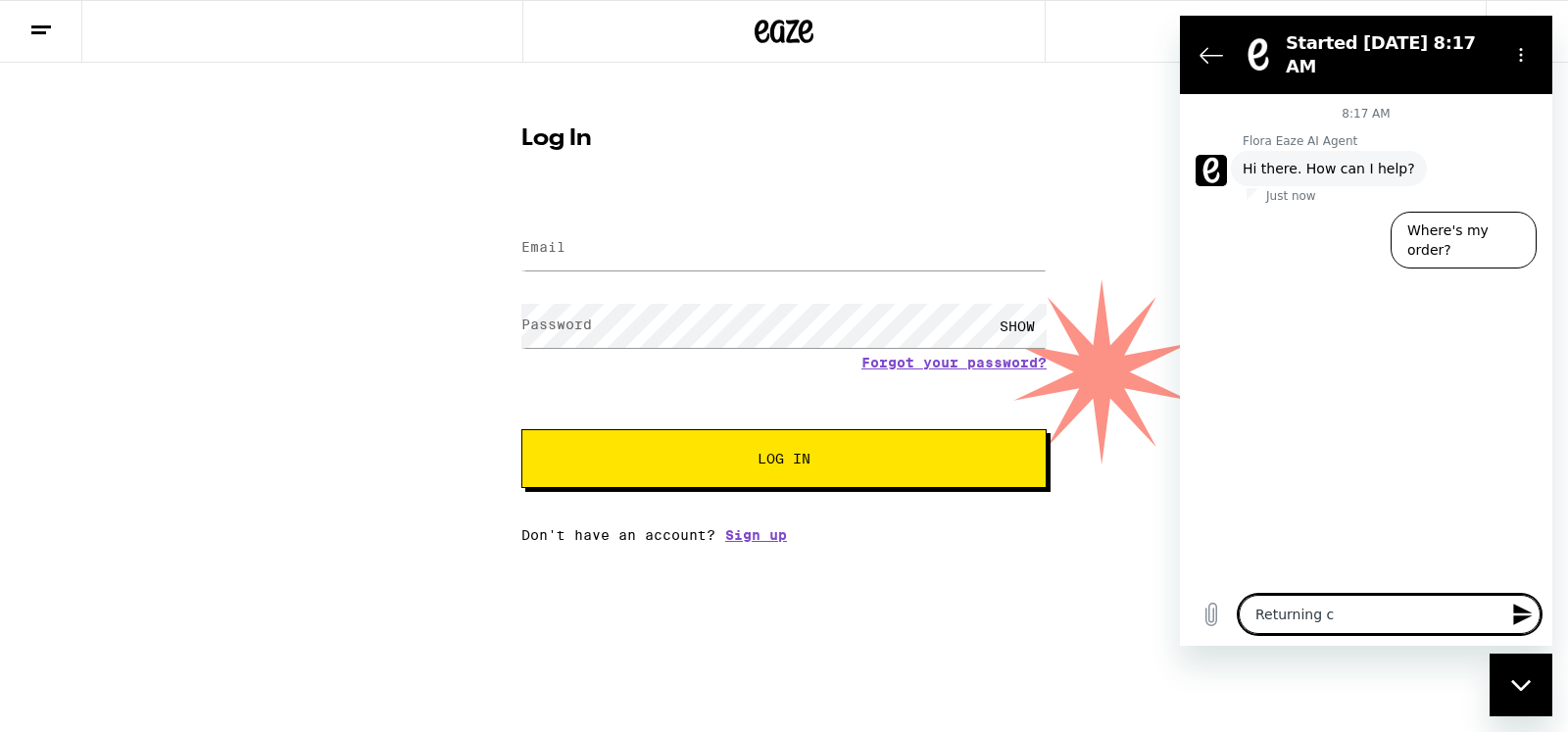
type textarea "x"
type textarea "Returning cus"
type textarea "x"
type textarea "Returning cust"
type textarea "x"
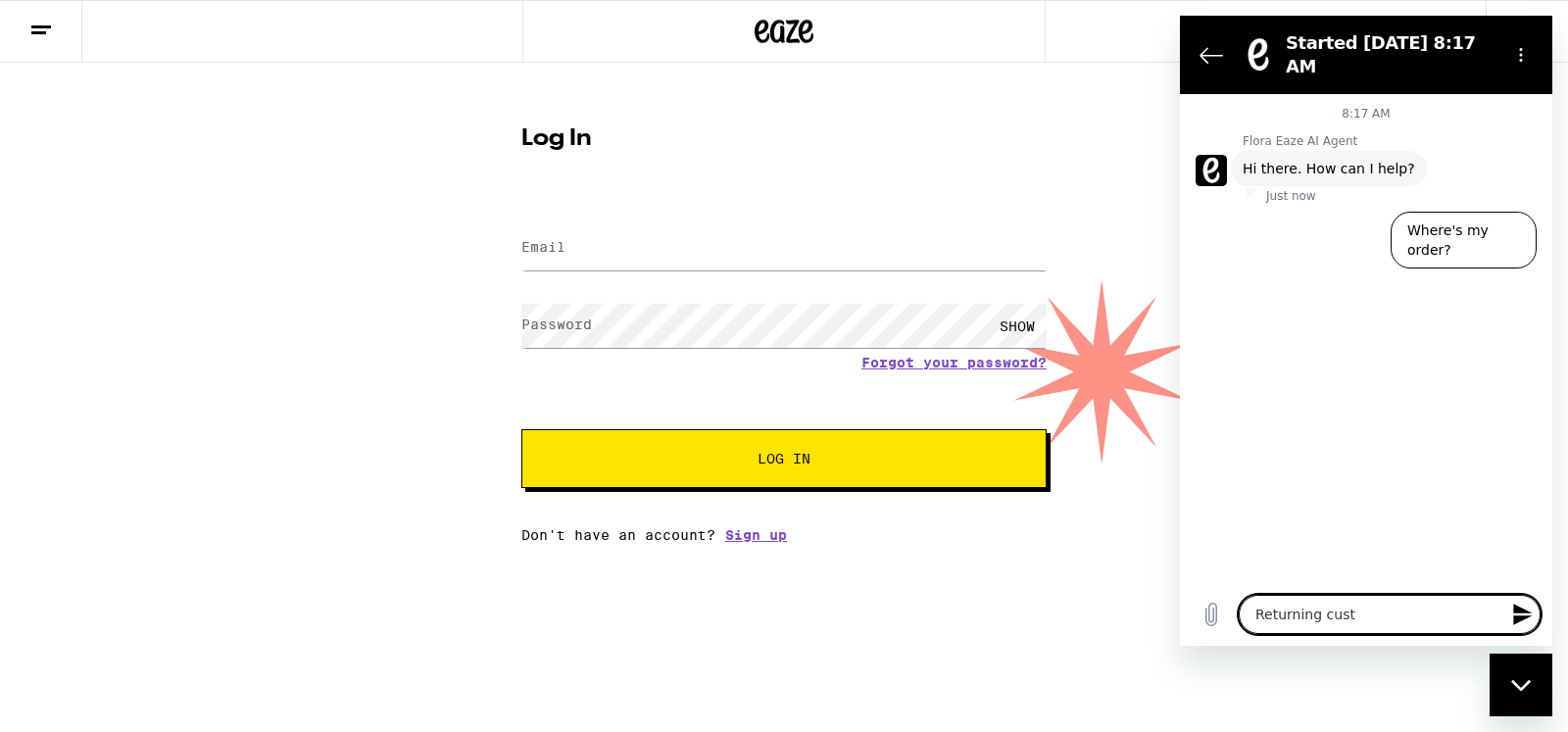
type textarea "Returning custo"
type textarea "x"
type textarea "Returning custom"
type textarea "x"
type textarea "Returning custome"
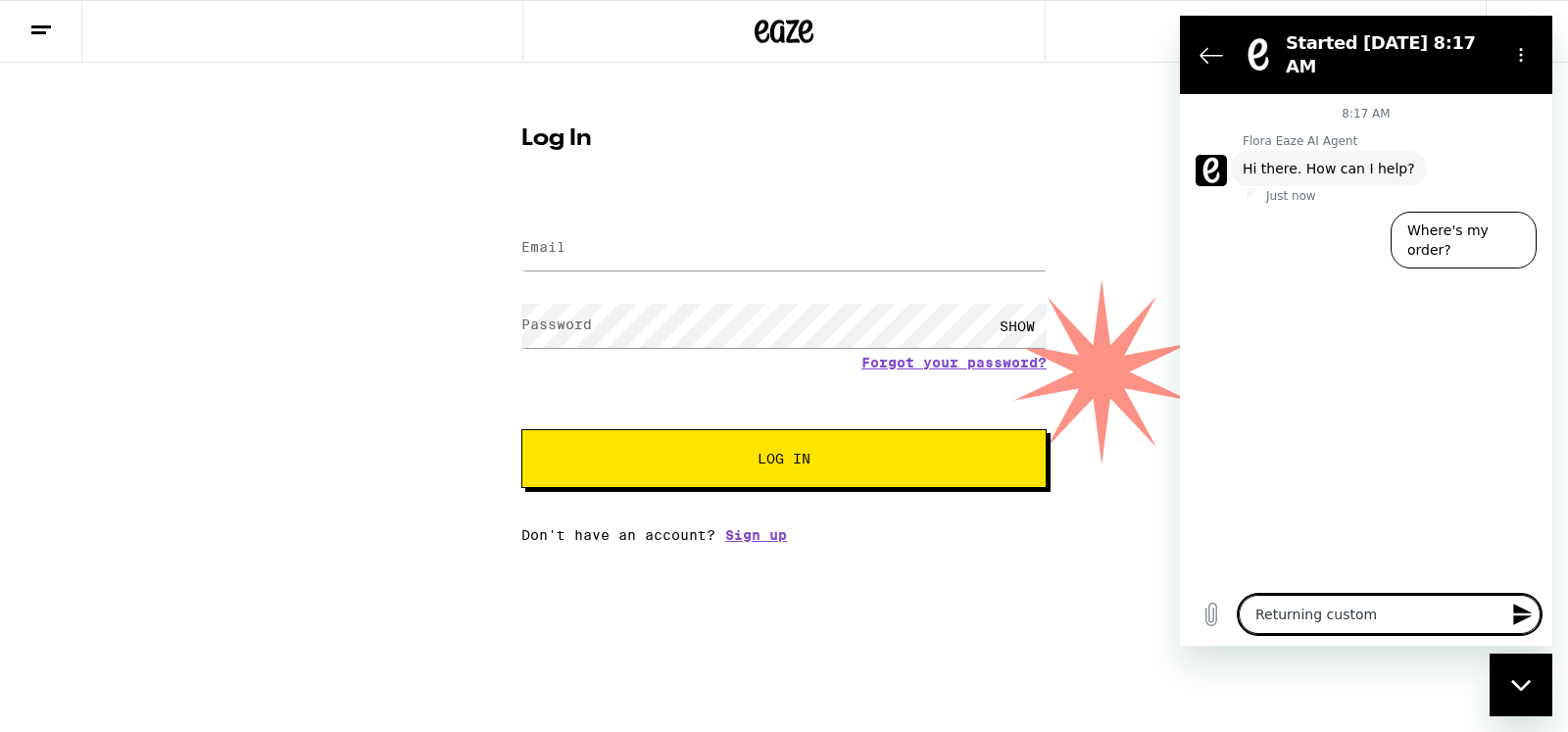
type textarea "x"
type textarea "Returning customer"
type textarea "x"
type textarea "Returning customer-"
type textarea "x"
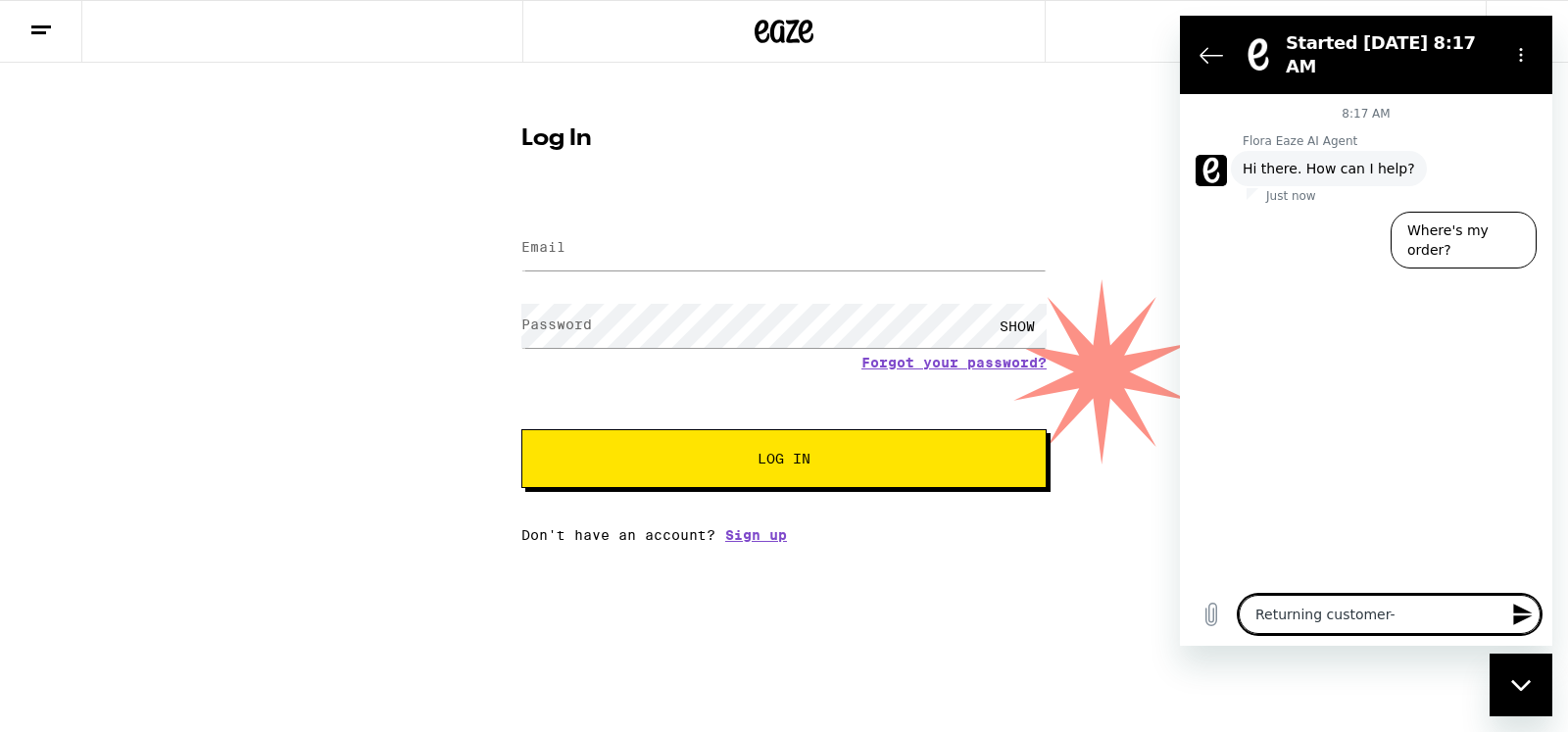
type textarea "Returning customer-m"
type textarea "x"
type textarea "Returning customer-my"
type textarea "x"
type textarea "Returning customer-my"
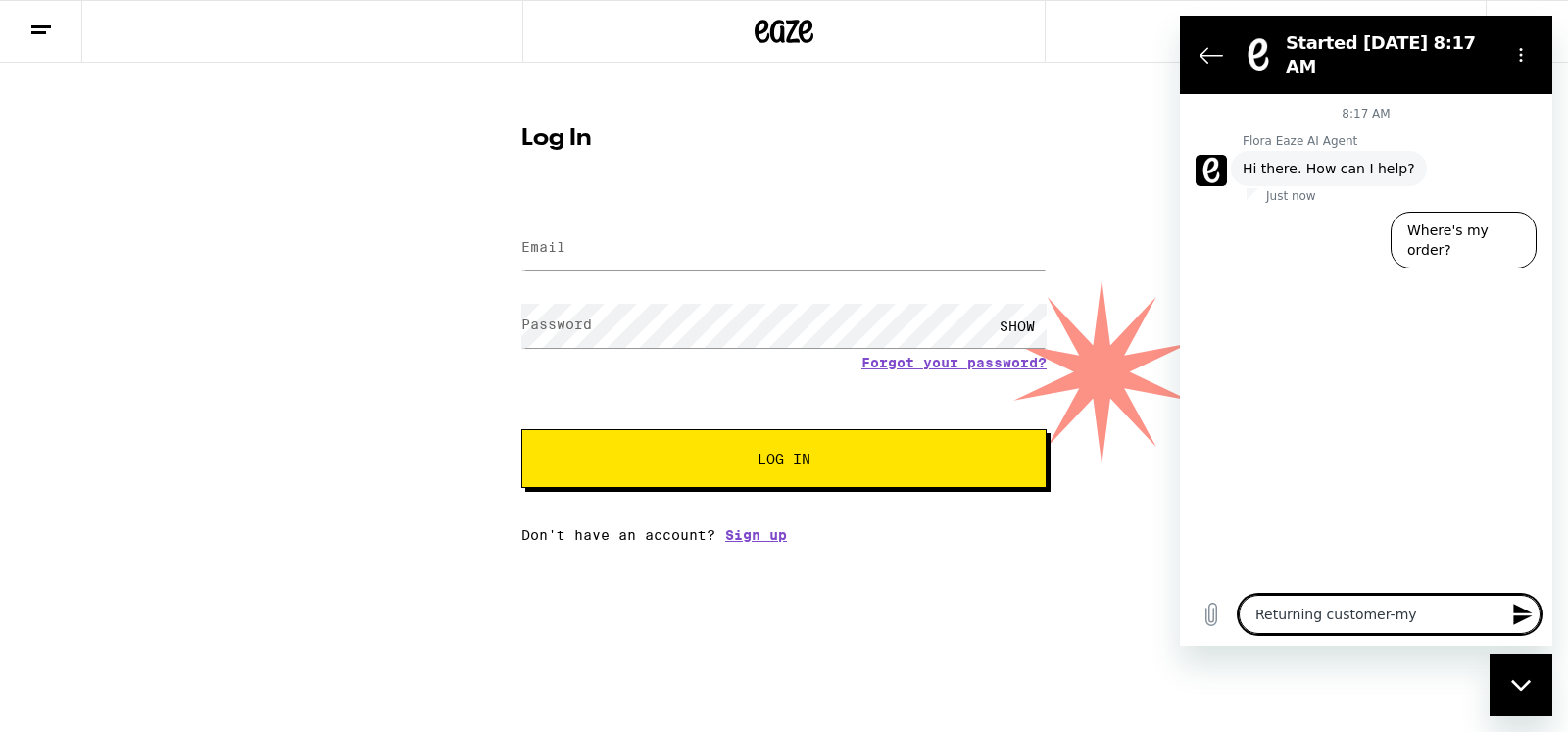
type textarea "x"
type textarea "Returning customer-my t"
type textarea "x"
type textarea "Returning customer-my te"
type textarea "x"
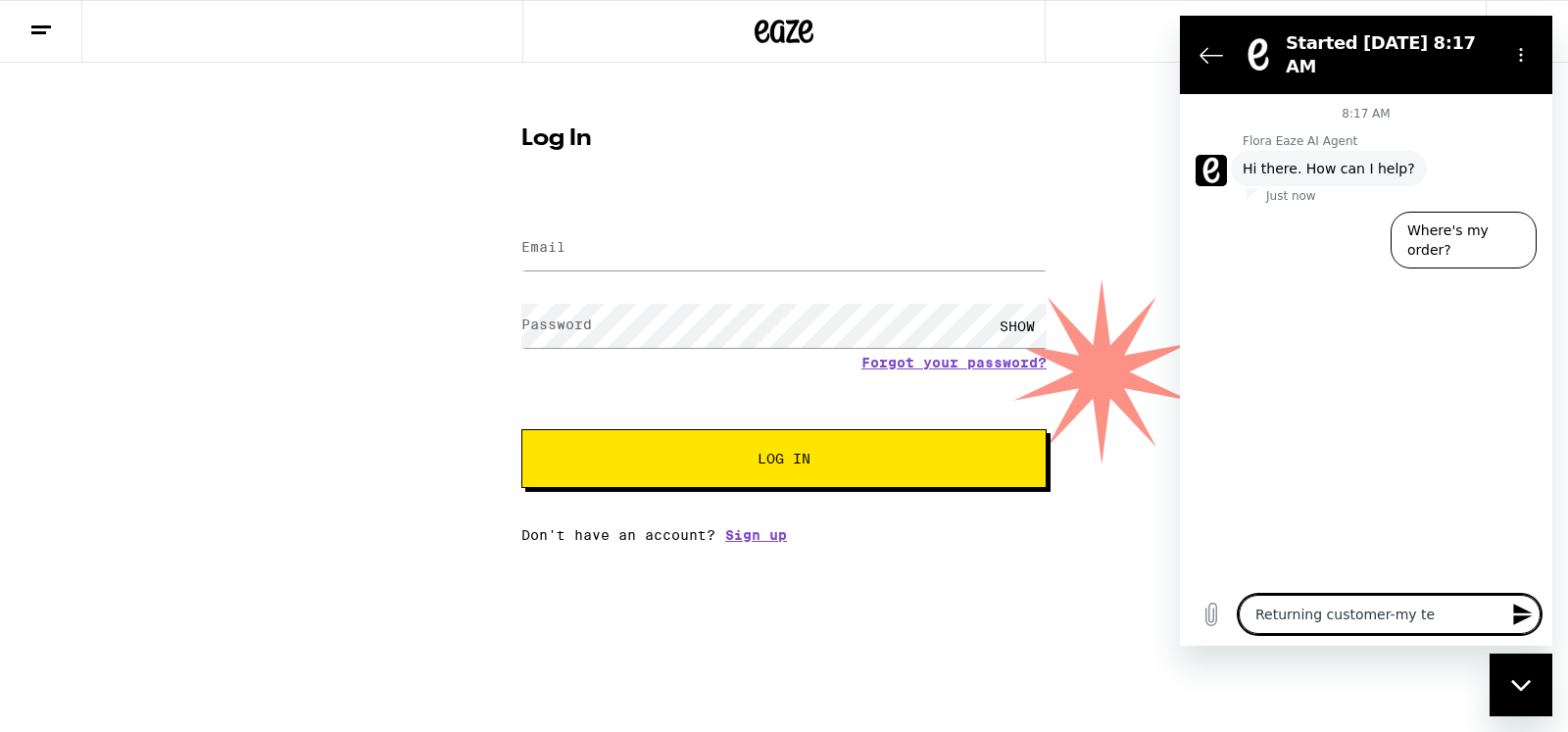
type textarea "Returning customer-my tel"
type textarea "x"
type textarea "Returning customer-my tele"
type textarea "x"
type textarea "Returning customer-my telep"
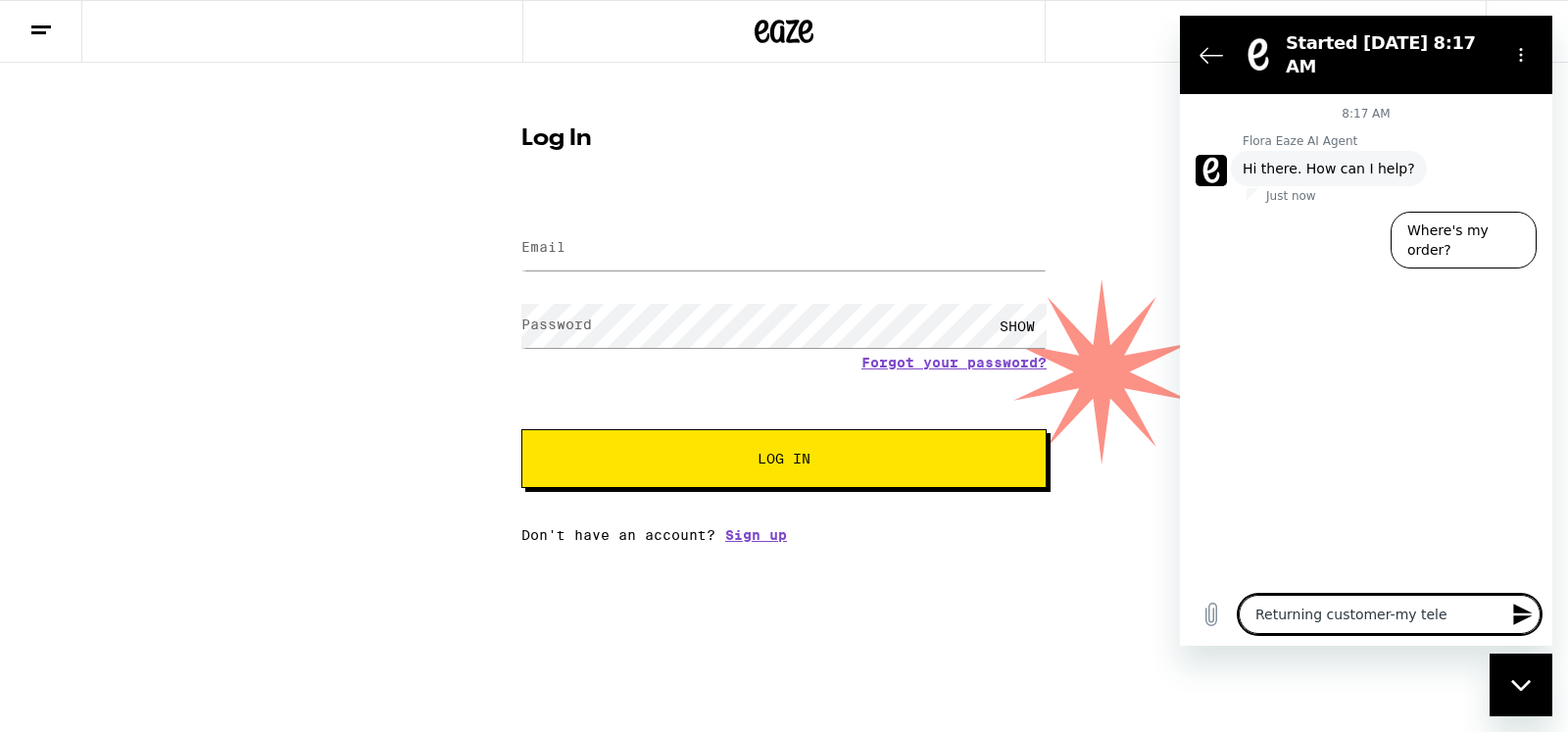
type textarea "x"
type textarea "Returning customer-my teleph"
type textarea "x"
type textarea "Returning customer-my telepho"
type textarea "x"
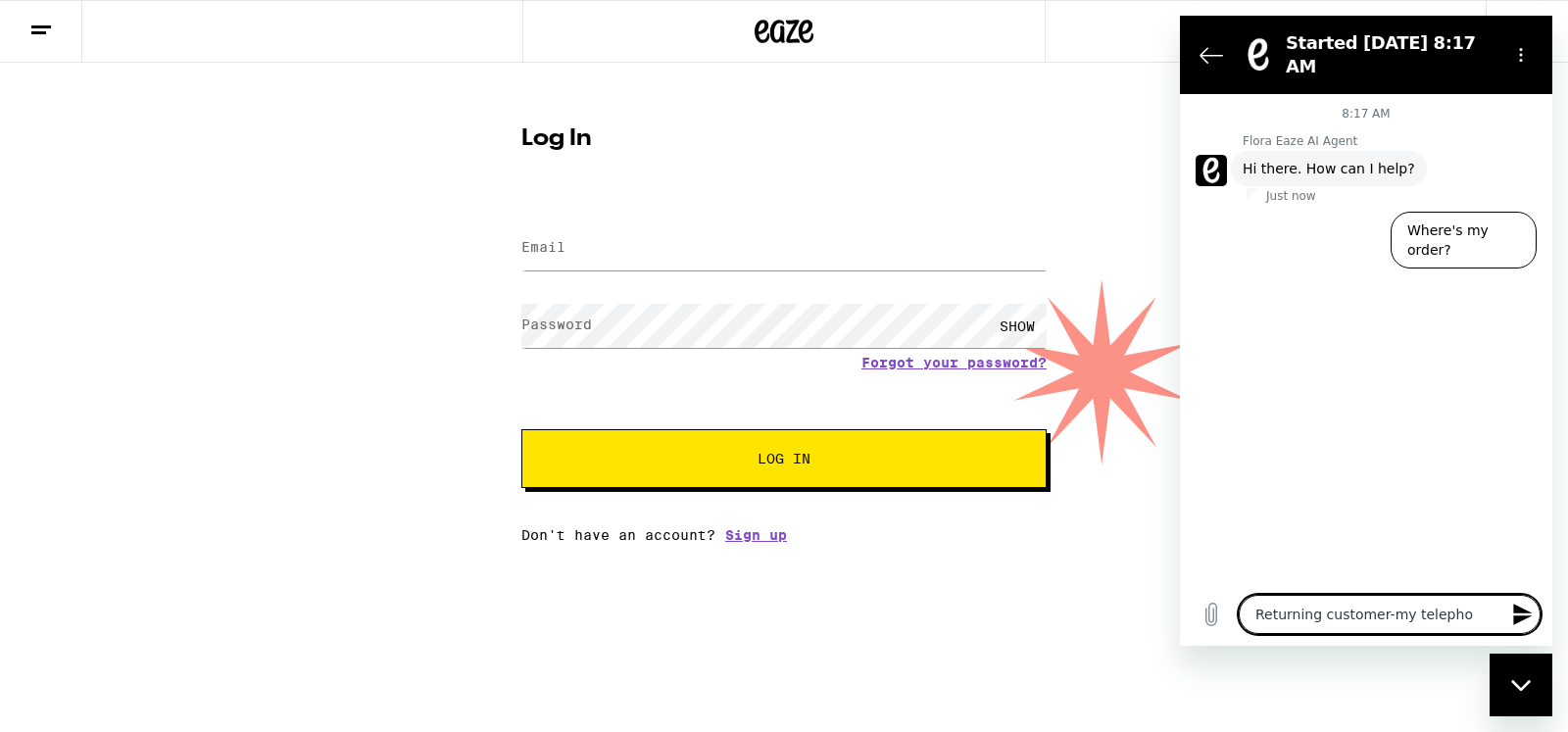
type textarea "Returning customer-my telephon"
type textarea "x"
type textarea "Returning customer-my telephone"
type textarea "x"
type textarea "Returning customer-my telephone"
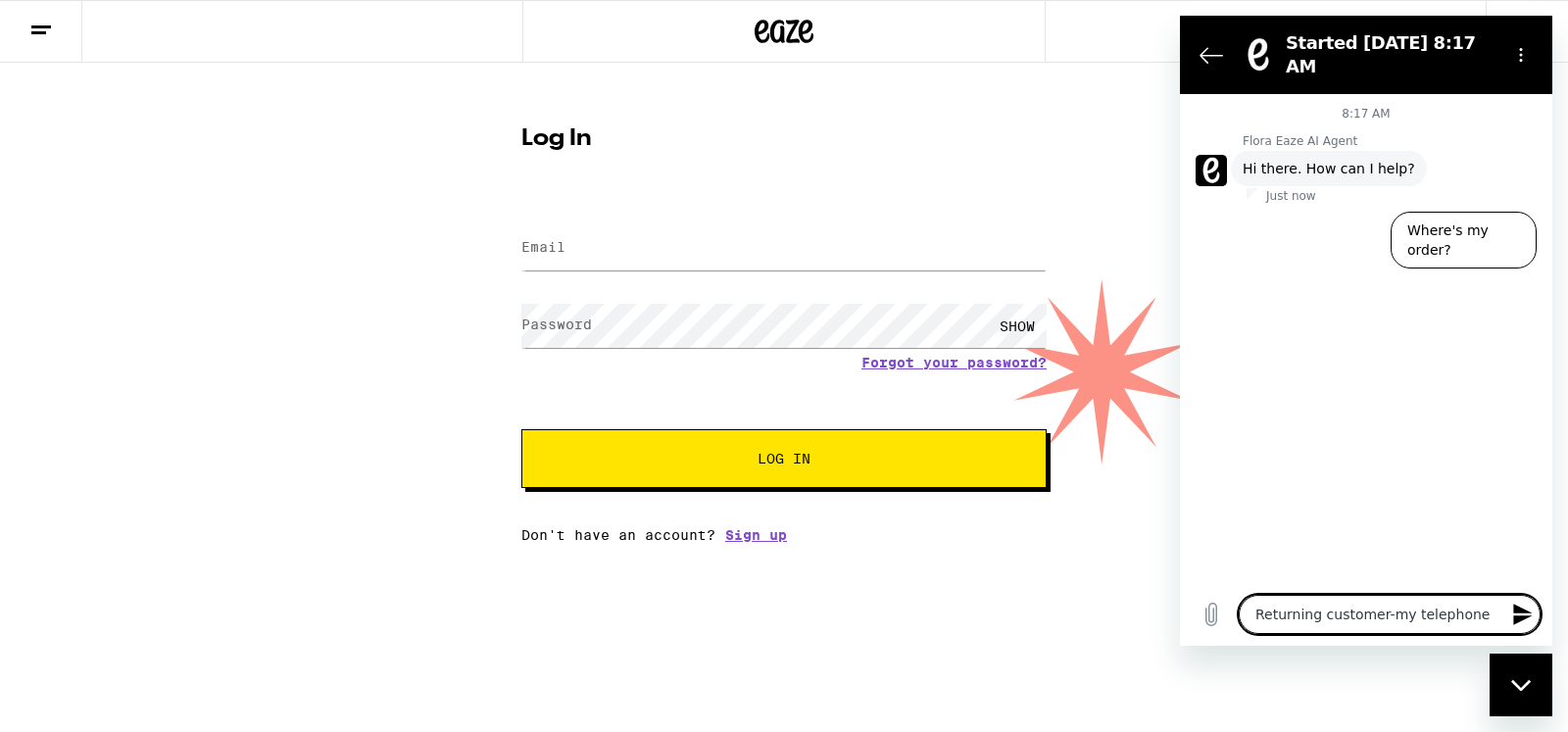
type textarea "x"
type textarea "Returning customer-my telephone n"
type textarea "x"
type textarea "Returning customer-my telephone no"
type textarea "x"
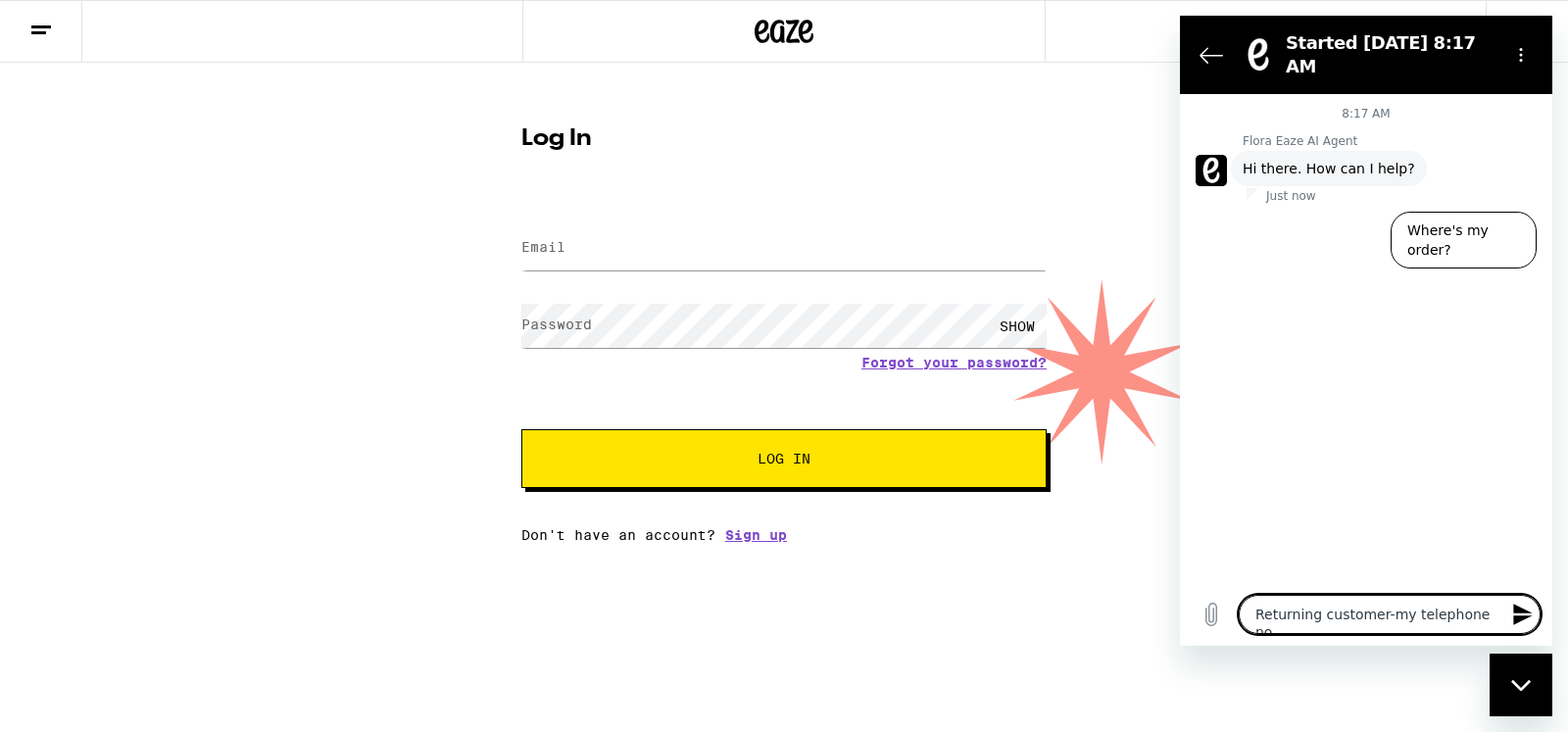
type textarea "Returning customer-my telephone no."
type textarea "x"
type textarea "Returning customer-my telephone no."
type textarea "x"
type textarea "Returning customer-my telephone no. s"
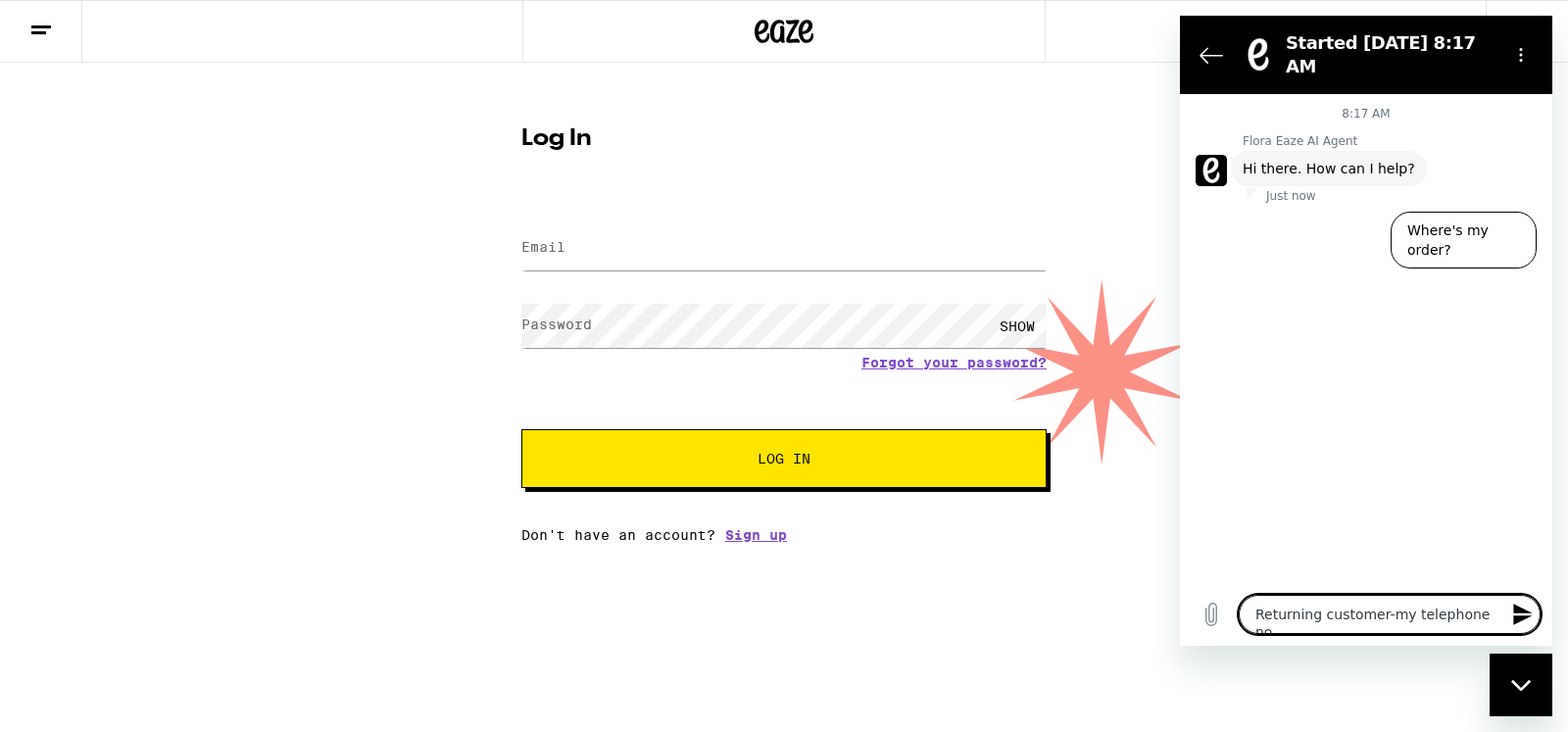
type textarea "x"
type textarea "Returning customer-my telephone no. sh"
type textarea "x"
type textarea "Returning customer-my telephone no. sho"
type textarea "x"
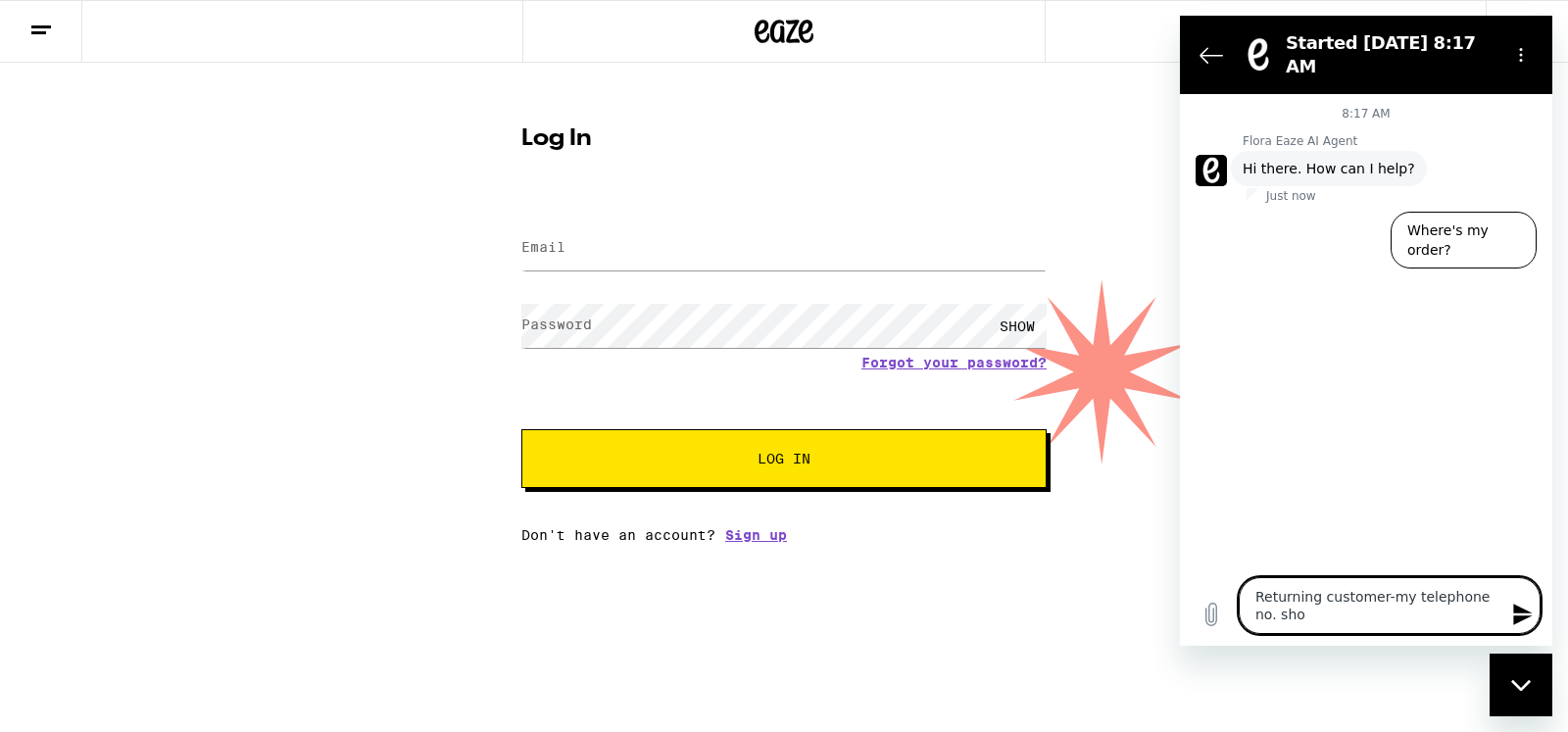
type textarea "Returning customer-my telephone no. shou"
type textarea "x"
type textarea "Returning customer-my telephone no. shoul"
type textarea "x"
type textarea "Returning customer-my telephone no. should"
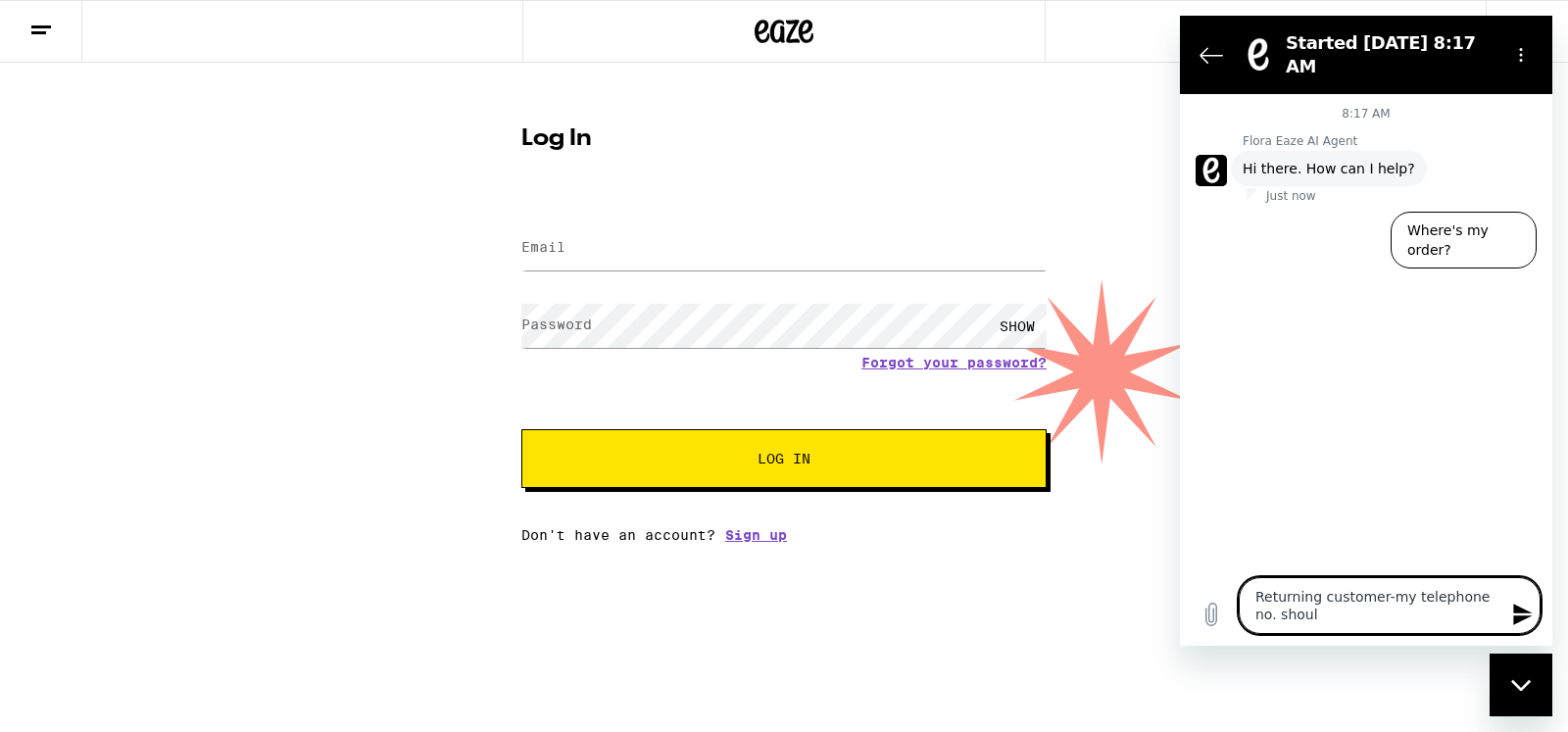
type textarea "x"
type textarea "Returning customer-my telephone no. should"
type textarea "x"
type textarea "Returning customer-my telephone no. should b"
type textarea "x"
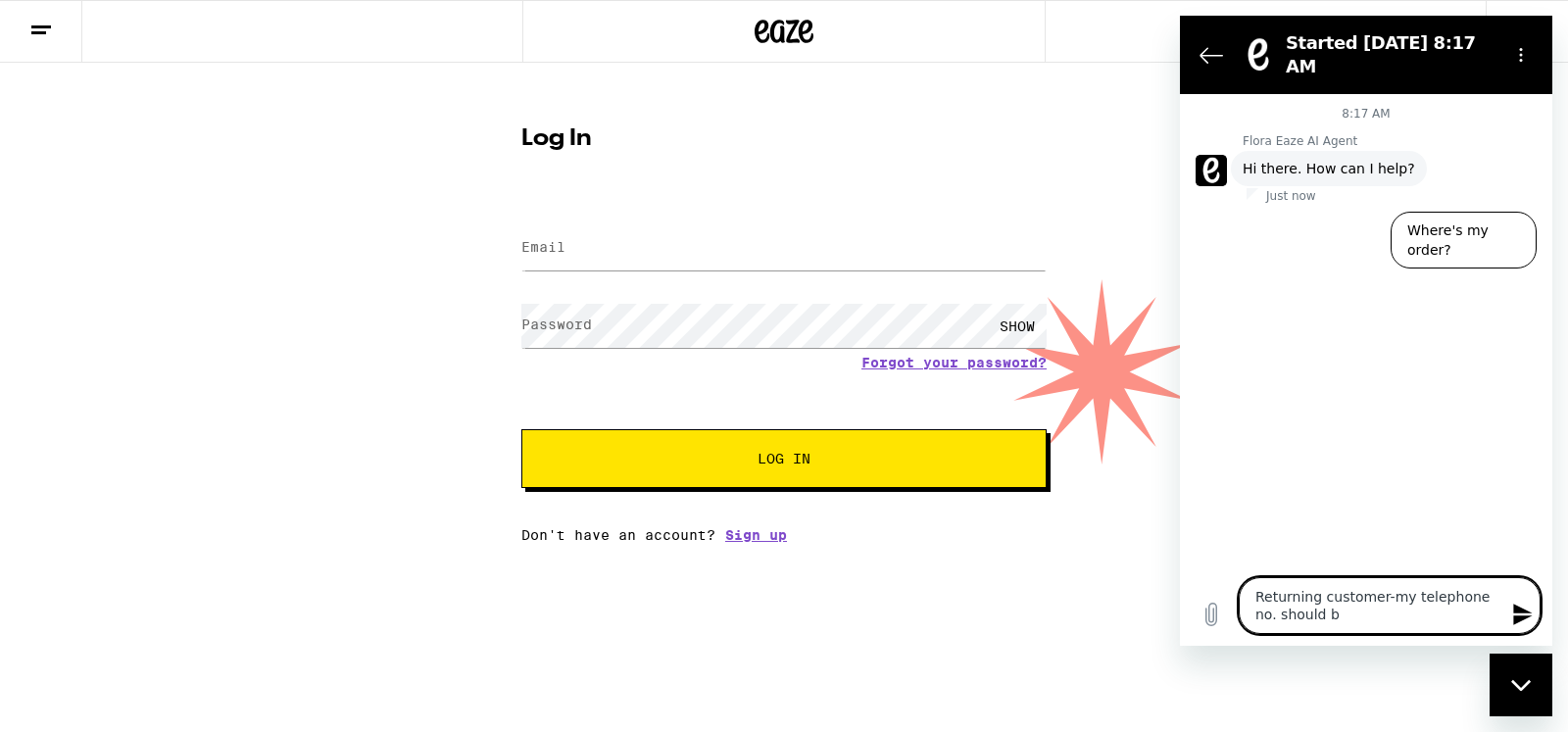
type textarea "Returning customer-my telephone no. should be"
type textarea "x"
type textarea "Returning customer-my telephone no. should be"
type textarea "x"
type textarea "Returning customer-my telephone no. should be t"
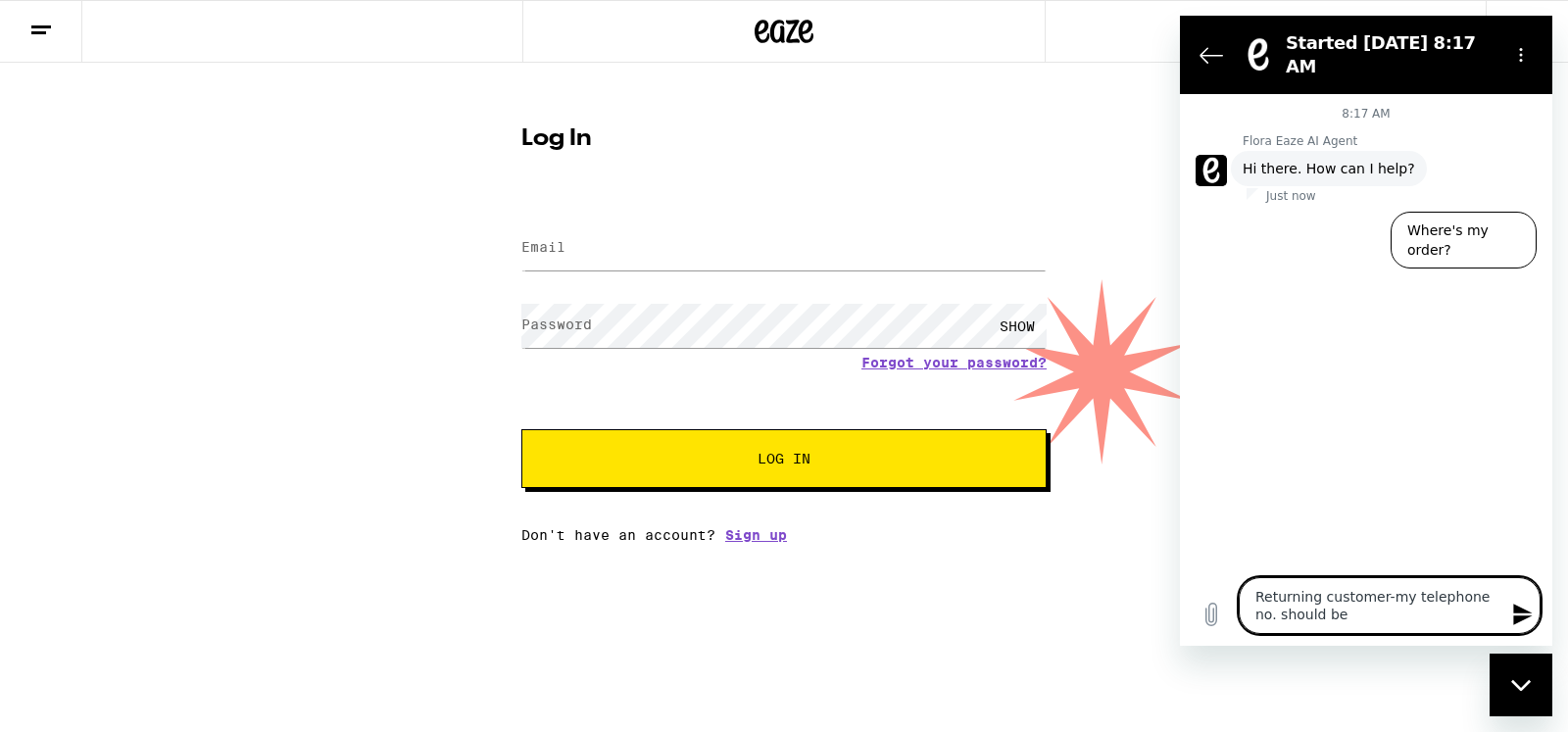
type textarea "x"
type textarea "Returning customer-my telephone no. should be th"
type textarea "x"
type textarea "Returning customer-my telephone no. should be the"
type textarea "x"
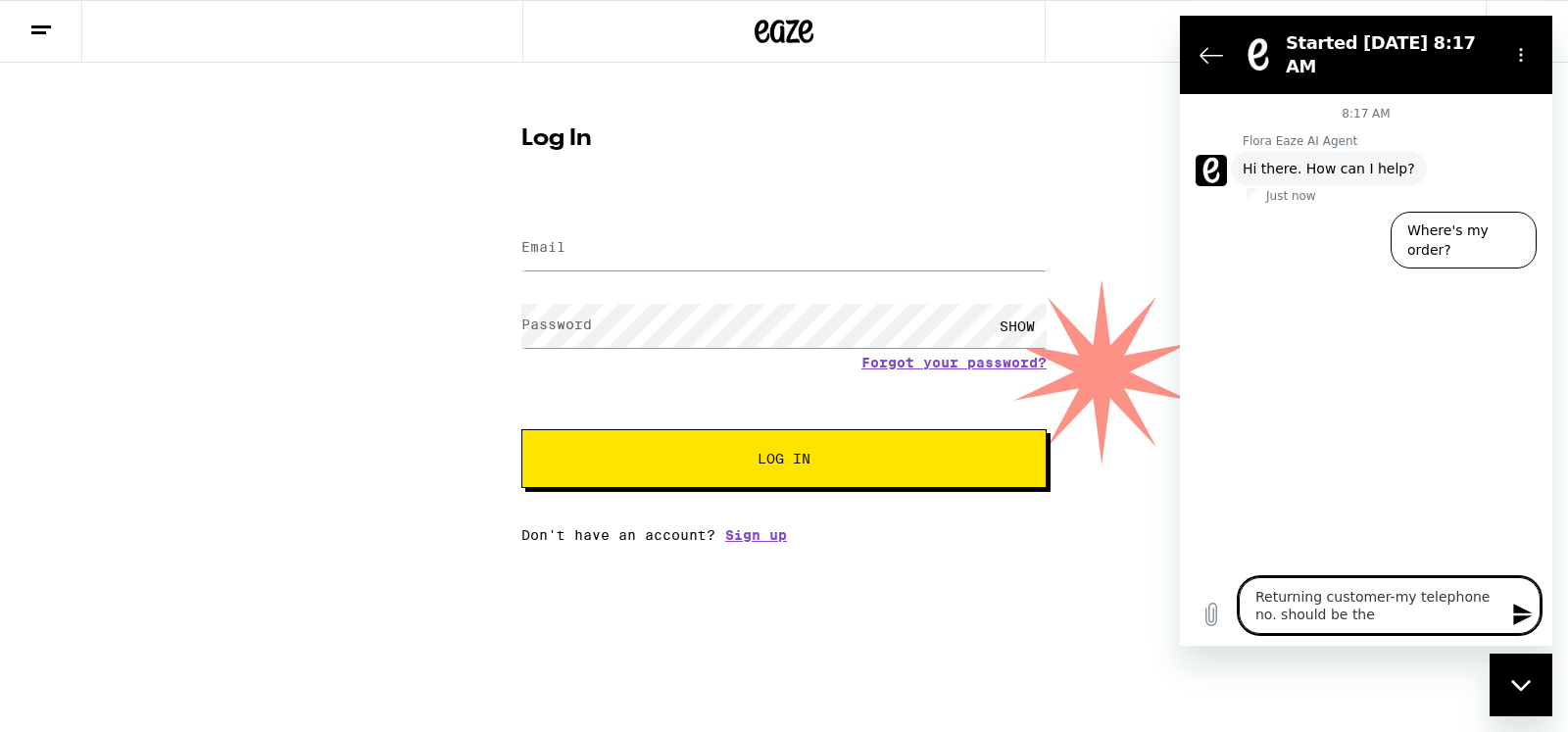
type textarea "Returning customer-my telephone no. should be ther"
type textarea "x"
type textarea "Returning customer-my telephone no. should be there"
type textarea "x"
type textarea "Returning customer-my telephone no. should be there?"
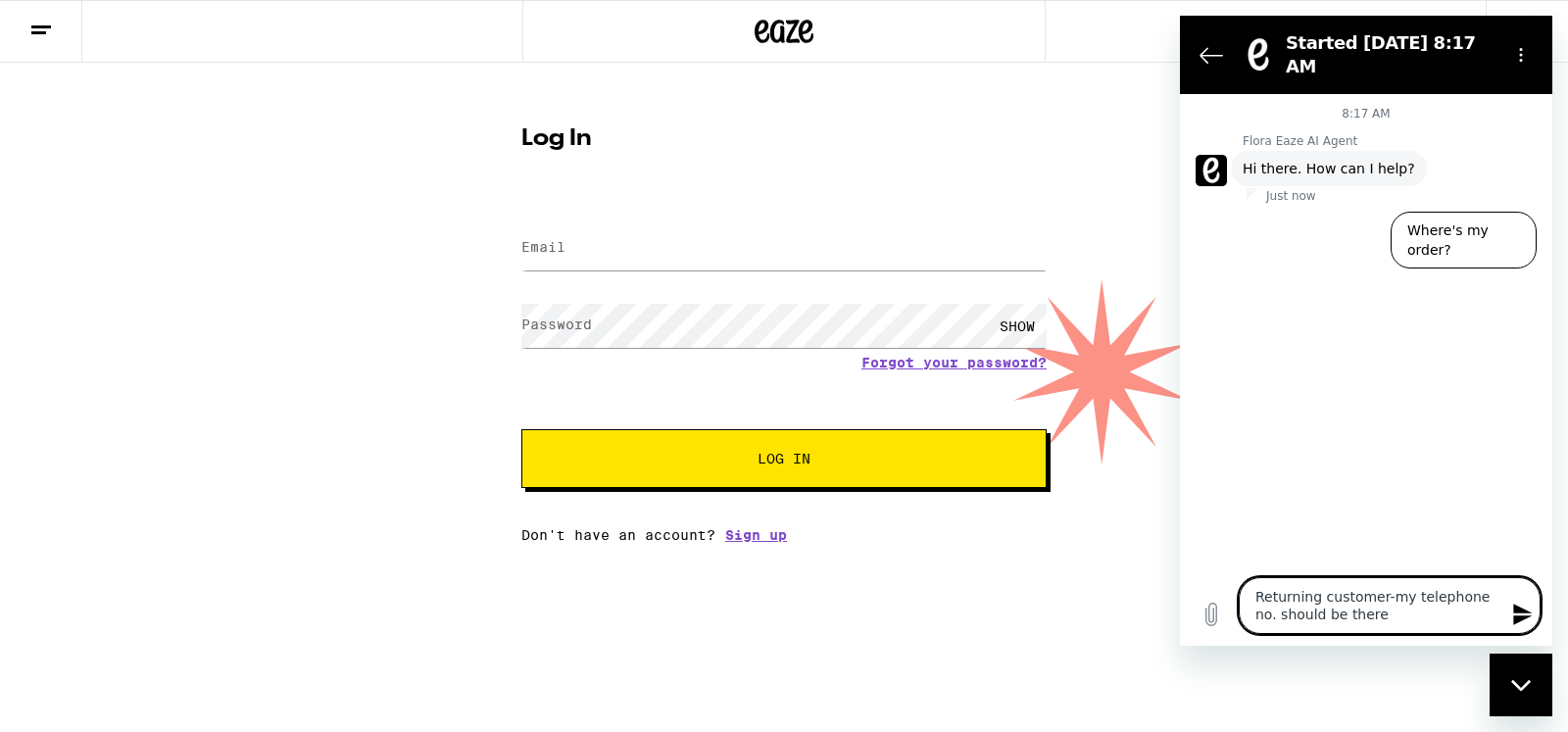
type textarea "x"
type textarea "Returning customer-my telephone no. should be there?"
type textarea "x"
type textarea "Returning customer-my telephone no. should be there?"
type textarea "x"
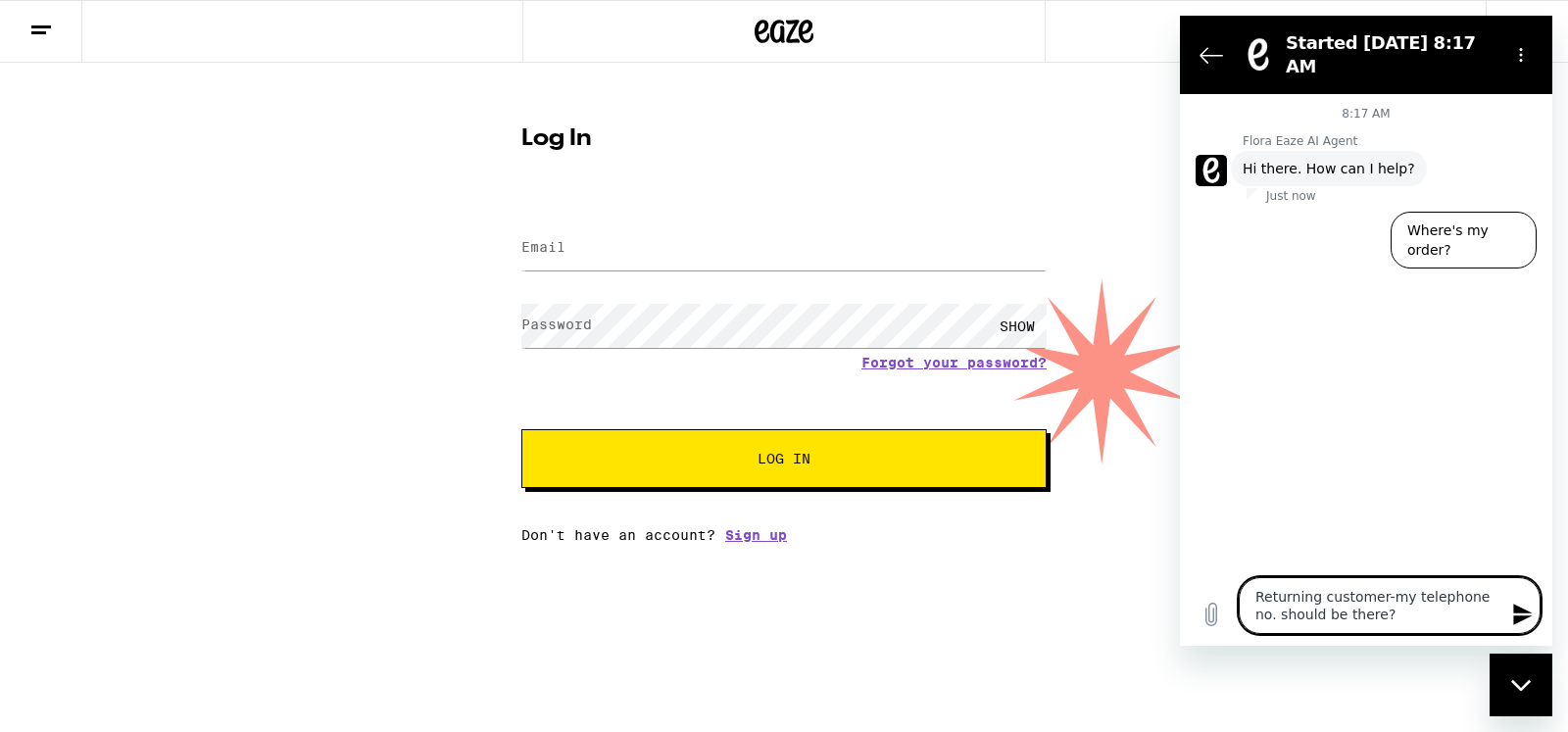
type textarea "Returning customer-my telephone no. should be there? w"
type textarea "x"
type textarea "Returning customer-my telephone no. should be there? wh"
type textarea "x"
type textarea "Returning customer-my telephone no. should be there? wha"
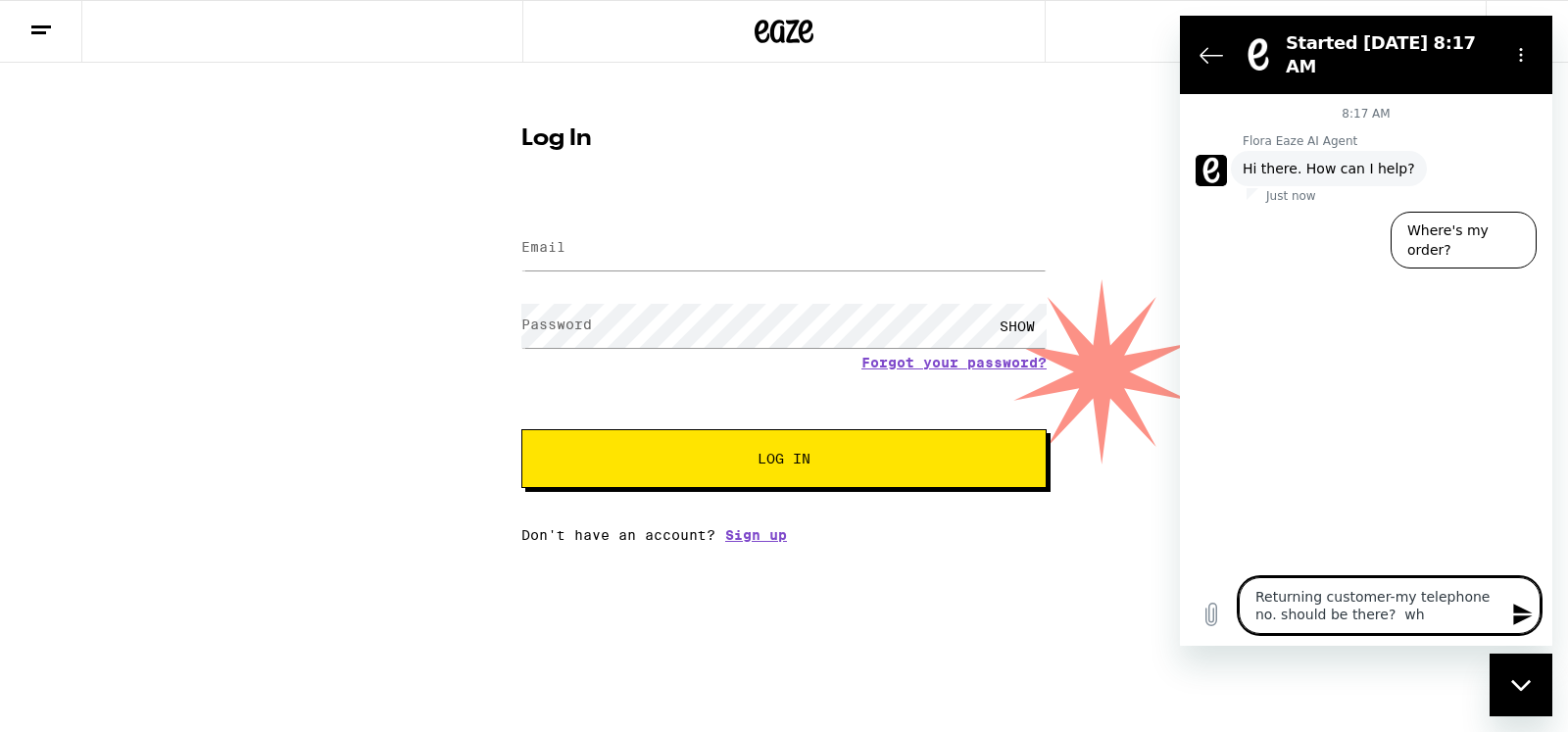
type textarea "x"
type textarea "Returning customer-my telephone no. should be there? what"
type textarea "x"
type textarea "Returning customer-my telephone no. should be there? what"
type textarea "x"
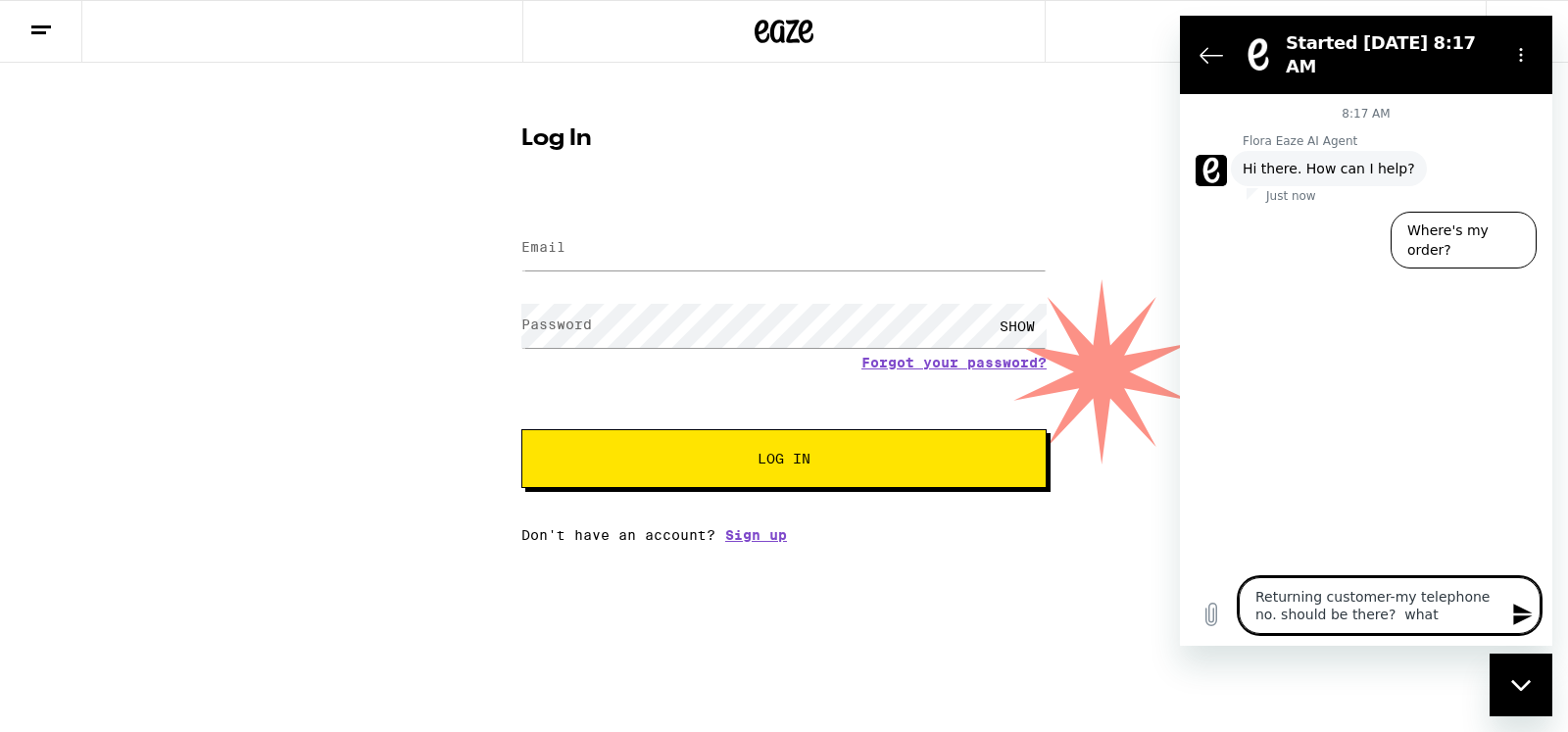
type textarea "Returning customer-my telephone no. should be there? what i"
type textarea "x"
type textarea "Returning customer-my telephone no. should be there? what is"
type textarea "x"
type textarea "Returning customer-my telephone no. should be there? what is"
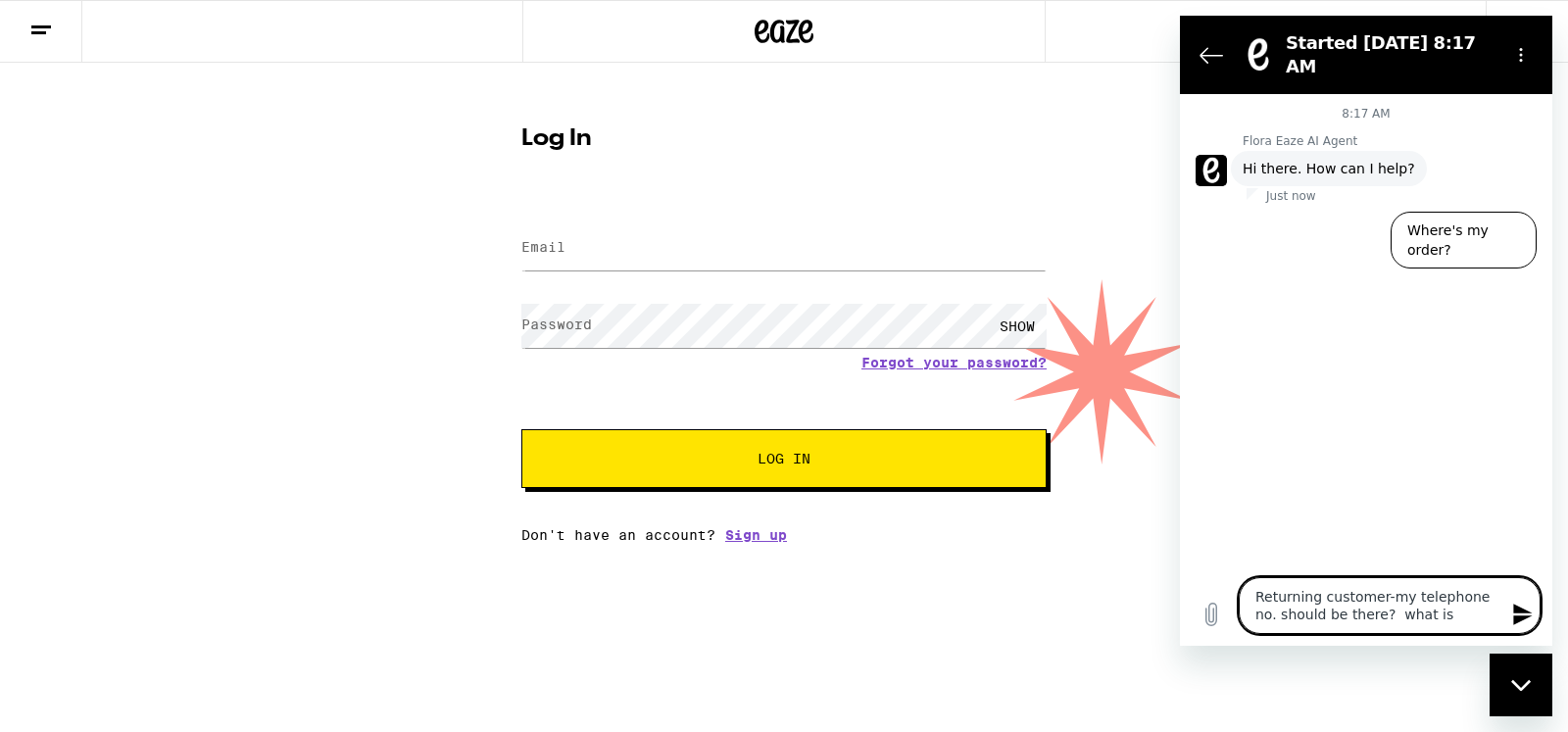
type textarea "x"
type textarea "Returning customer-my telephone no. should be there? what is w"
type textarea "x"
type textarea "Returning customer-my telephone no. should be there? what is wr"
type textarea "x"
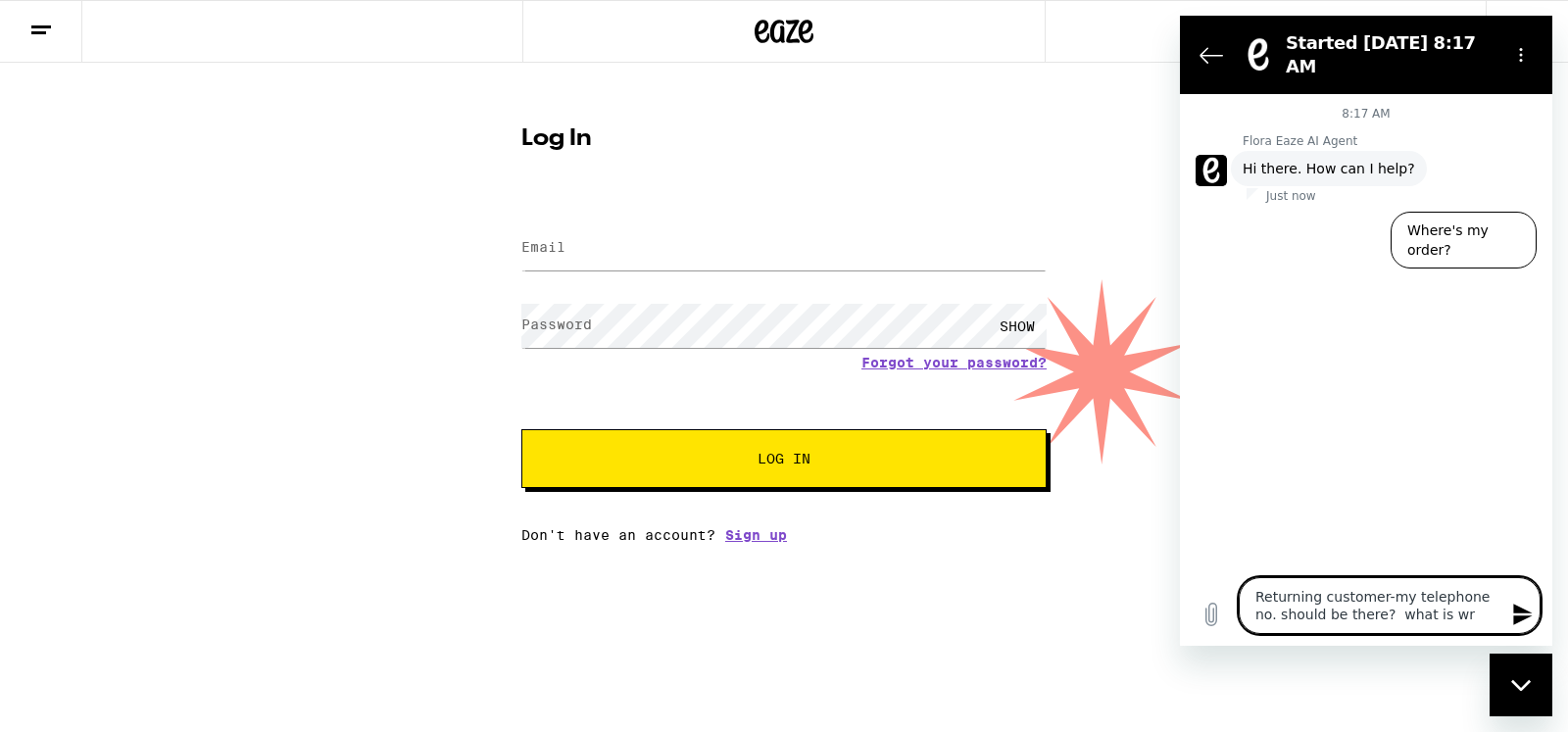
type textarea "Returning customer-my telephone no. should be there? what is wro"
type textarea "x"
type textarea "Returning customer-my telephone no. should be there? what is wron"
type textarea "x"
type textarea "Returning customer-my telephone no. should be there? what is wrong"
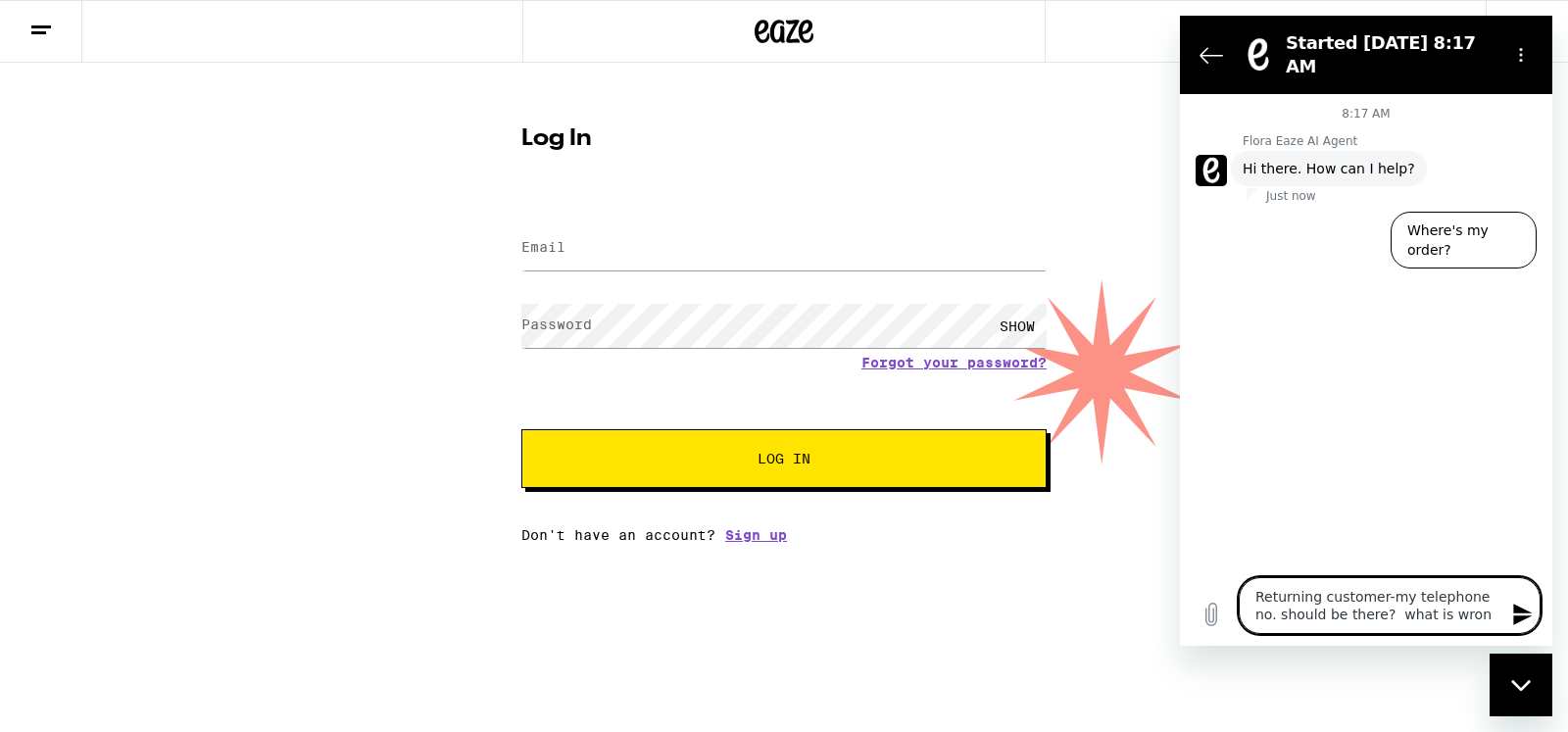
type textarea "x"
type textarea "Returning customer-my telephone no. should be there? what is wrong?"
type textarea "x"
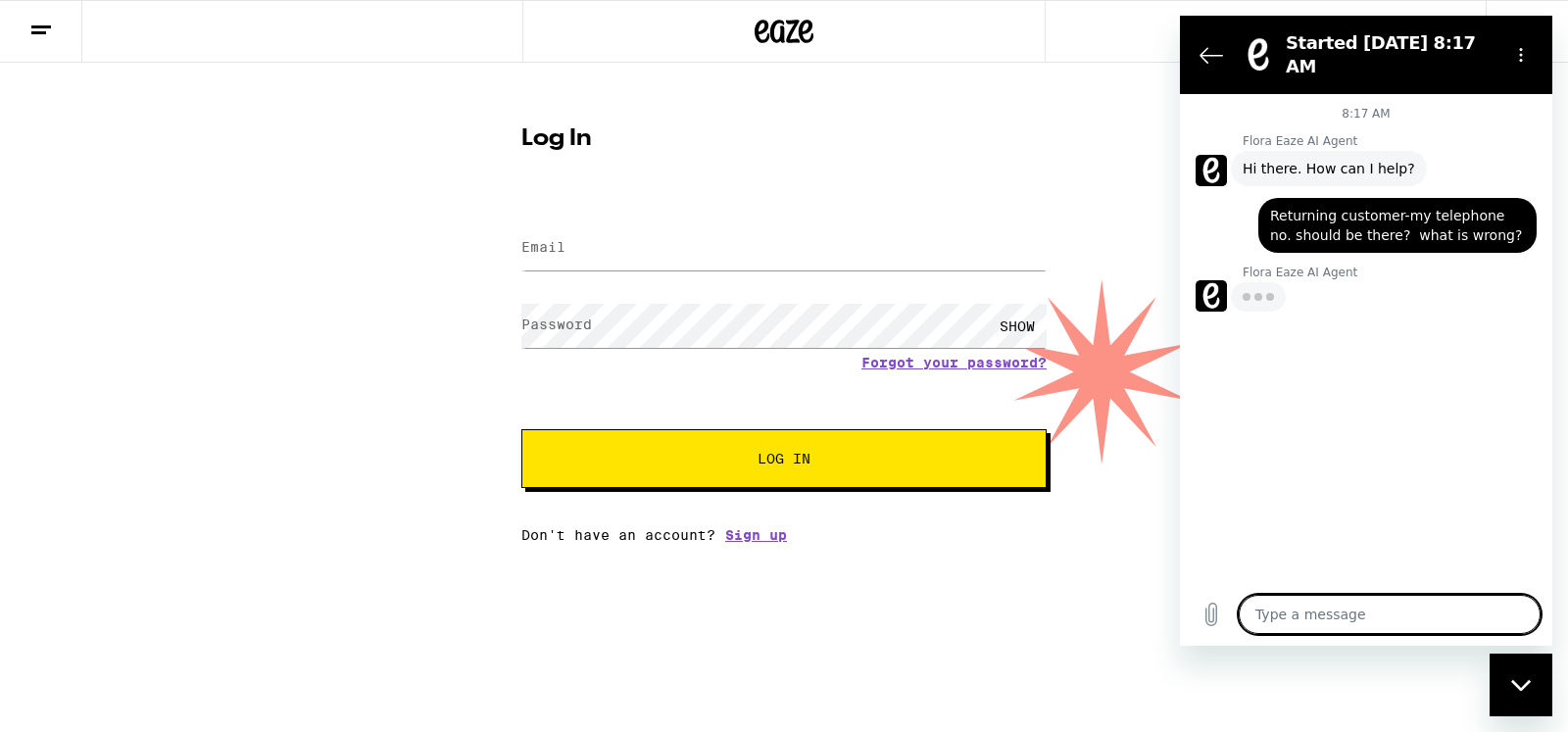
type textarea "x"
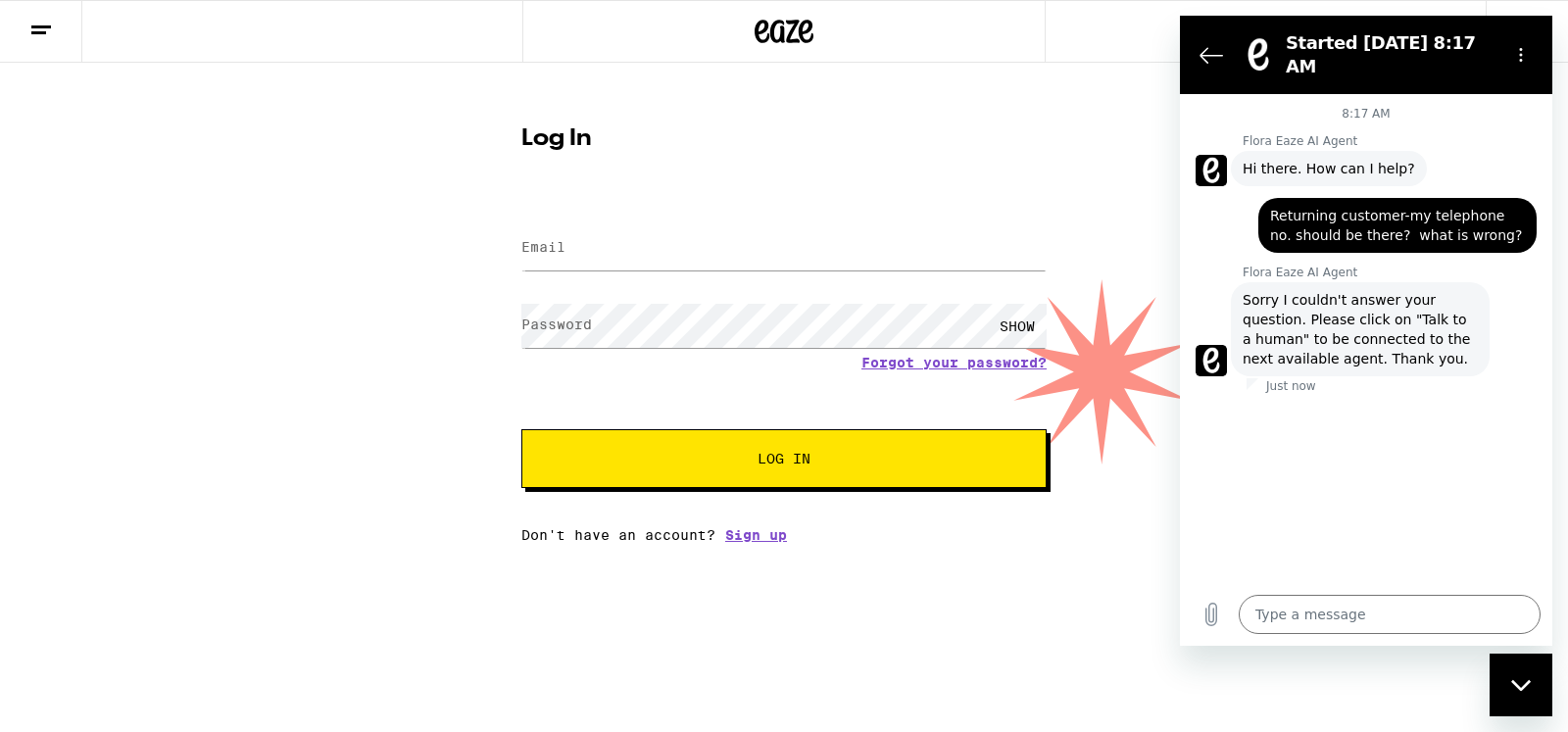
click at [685, 119] on div "Log In Email Email Password Password SHOW Forgot your password? Log In Don't ha…" at bounding box center [784, 327] width 564 height 431
